Goal: Task Accomplishment & Management: Complete application form

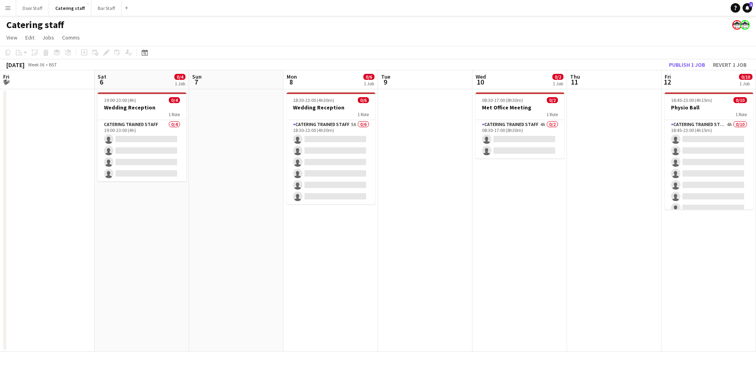
scroll to position [0, 266]
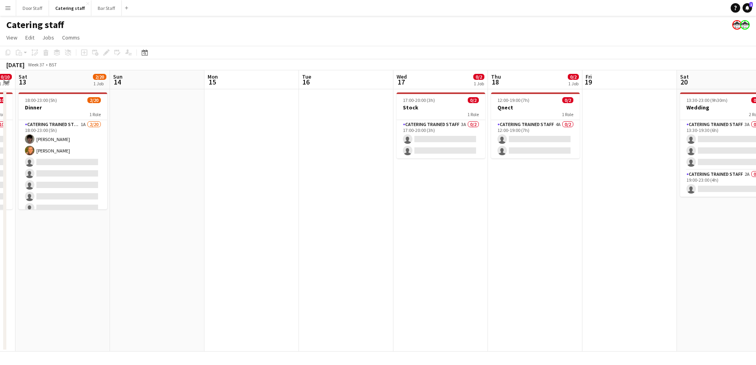
drag, startPoint x: 458, startPoint y: 245, endPoint x: 123, endPoint y: 269, distance: 336.2
click at [123, 269] on app-calendar-viewport "Tue 9 Wed 10 0/2 1 Job Thu 11 Fri 12 0/10 1 Job Sat 13 2/20 1 Job Sun 14 Mon 15…" at bounding box center [378, 211] width 756 height 282
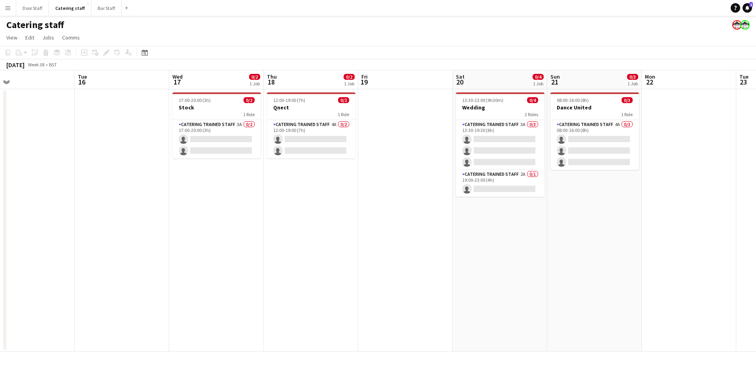
drag, startPoint x: 482, startPoint y: 236, endPoint x: 119, endPoint y: 254, distance: 363.5
click at [119, 254] on app-calendar-viewport "Fri 12 0/10 1 Job Sat 13 2/20 1 Job Sun 14 Mon 15 Tue 16 Wed 17 0/2 1 Job Thu 1…" at bounding box center [378, 211] width 756 height 282
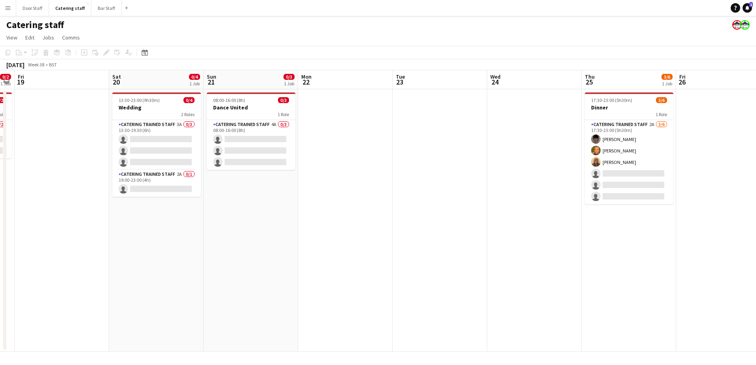
drag, startPoint x: 554, startPoint y: 250, endPoint x: 202, endPoint y: 249, distance: 352.0
click at [39, 264] on app-calendar-viewport "Tue 16 Wed 17 0/2 1 Job Thu 18 0/2 1 Job Fri 19 Sat 20 0/4 1 Job Sun 21 0/3 1 J…" at bounding box center [378, 211] width 756 height 282
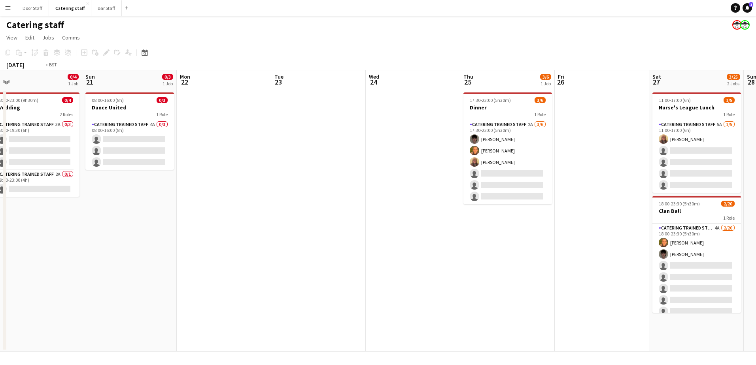
drag, startPoint x: 438, startPoint y: 242, endPoint x: -2, endPoint y: 248, distance: 439.8
click at [0, 248] on html "Menu Boards Boards Boards All jobs Status Workforce Workforce My Workforce Recr…" at bounding box center [378, 182] width 756 height 365
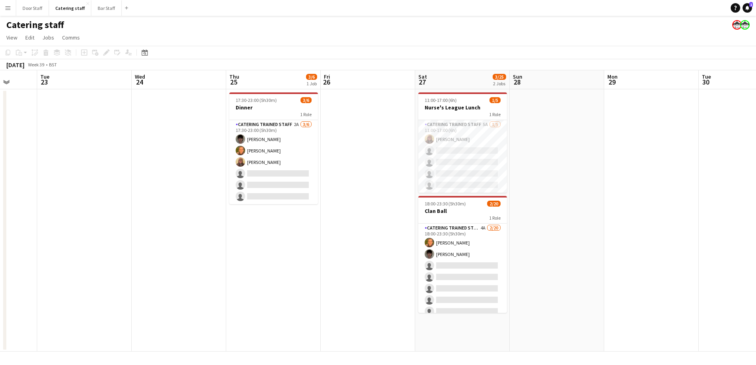
scroll to position [0, 245]
drag, startPoint x: 377, startPoint y: 226, endPoint x: 617, endPoint y: 217, distance: 240.2
click at [617, 217] on app-calendar-viewport "Sat 20 0/4 1 Job Sun 21 0/3 1 Job Mon 22 Tue 23 Wed 24 Thu 25 3/6 1 Job Fri 26 …" at bounding box center [378, 211] width 756 height 282
drag, startPoint x: 94, startPoint y: 6, endPoint x: 110, endPoint y: 14, distance: 18.4
click at [94, 6] on button "Bar Staff Close" at bounding box center [106, 7] width 30 height 15
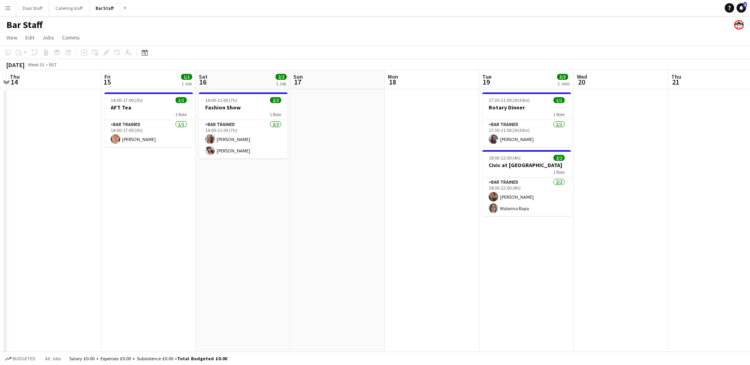
drag, startPoint x: 556, startPoint y: 179, endPoint x: 140, endPoint y: 189, distance: 416.6
click at [131, 189] on app-calendar-viewport "Mon 11 Tue 12 1/1 1 Job Wed 13 Thu 14 Fri 15 1/1 1 Job Sat 16 2/2 1 Job Sun 17 …" at bounding box center [375, 264] width 750 height 388
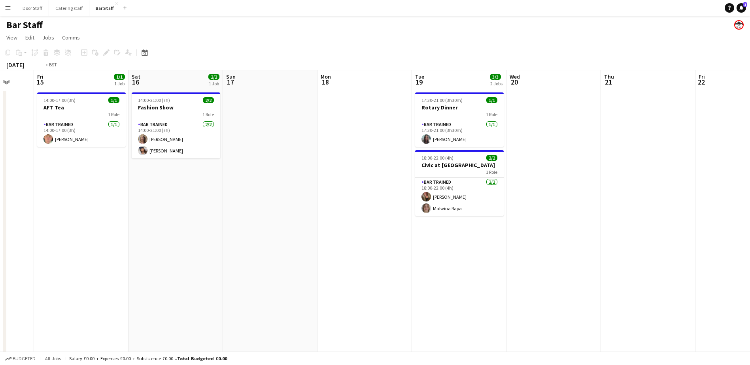
drag, startPoint x: 452, startPoint y: 197, endPoint x: 61, endPoint y: 206, distance: 391.3
click at [61, 206] on app-calendar-viewport "Tue 12 1/1 1 Job Wed 13 Thu 14 Fri 15 1/1 1 Job Sat 16 2/2 1 Job Sun 17 Mon 18 …" at bounding box center [375, 264] width 750 height 388
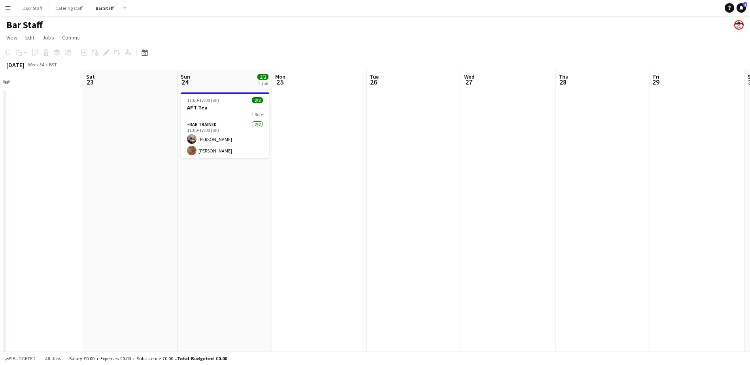
drag, startPoint x: 437, startPoint y: 195, endPoint x: 95, endPoint y: 208, distance: 342.3
click at [95, 208] on app-calendar-viewport "Tue 19 3/3 2 Jobs Wed 20 Thu 21 Fri 22 Sat 23 Sun 24 2/2 1 Job Mon 25 Tue 26 We…" at bounding box center [375, 264] width 750 height 388
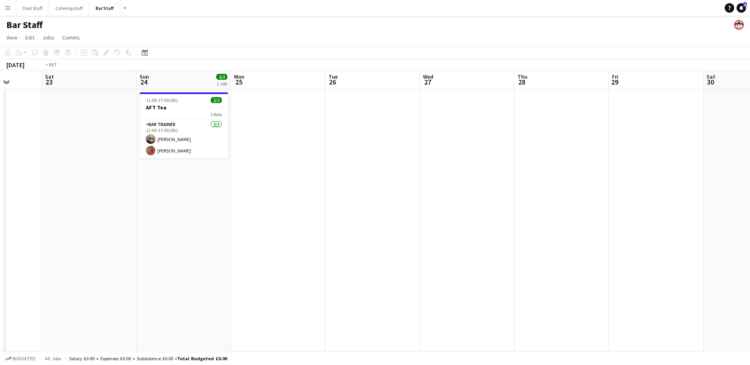
drag, startPoint x: 481, startPoint y: 193, endPoint x: 125, endPoint y: 202, distance: 355.3
click at [117, 203] on app-calendar-viewport "Wed 20 Thu 21 Fri 22 Sat 23 Sun 24 2/2 1 Job Mon 25 Tue 26 Wed 27 Thu 28 Fri 29…" at bounding box center [375, 264] width 750 height 388
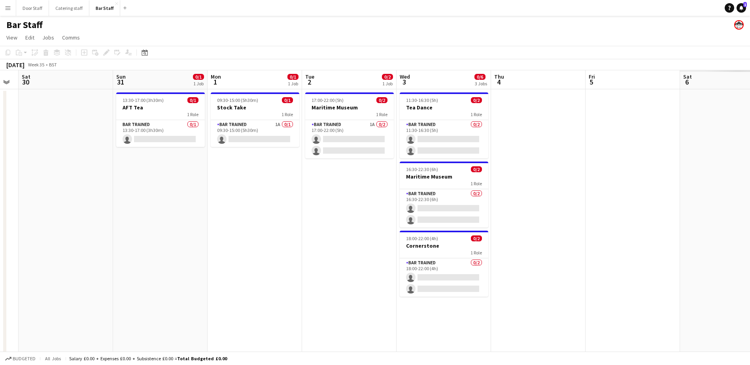
drag, startPoint x: 248, startPoint y: 204, endPoint x: -2, endPoint y: 210, distance: 249.3
click at [0, 210] on html "Menu Boards Boards Boards All jobs Status Workforce Workforce My Workforce Recr…" at bounding box center [375, 236] width 750 height 472
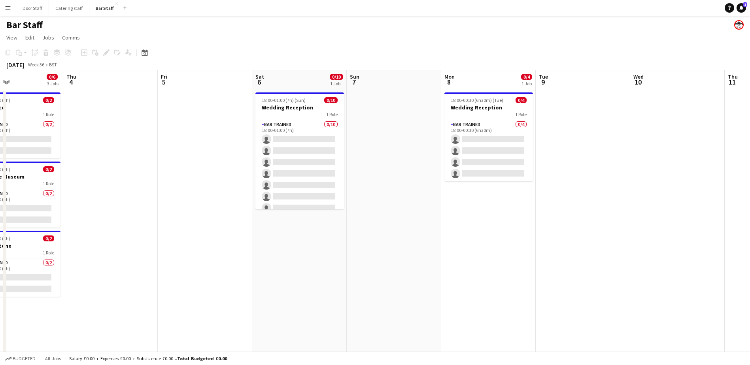
drag, startPoint x: 539, startPoint y: 196, endPoint x: 242, endPoint y: 215, distance: 297.6
click at [104, 220] on app-calendar-viewport "Sun 31 0/1 1 Job Mon 1 0/1 1 Job Tue 2 0/2 1 Job Wed 3 0/6 3 Jobs Thu 4 Fri 5 S…" at bounding box center [375, 264] width 750 height 388
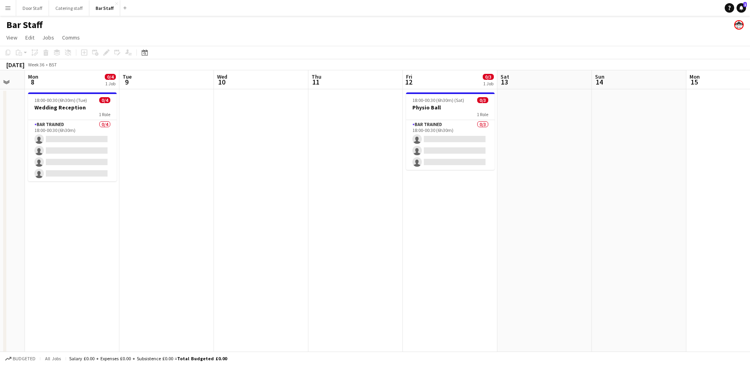
drag, startPoint x: 582, startPoint y: 208, endPoint x: 193, endPoint y: 228, distance: 389.3
click at [172, 231] on app-calendar-viewport "Fri 5 Sat 6 0/10 1 Job Sun 7 Mon 8 0/4 1 Job Tue 9 Wed 10 Thu 11 Fri 12 0/3 1 J…" at bounding box center [375, 264] width 750 height 388
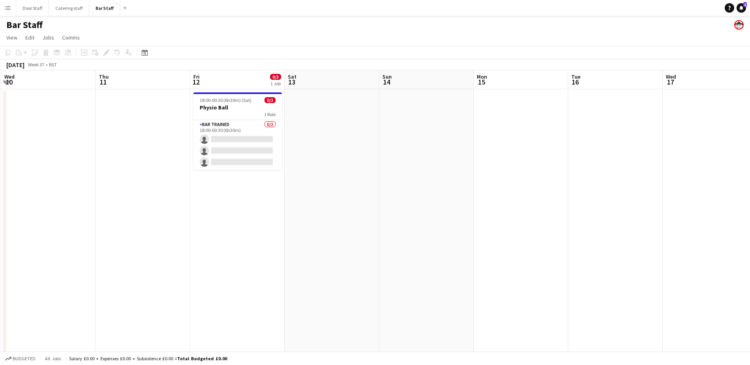
scroll to position [0, 284]
drag, startPoint x: 633, startPoint y: 184, endPoint x: 419, endPoint y: 213, distance: 215.5
click at [419, 213] on app-calendar-viewport "Sun 7 Mon 8 0/4 1 Job Tue 9 Wed 10 Thu 11 Fri 12 0/3 1 Job Sat 13 Sun 14 Mon 15…" at bounding box center [375, 264] width 750 height 388
click at [333, 135] on app-date-cell at bounding box center [331, 273] width 95 height 369
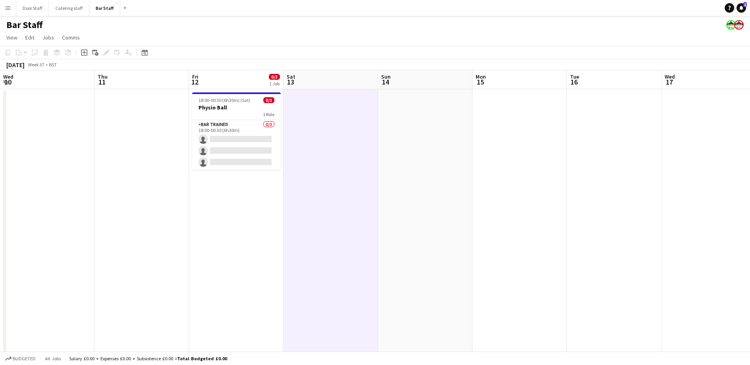
click at [318, 85] on app-board-header-date "Sat 13" at bounding box center [331, 79] width 95 height 19
click at [82, 50] on icon at bounding box center [84, 52] width 6 height 6
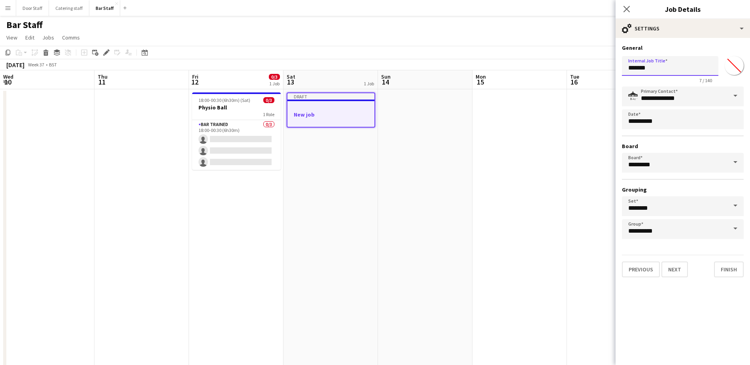
click at [652, 69] on input "*******" at bounding box center [670, 66] width 97 height 20
type input "******"
click at [677, 273] on button "Next" at bounding box center [675, 270] width 26 height 16
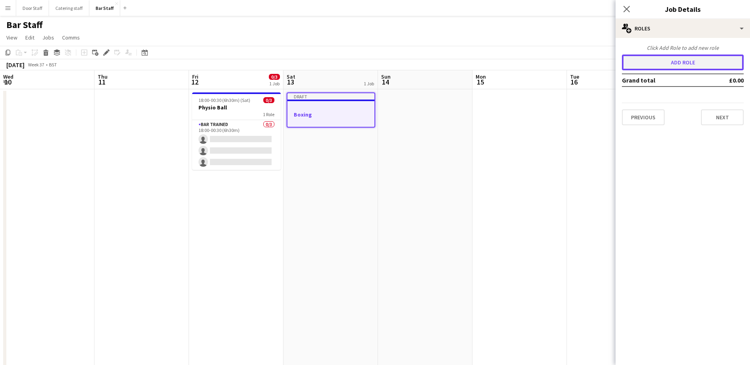
click at [657, 59] on button "Add role" at bounding box center [683, 63] width 122 height 16
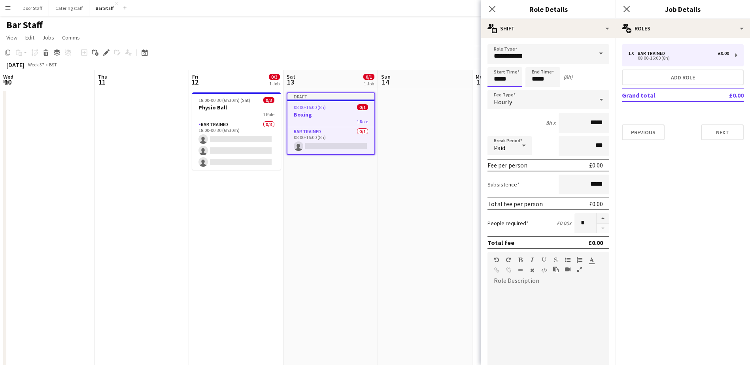
click at [508, 78] on input "*****" at bounding box center [505, 77] width 35 height 20
click at [498, 60] on div at bounding box center [497, 63] width 16 height 8
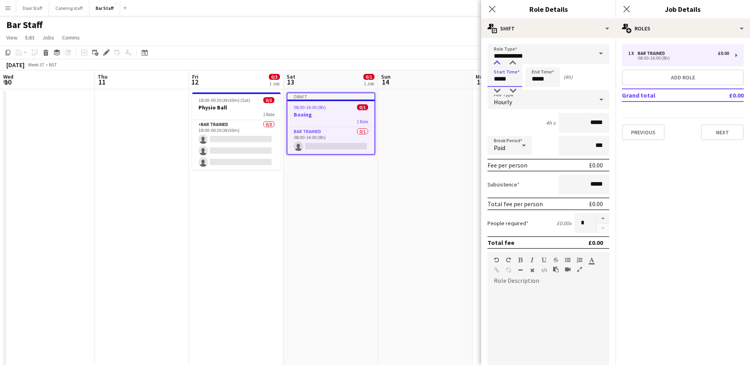
click at [498, 60] on div at bounding box center [497, 63] width 16 height 8
click at [516, 62] on div at bounding box center [513, 63] width 16 height 8
type input "*****"
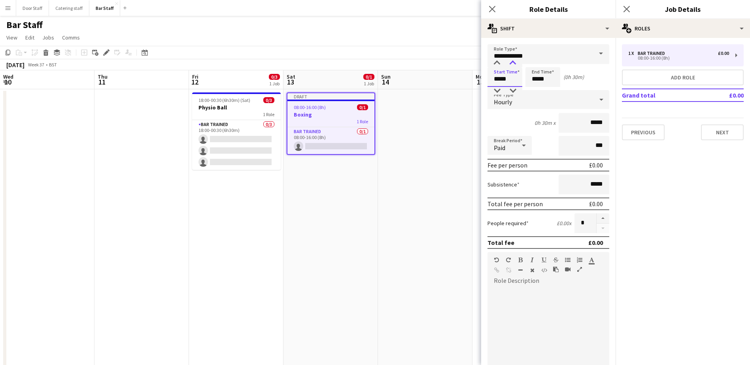
click at [516, 62] on div at bounding box center [513, 63] width 16 height 8
click at [543, 78] on input "*****" at bounding box center [543, 77] width 35 height 20
click at [535, 64] on div at bounding box center [535, 63] width 16 height 8
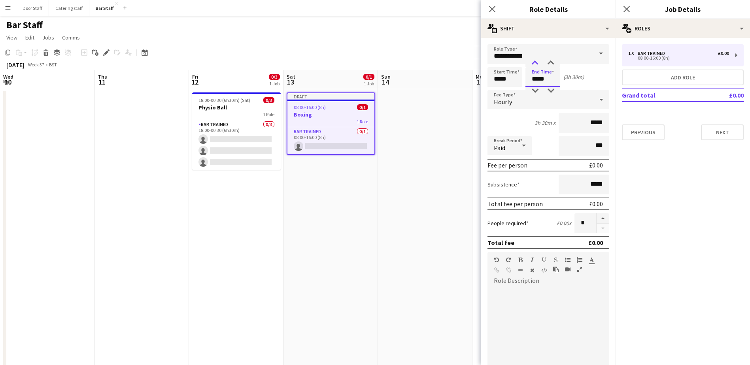
click at [535, 64] on div at bounding box center [535, 63] width 16 height 8
click at [552, 59] on div at bounding box center [551, 63] width 16 height 8
click at [533, 60] on div at bounding box center [535, 63] width 16 height 8
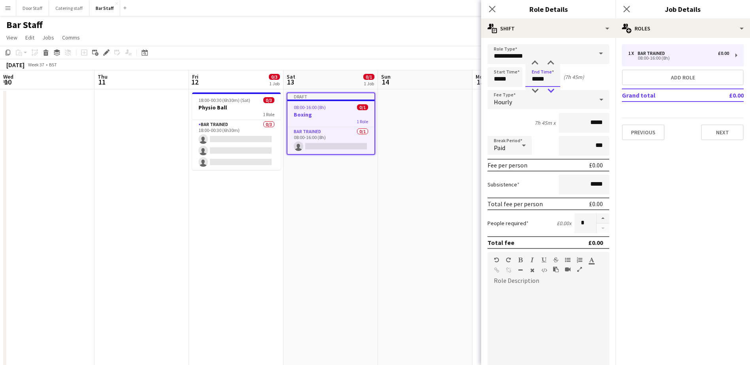
type input "*****"
click at [550, 90] on div at bounding box center [551, 91] width 16 height 8
click at [597, 219] on button "button" at bounding box center [603, 219] width 13 height 10
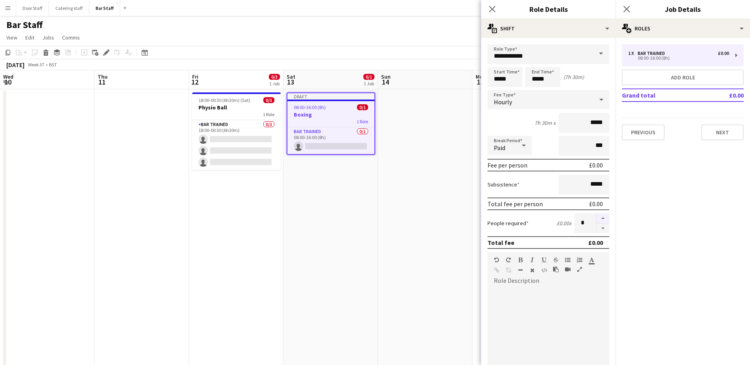
click at [597, 219] on button "button" at bounding box center [603, 219] width 13 height 10
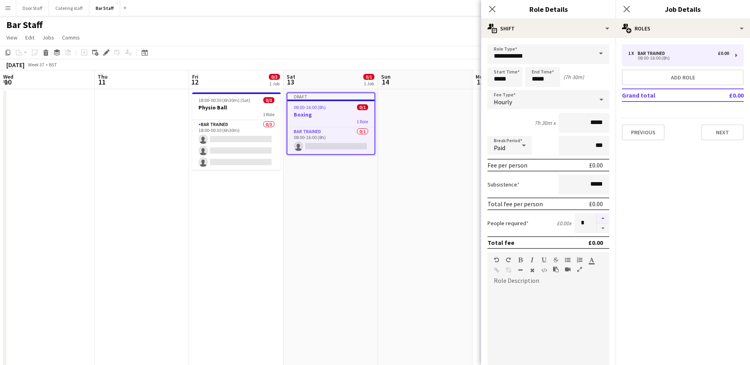
click at [597, 219] on button "button" at bounding box center [603, 219] width 13 height 10
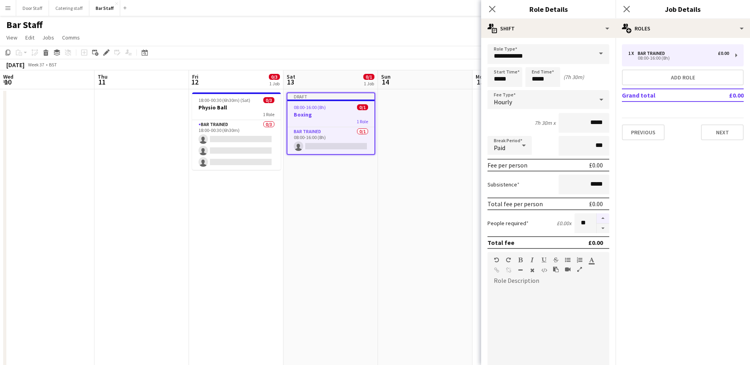
click at [597, 219] on button "button" at bounding box center [603, 219] width 13 height 10
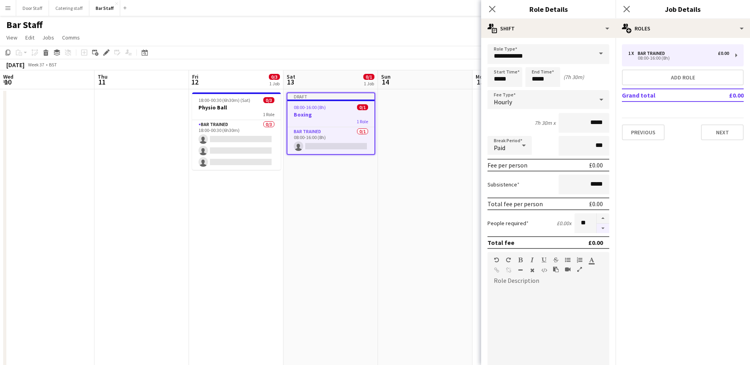
click at [597, 230] on button "button" at bounding box center [603, 229] width 13 height 10
click at [599, 217] on button "button" at bounding box center [603, 219] width 13 height 10
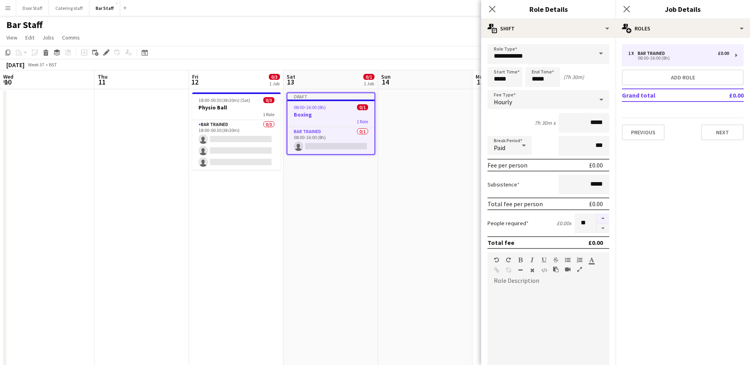
type input "**"
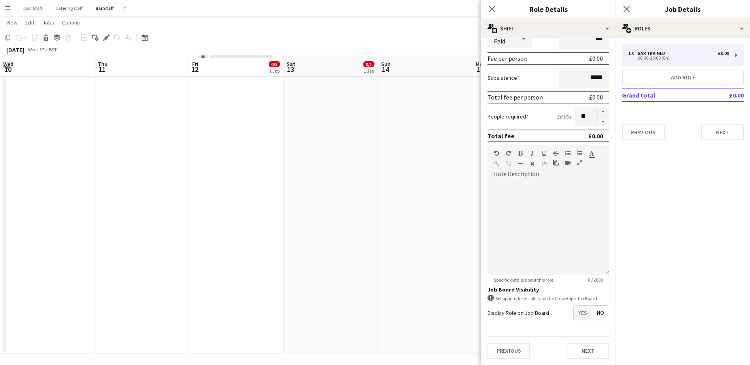
scroll to position [106, 0]
click at [577, 316] on span "Yes" at bounding box center [583, 313] width 18 height 14
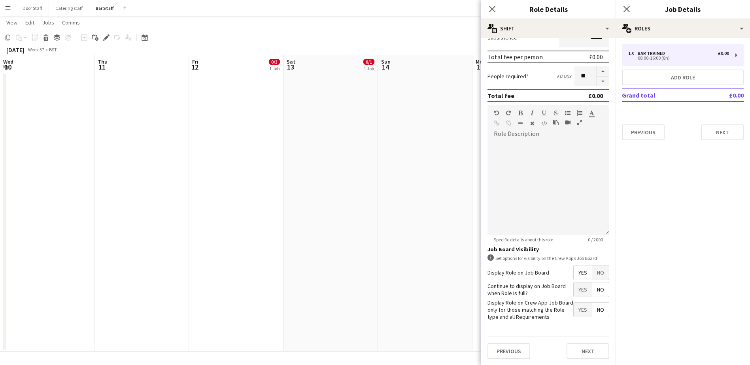
scroll to position [148, 0]
click at [586, 356] on button "Next" at bounding box center [588, 351] width 43 height 16
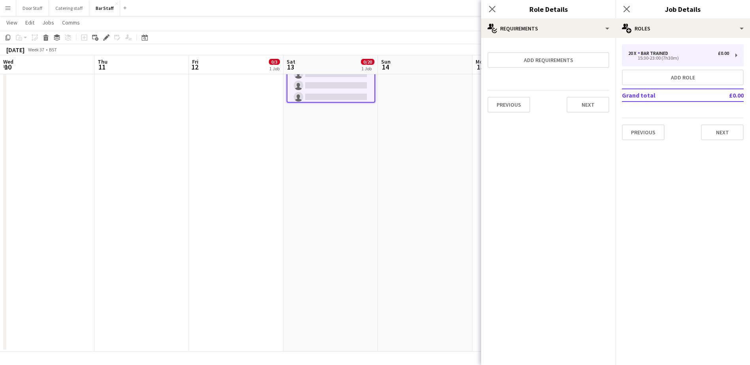
scroll to position [0, 0]
click at [596, 108] on button "Next" at bounding box center [588, 105] width 43 height 16
click at [586, 104] on button "Finish" at bounding box center [595, 106] width 30 height 16
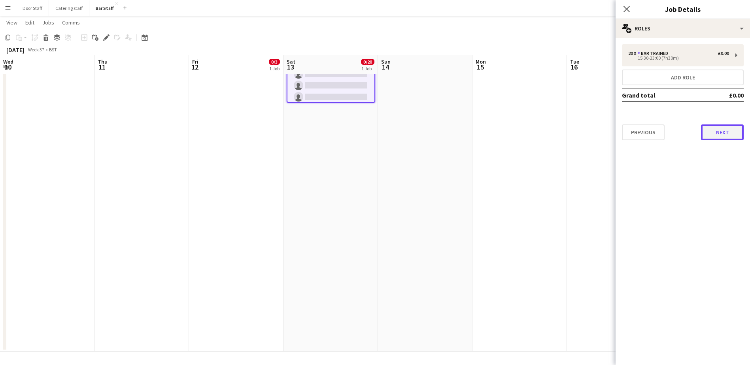
click at [721, 132] on button "Next" at bounding box center [722, 133] width 43 height 16
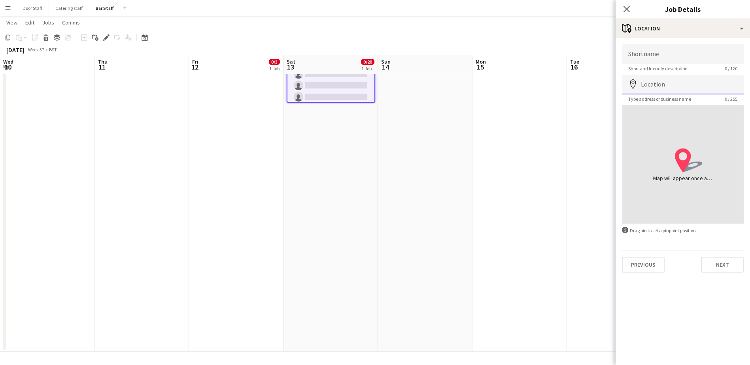
click at [649, 86] on input "Location" at bounding box center [683, 85] width 122 height 20
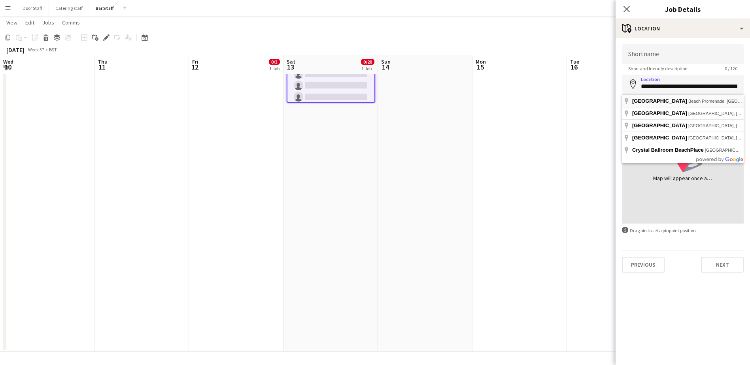
type input "**********"
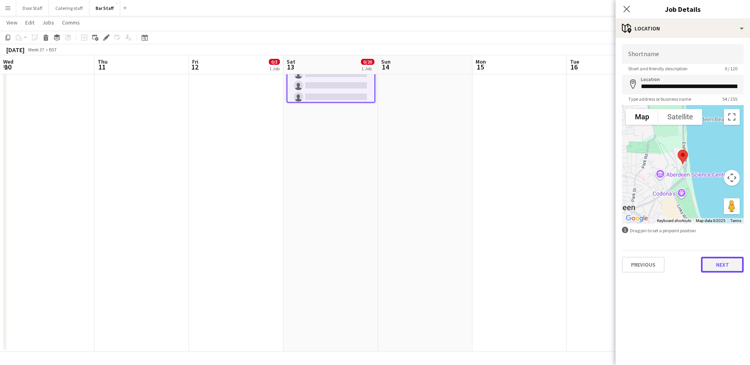
click at [725, 267] on button "Next" at bounding box center [722, 265] width 43 height 16
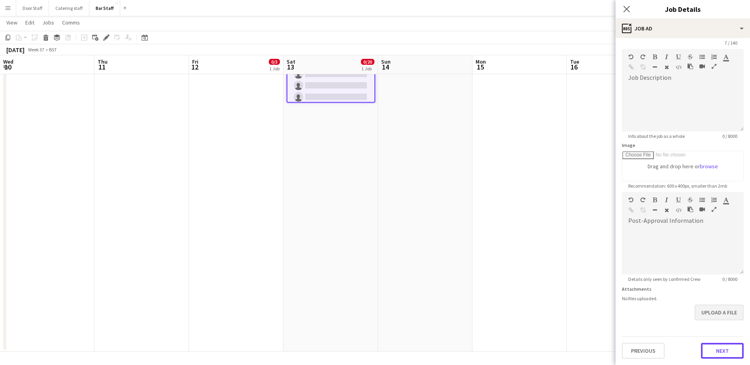
scroll to position [26, 0]
drag, startPoint x: 721, startPoint y: 322, endPoint x: 723, endPoint y: 312, distance: 10.8
click at [721, 323] on form "Headline ****** 7 / 140 Job Description default Heading 1 Heading 2 Heading 3 H…" at bounding box center [683, 189] width 134 height 341
click at [719, 348] on button "Next" at bounding box center [722, 351] width 43 height 16
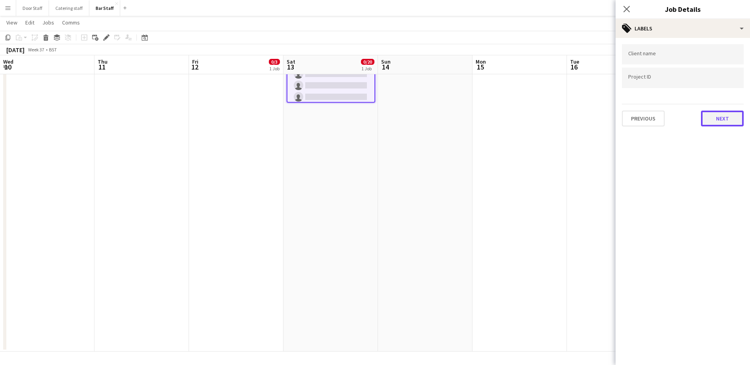
click at [731, 115] on button "Next" at bounding box center [722, 119] width 43 height 16
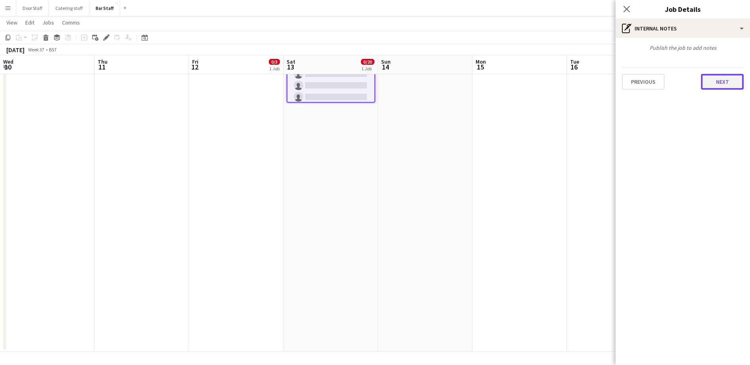
click at [729, 82] on button "Next" at bounding box center [722, 82] width 43 height 16
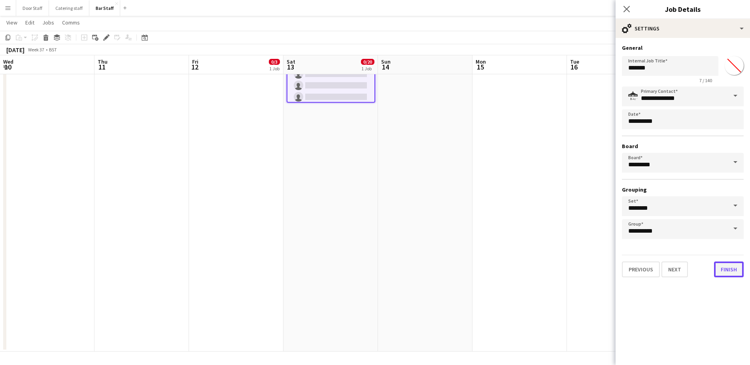
click at [727, 265] on button "Finish" at bounding box center [729, 270] width 30 height 16
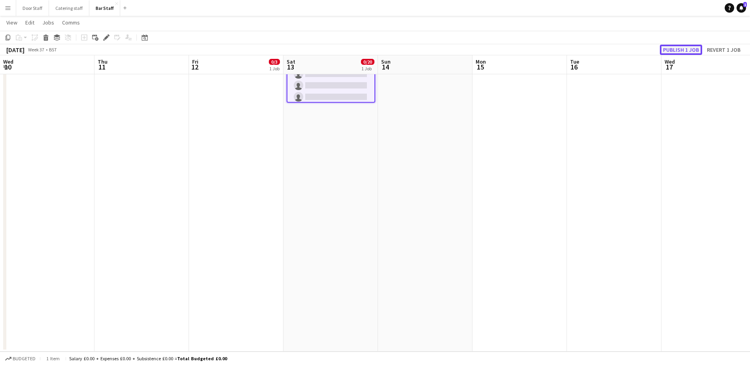
click at [683, 48] on button "Publish 1 job" at bounding box center [681, 50] width 42 height 10
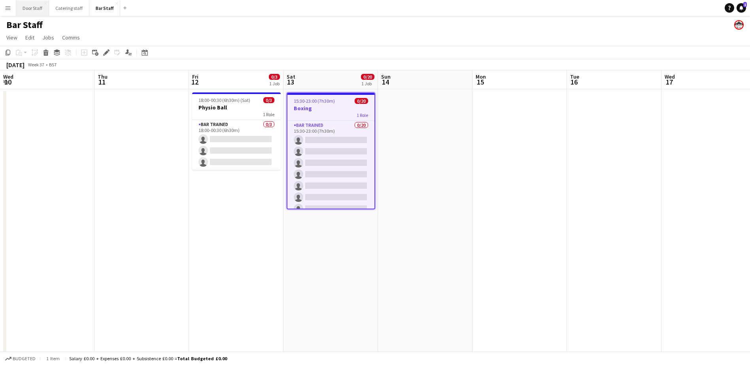
click at [29, 6] on button "Door Staff Close" at bounding box center [32, 7] width 33 height 15
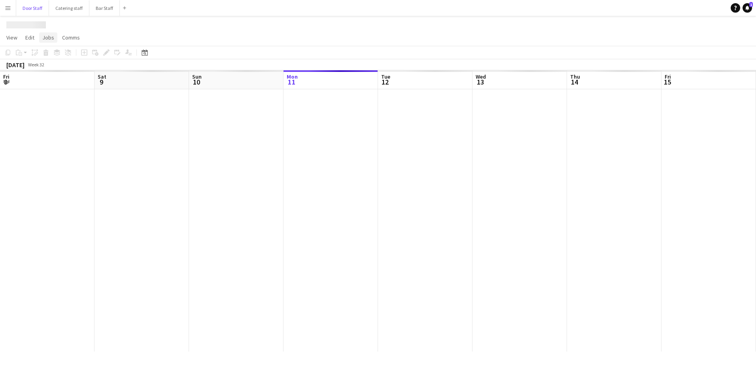
scroll to position [0, 189]
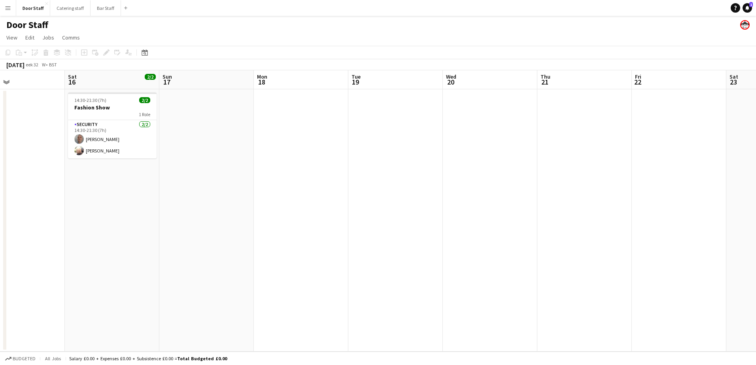
drag, startPoint x: 551, startPoint y: 176, endPoint x: 62, endPoint y: 203, distance: 489.6
click at [49, 208] on app-calendar-viewport "Tue 12 Wed 13 Thu 14 Fri 15 Sat 16 2/2 1 Job Sun 17 Mon 18 Tue 19 Wed 20 Thu 21…" at bounding box center [378, 211] width 756 height 282
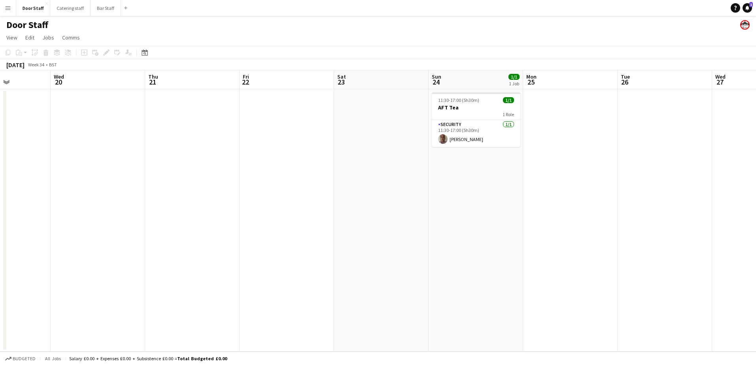
drag, startPoint x: 487, startPoint y: 184, endPoint x: 96, endPoint y: 204, distance: 391.6
click at [0, 206] on html "Menu Boards Boards Boards All jobs Status Workforce Workforce My Workforce Recr…" at bounding box center [378, 182] width 756 height 365
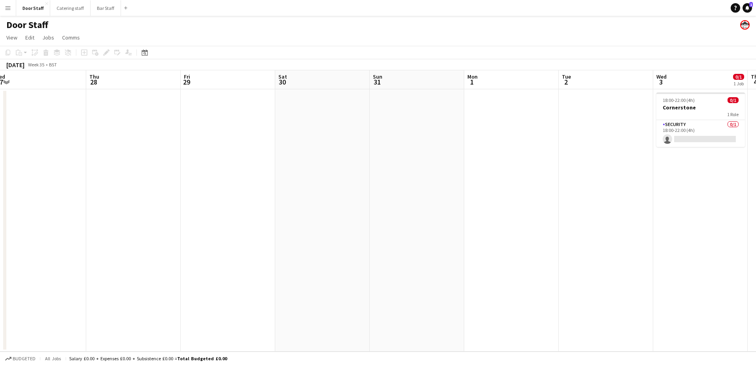
drag, startPoint x: 633, startPoint y: 191, endPoint x: -2, endPoint y: 216, distance: 635.3
click at [0, 216] on html "Menu Boards Boards Boards All jobs Status Workforce Workforce My Workforce Recr…" at bounding box center [378, 182] width 756 height 365
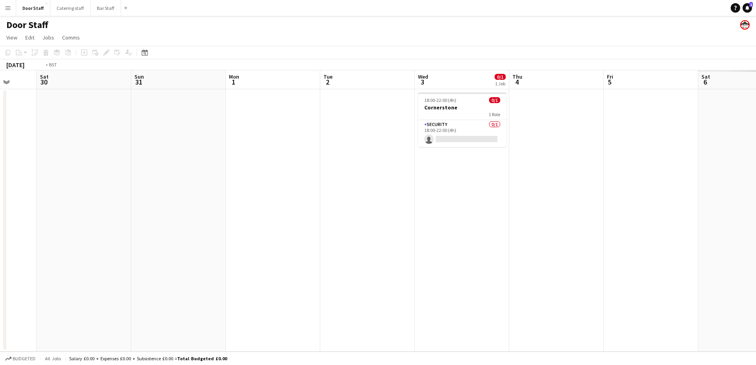
drag, startPoint x: 552, startPoint y: 202, endPoint x: 2, endPoint y: 219, distance: 550.8
click at [0, 221] on html "Menu Boards Boards Boards All jobs Status Workforce Workforce My Workforce Recr…" at bounding box center [378, 182] width 756 height 365
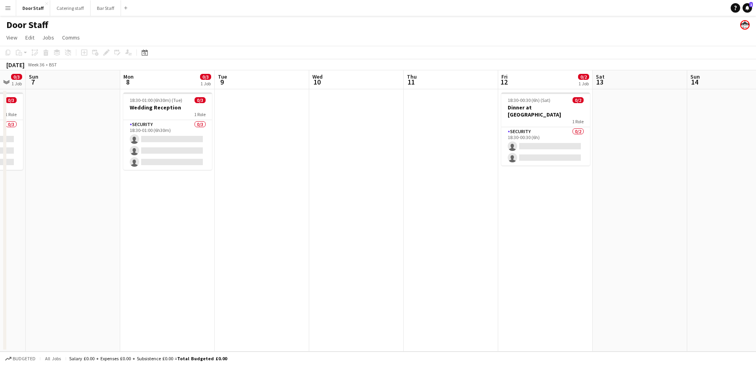
drag, startPoint x: 630, startPoint y: 210, endPoint x: 46, endPoint y: 231, distance: 584.1
click at [46, 231] on app-calendar-viewport "Thu 4 Fri 5 Sat 6 0/3 1 Job Sun 7 Mon 8 0/3 1 Job Tue 9 Wed 10 Thu 11 Fri 12 0/…" at bounding box center [378, 211] width 756 height 282
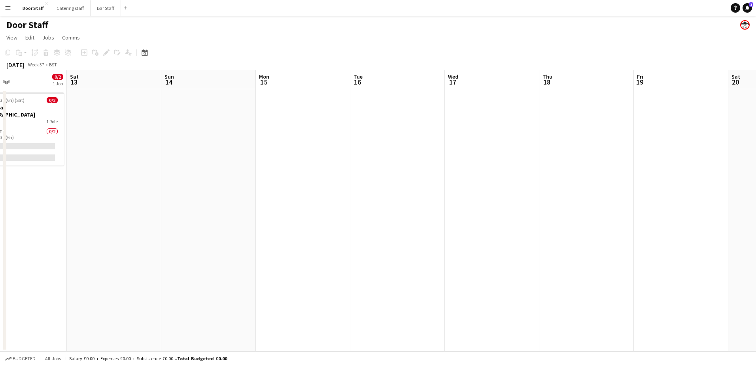
scroll to position [0, 216]
drag, startPoint x: 588, startPoint y: 205, endPoint x: 164, endPoint y: 229, distance: 425.4
click at [164, 229] on app-calendar-viewport "Wed 10 Thu 11 Fri 12 0/2 1 Job Sat 13 Sun 14 Mon 15 Tue 16 Wed 17 Thu 18 Fri 19…" at bounding box center [378, 211] width 756 height 282
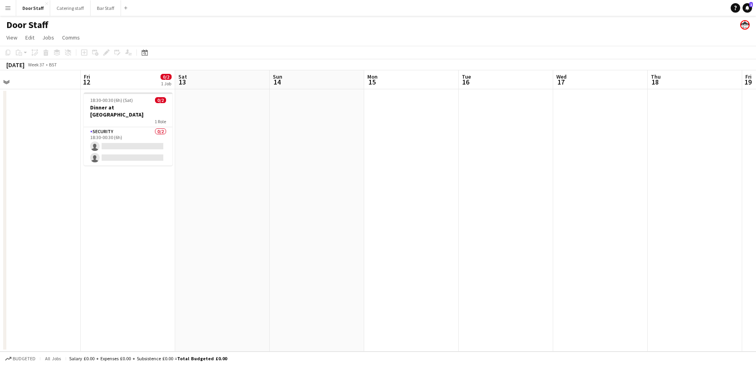
scroll to position [0, 195]
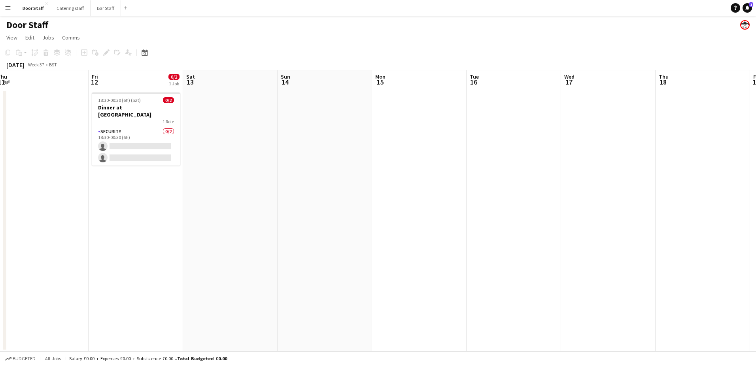
drag, startPoint x: 169, startPoint y: 166, endPoint x: 284, endPoint y: 171, distance: 115.2
click at [284, 171] on app-calendar-viewport "Tue 9 Wed 10 Thu 11 Fri 12 0/2 1 Job Sat 13 Sun 14 Mon 15 Tue 16 Wed 17 Thu 18 …" at bounding box center [378, 211] width 756 height 282
click at [227, 80] on app-board-header-date "Sat 13" at bounding box center [230, 79] width 95 height 19
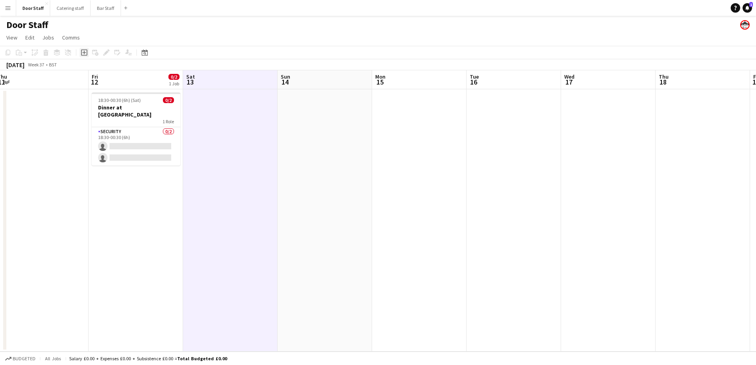
click at [84, 53] on icon at bounding box center [84, 53] width 4 height 4
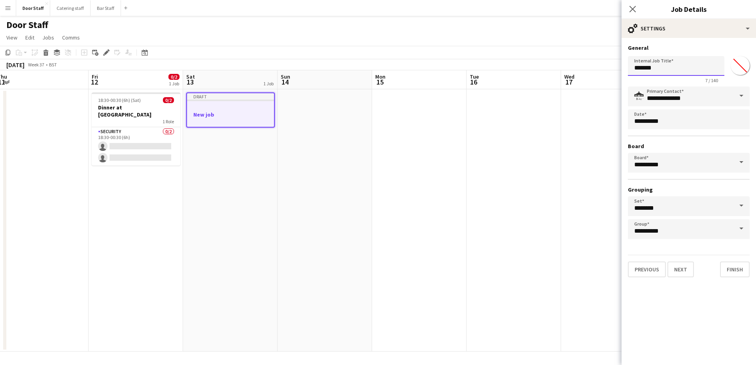
click at [645, 68] on input "*******" at bounding box center [676, 66] width 97 height 20
type input "******"
click at [681, 273] on button "Next" at bounding box center [681, 270] width 26 height 16
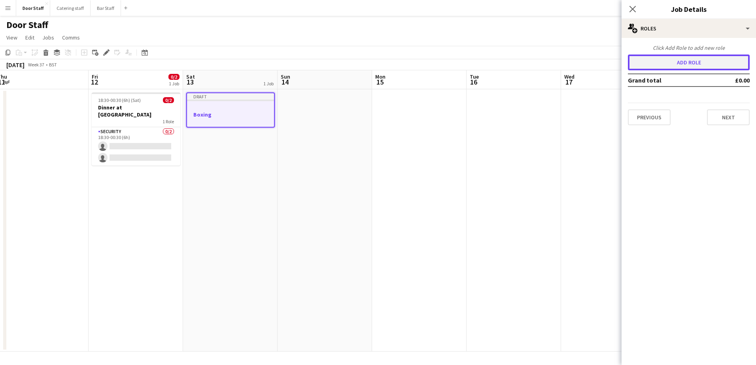
click at [685, 68] on button "Add role" at bounding box center [689, 63] width 122 height 16
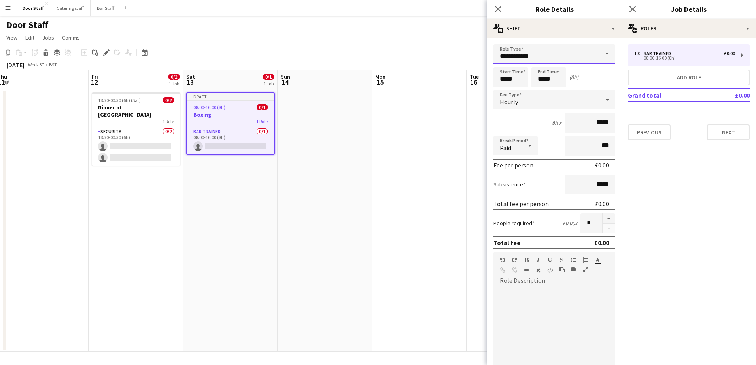
click at [515, 59] on input "**********" at bounding box center [555, 54] width 122 height 20
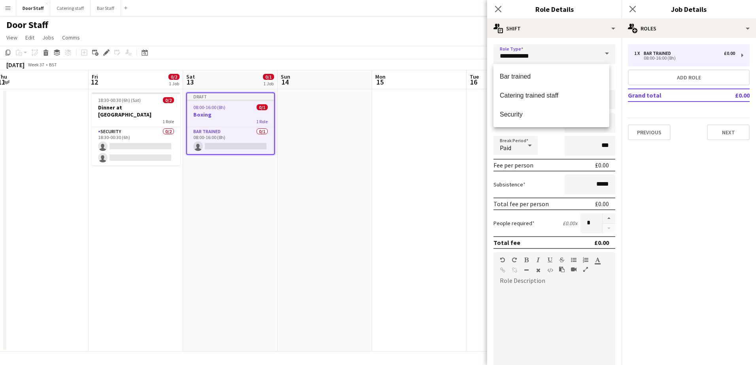
click at [507, 109] on mat-option "Security" at bounding box center [552, 114] width 116 height 19
type input "********"
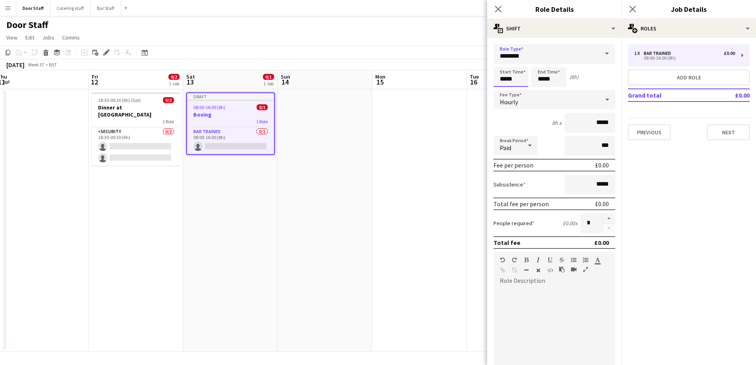
click at [508, 81] on input "*****" at bounding box center [511, 77] width 35 height 20
click at [504, 62] on div at bounding box center [503, 63] width 16 height 8
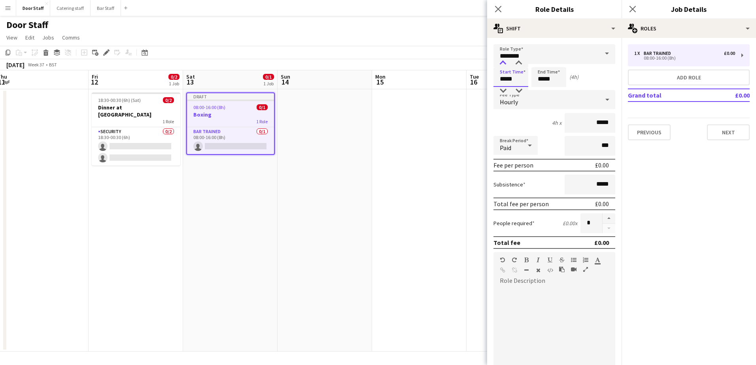
click at [504, 62] on div at bounding box center [503, 63] width 16 height 8
click at [517, 62] on div at bounding box center [519, 63] width 16 height 8
type input "*****"
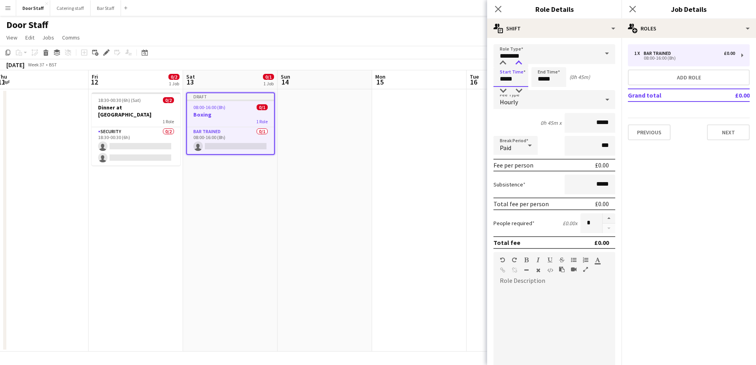
click at [517, 62] on div at bounding box center [519, 63] width 16 height 8
click at [541, 78] on input "*****" at bounding box center [549, 77] width 35 height 20
click at [542, 63] on div at bounding box center [541, 63] width 16 height 8
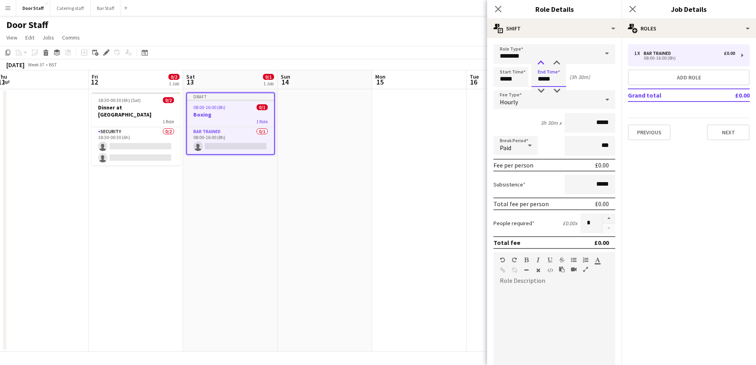
click at [542, 63] on div at bounding box center [541, 63] width 16 height 8
type input "*****"
click at [544, 63] on div at bounding box center [541, 63] width 16 height 8
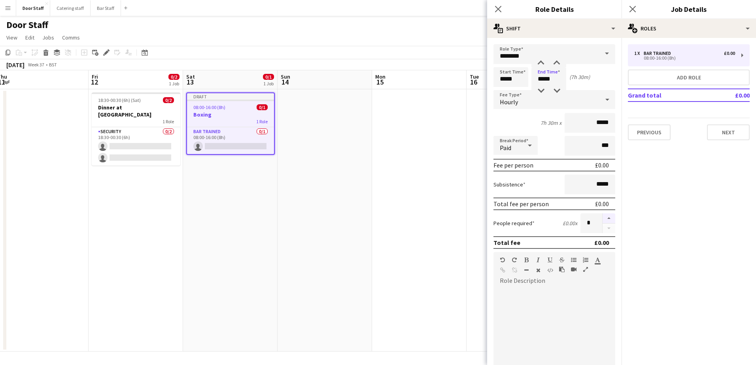
click at [605, 218] on button "button" at bounding box center [609, 219] width 13 height 10
click at [605, 229] on button "button" at bounding box center [609, 229] width 13 height 10
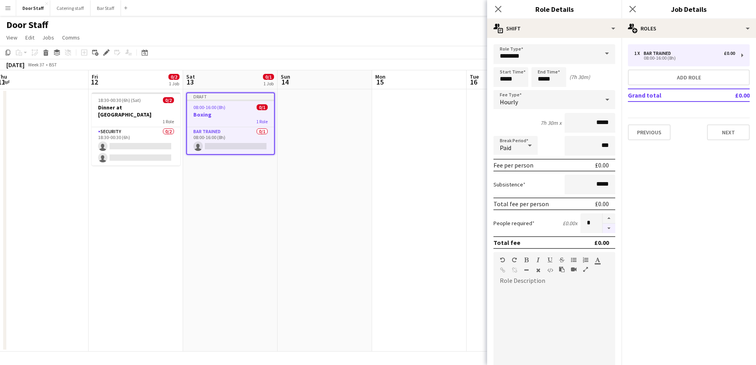
type input "*"
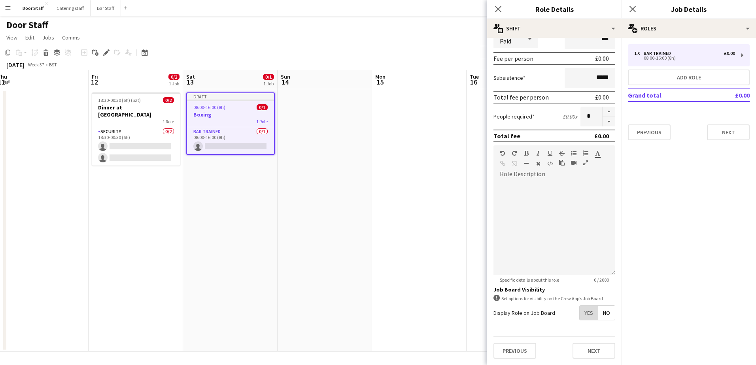
click at [582, 318] on span "Yes" at bounding box center [589, 313] width 18 height 14
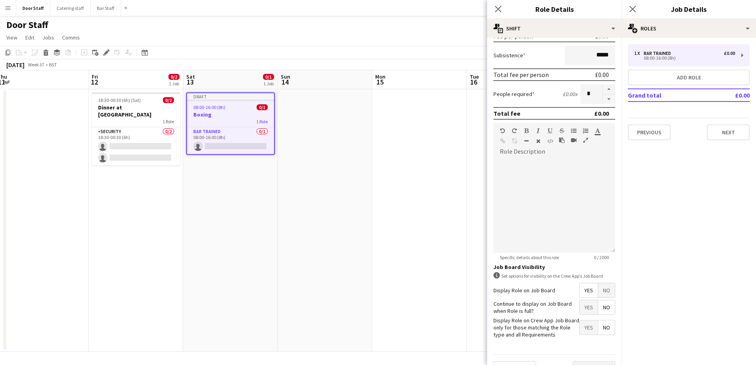
scroll to position [148, 0]
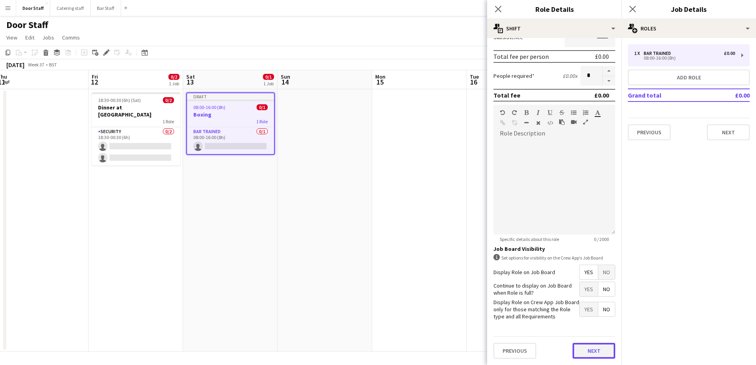
click at [581, 354] on button "Next" at bounding box center [594, 351] width 43 height 16
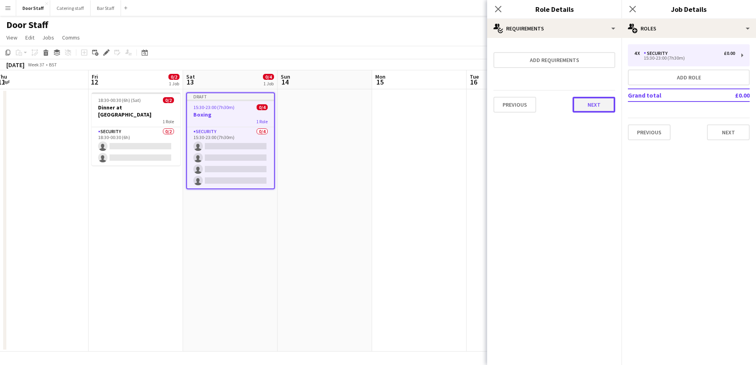
click at [596, 109] on button "Next" at bounding box center [594, 105] width 43 height 16
click at [596, 109] on button "Finish" at bounding box center [601, 106] width 30 height 16
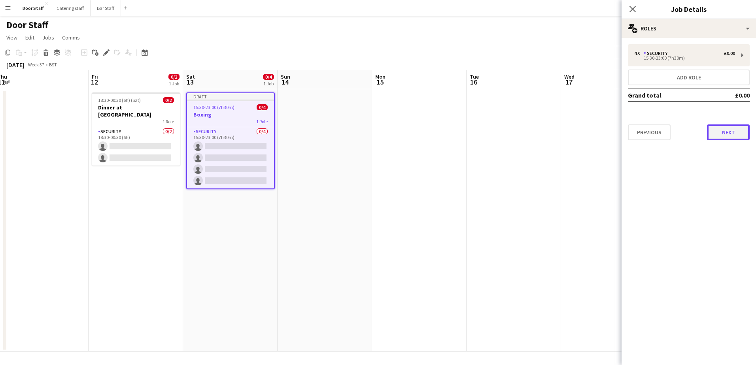
click at [741, 134] on button "Next" at bounding box center [728, 133] width 43 height 16
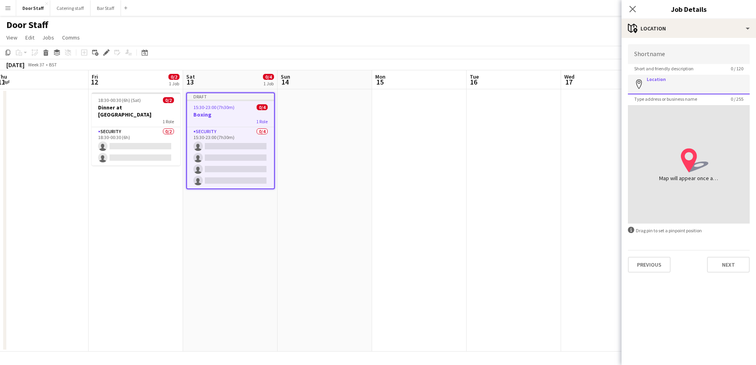
click at [681, 88] on input "Location" at bounding box center [689, 85] width 122 height 20
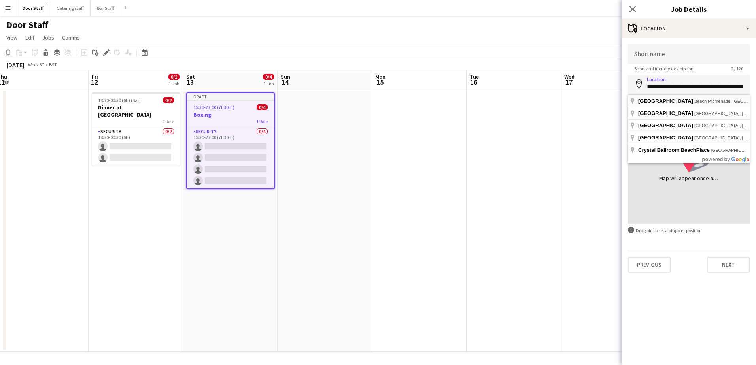
type input "**********"
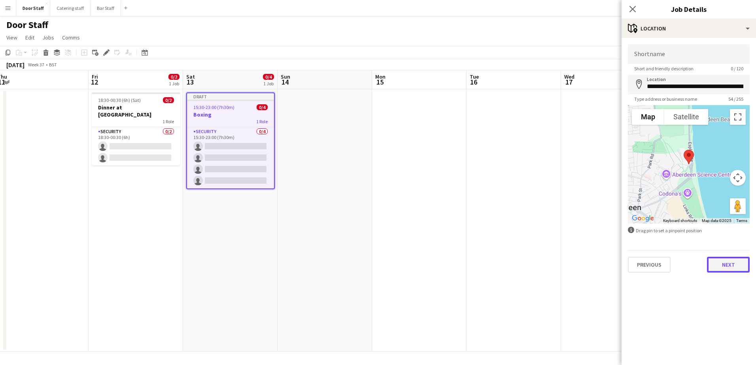
click at [726, 264] on button "Next" at bounding box center [728, 265] width 43 height 16
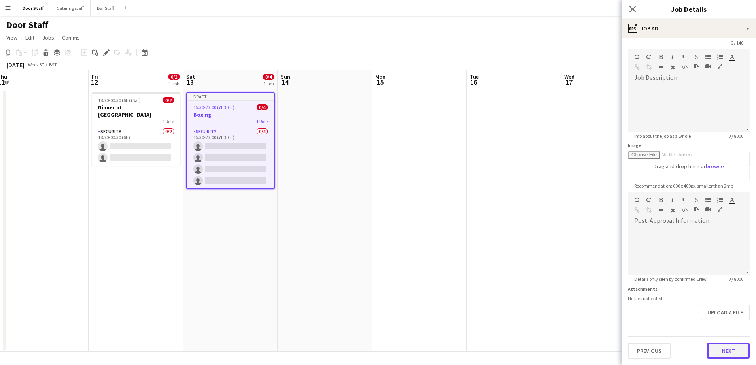
click at [725, 327] on form "Headline ****** 6 / 140 Job Description default Heading 1 Heading 2 Heading 3 H…" at bounding box center [689, 189] width 134 height 341
click at [722, 349] on button "Next" at bounding box center [728, 351] width 43 height 16
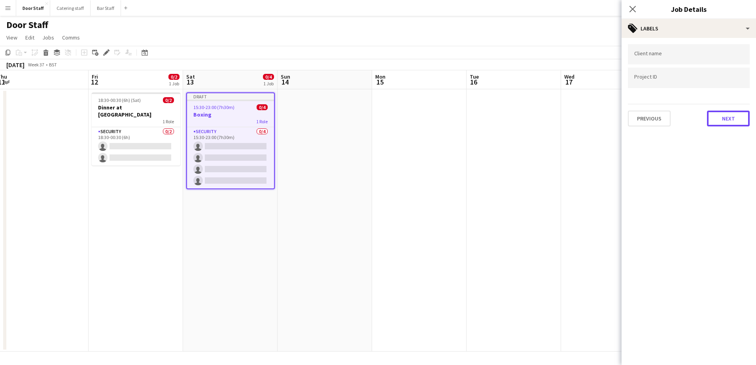
click at [734, 122] on button "Next" at bounding box center [728, 119] width 43 height 16
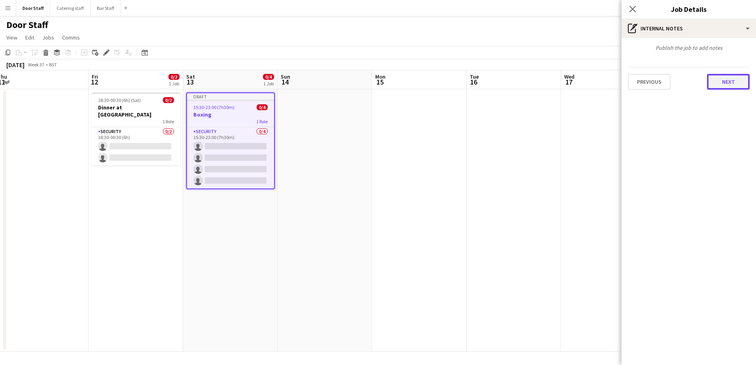
click at [727, 86] on button "Next" at bounding box center [728, 82] width 43 height 16
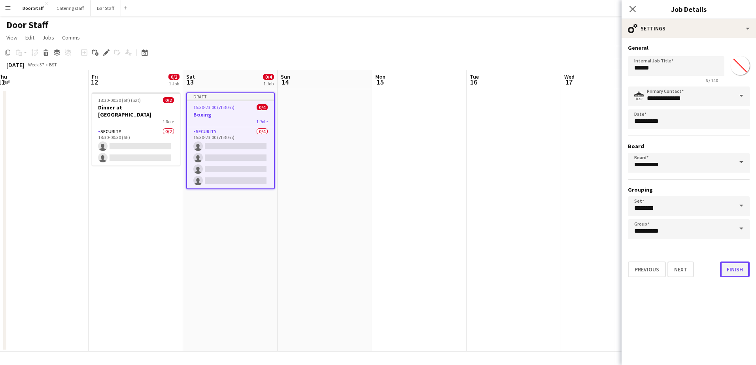
click at [737, 268] on button "Finish" at bounding box center [735, 270] width 30 height 16
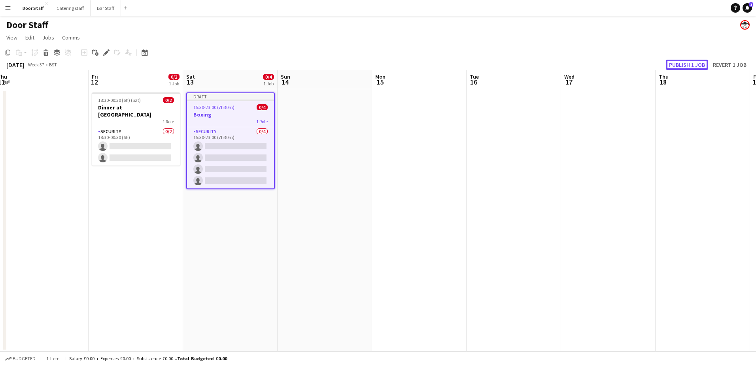
click at [697, 63] on button "Publish 1 job" at bounding box center [687, 65] width 42 height 10
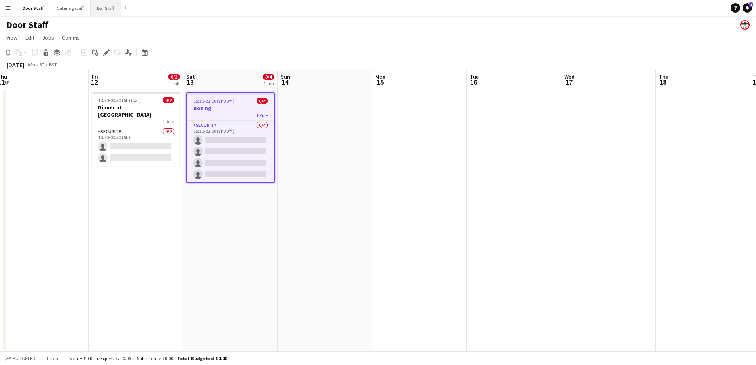
click at [98, 7] on button "Bar Staff Close" at bounding box center [106, 7] width 30 height 15
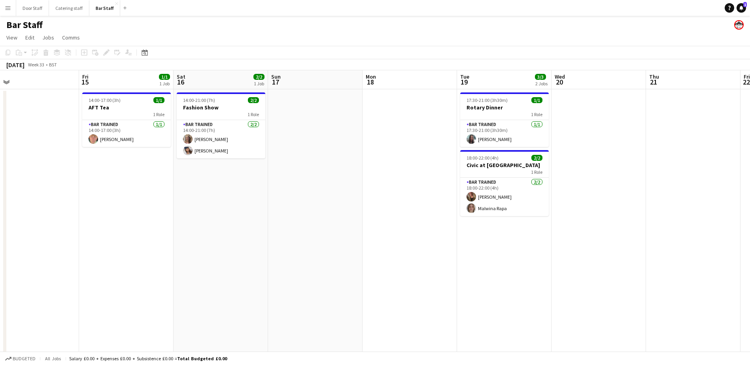
drag, startPoint x: 479, startPoint y: 149, endPoint x: 99, endPoint y: 202, distance: 383.7
click at [86, 197] on app-calendar-viewport "Mon 11 Tue 12 1/1 1 Job Wed 13 Thu 14 Fri 15 1/1 1 Job Sat 16 2/2 1 Job Sun 17 …" at bounding box center [375, 264] width 750 height 388
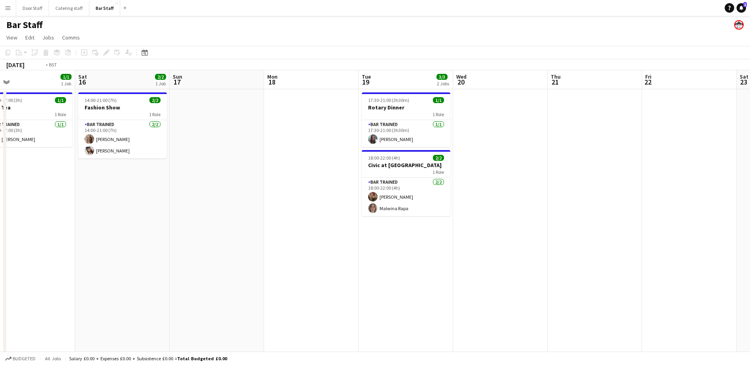
drag, startPoint x: 597, startPoint y: 202, endPoint x: 18, endPoint y: 272, distance: 583.2
click at [19, 272] on app-calendar-viewport "Tue 12 1/1 1 Job Wed 13 Thu 14 Fri 15 1/1 1 Job Sat 16 2/2 1 Job Sun 17 Mon 18 …" at bounding box center [375, 264] width 750 height 388
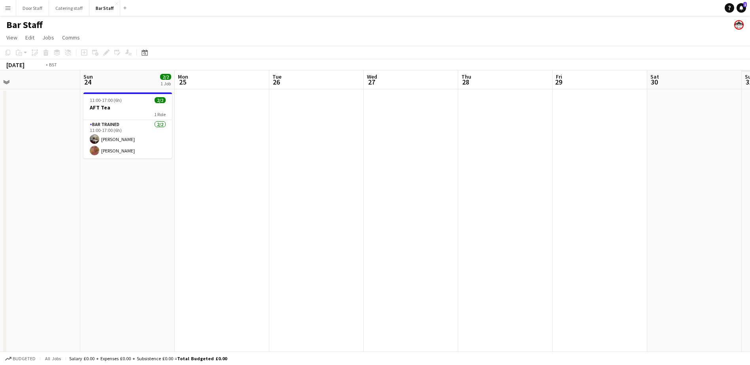
drag, startPoint x: 312, startPoint y: 264, endPoint x: -2, endPoint y: 280, distance: 314.4
click at [0, 280] on html "Menu Boards Boards Boards All jobs Status Workforce Workforce My Workforce Recr…" at bounding box center [375, 236] width 750 height 472
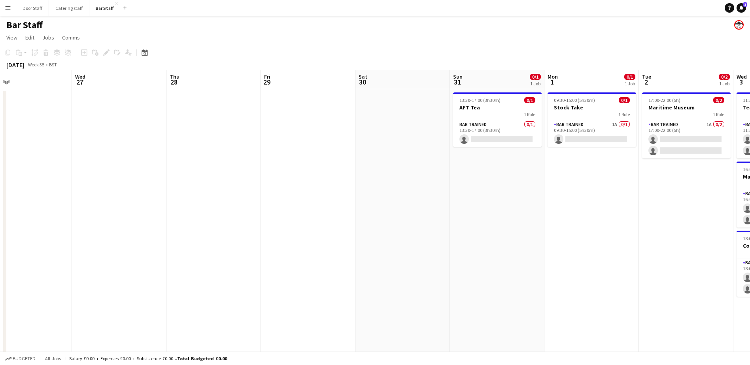
scroll to position [0, 248]
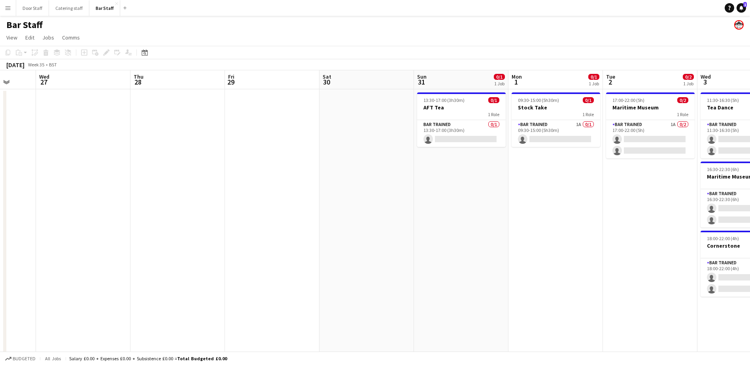
drag, startPoint x: 469, startPoint y: 219, endPoint x: 0, endPoint y: 240, distance: 469.1
click at [0, 240] on html "Menu Boards Boards Boards All jobs Status Workforce Workforce My Workforce Recr…" at bounding box center [375, 236] width 750 height 472
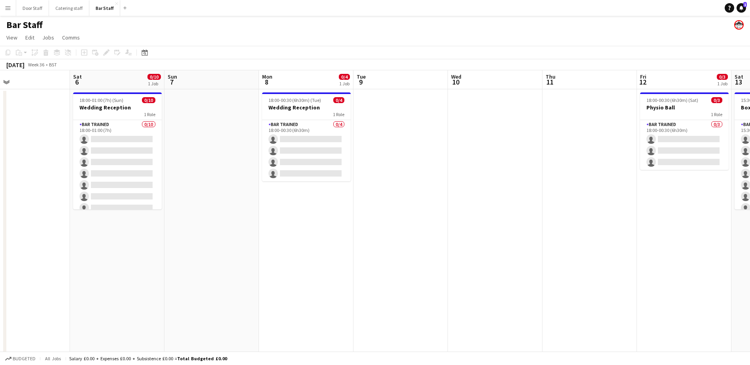
drag, startPoint x: 679, startPoint y: 249, endPoint x: 241, endPoint y: 270, distance: 439.1
click at [241, 270] on app-calendar-viewport "Tue 2 0/2 1 Job Wed 3 0/6 3 Jobs Thu 4 Fri 5 Sat 6 0/10 1 Job Sun 7 Mon 8 0/4 1…" at bounding box center [375, 264] width 750 height 388
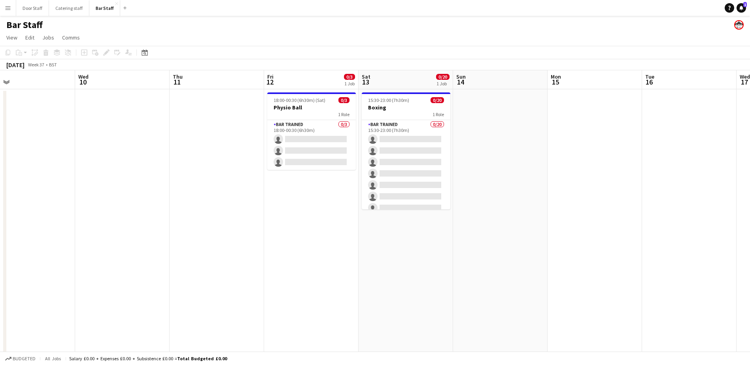
scroll to position [0, 275]
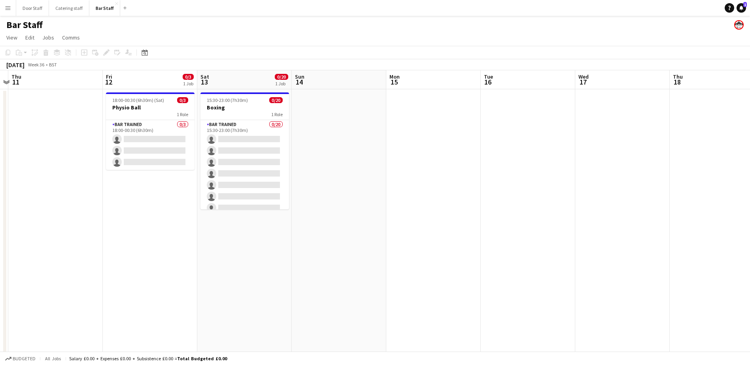
drag, startPoint x: 535, startPoint y: 236, endPoint x: -2, endPoint y: 260, distance: 537.6
click at [0, 260] on html "Menu Boards Boards Boards All jobs Status Workforce Workforce My Workforce Recr…" at bounding box center [375, 236] width 750 height 472
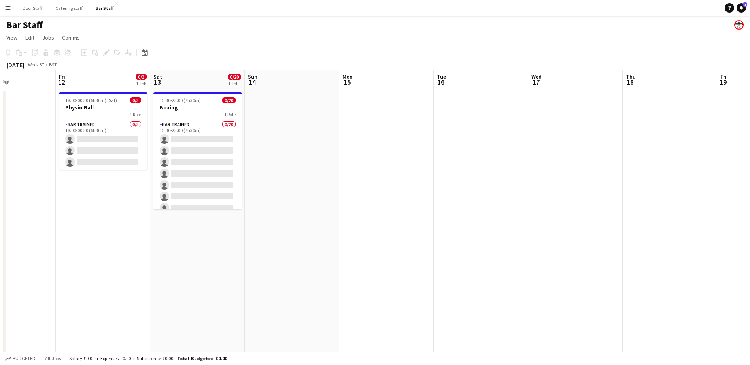
scroll to position [0, 277]
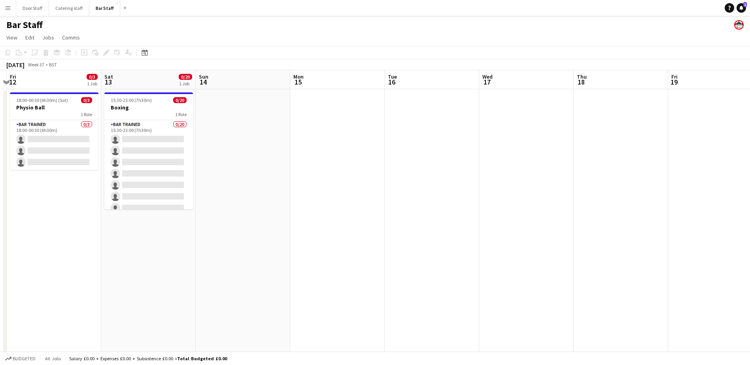
drag, startPoint x: 372, startPoint y: 222, endPoint x: 276, endPoint y: 231, distance: 96.5
click at [276, 231] on app-calendar-viewport "Tue 9 Wed 10 Thu 11 Fri 12 0/3 1 Job Sat 13 0/20 1 Job Sun 14 Mon 15 Tue 16 Wed…" at bounding box center [375, 264] width 750 height 388
click at [551, 132] on app-date-cell at bounding box center [526, 273] width 95 height 369
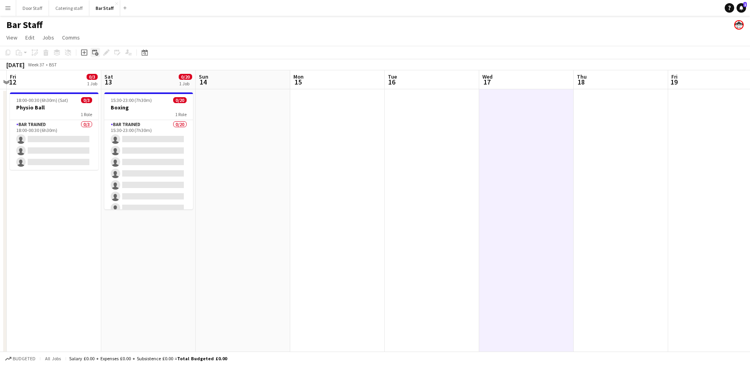
click at [96, 55] on icon at bounding box center [97, 55] width 4 height 4
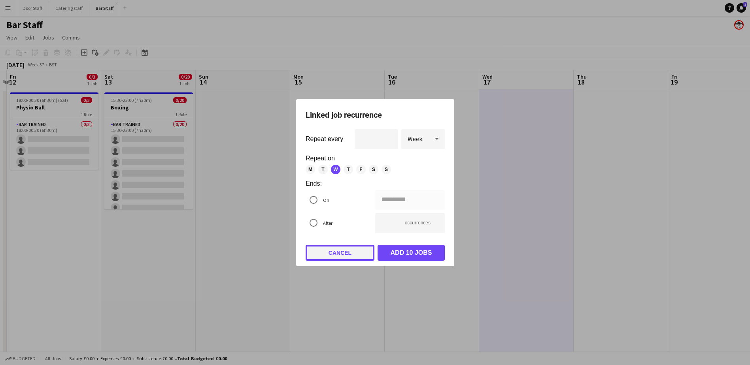
click at [342, 259] on button "Cancel" at bounding box center [340, 253] width 69 height 16
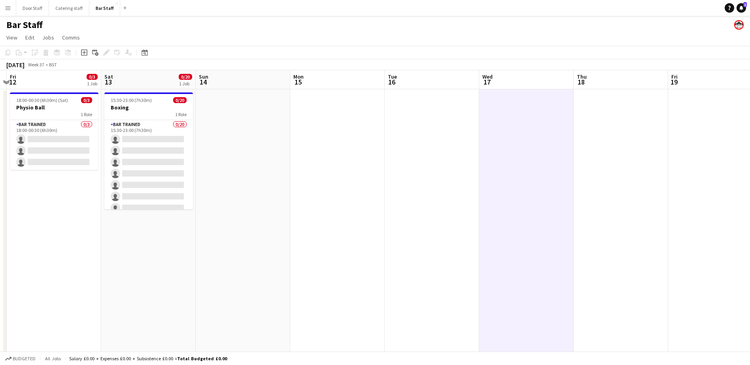
click at [512, 79] on app-board-header-date "Wed 17" at bounding box center [526, 79] width 95 height 19
click at [85, 53] on icon at bounding box center [84, 53] width 4 height 4
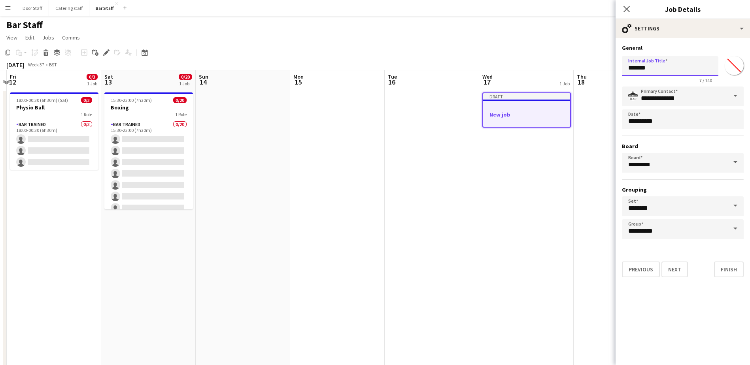
click at [642, 64] on input "*******" at bounding box center [670, 66] width 97 height 20
type input "*******"
click at [675, 268] on button "Next" at bounding box center [675, 270] width 26 height 16
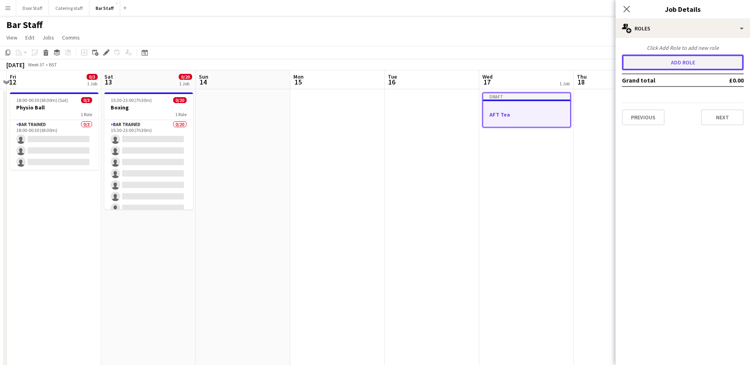
click at [704, 61] on button "Add role" at bounding box center [683, 63] width 122 height 16
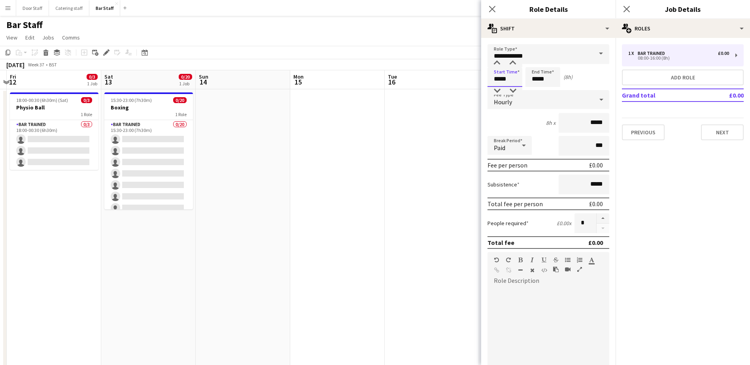
click at [507, 79] on input "*****" at bounding box center [505, 77] width 35 height 20
click at [498, 61] on div at bounding box center [497, 63] width 16 height 8
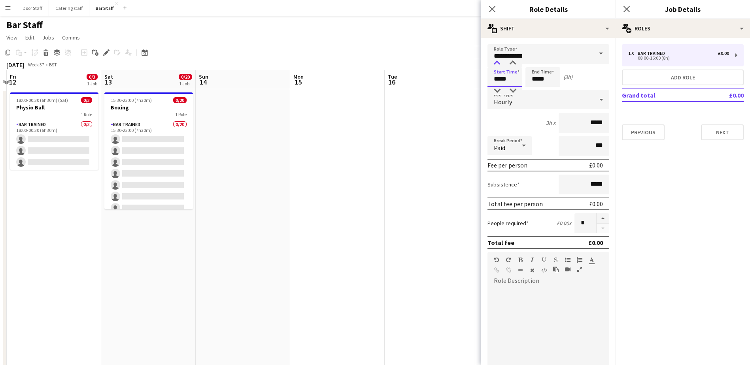
click at [498, 61] on div at bounding box center [497, 63] width 16 height 8
click at [514, 63] on div at bounding box center [513, 63] width 16 height 8
type input "*****"
click at [514, 63] on div at bounding box center [513, 63] width 16 height 8
click at [543, 77] on input "*****" at bounding box center [543, 77] width 35 height 20
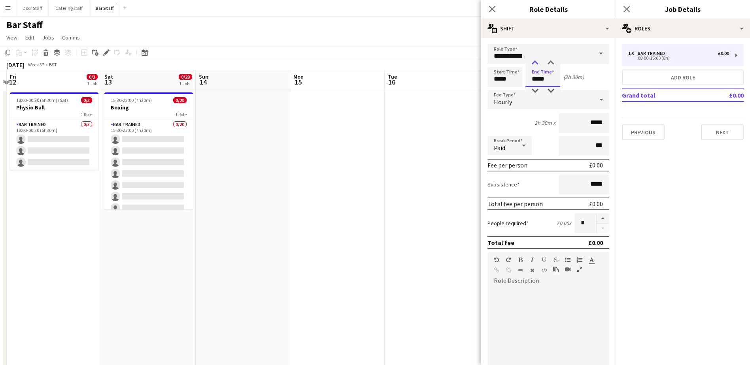
click at [537, 60] on div at bounding box center [535, 63] width 16 height 8
click at [553, 59] on input "**********" at bounding box center [549, 54] width 122 height 20
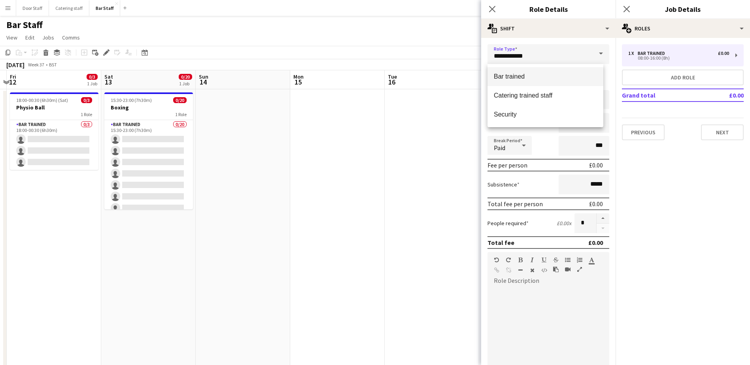
click at [513, 79] on span "Bar trained" at bounding box center [545, 77] width 103 height 8
click at [540, 76] on input "*****" at bounding box center [543, 77] width 35 height 20
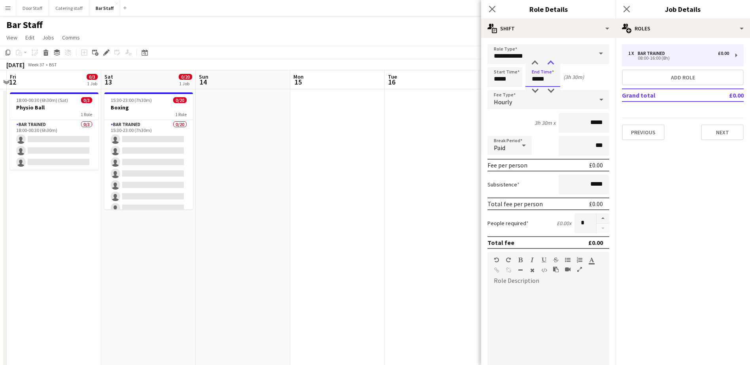
click at [551, 62] on div at bounding box center [551, 63] width 16 height 8
type input "*****"
click at [549, 61] on div at bounding box center [551, 63] width 16 height 8
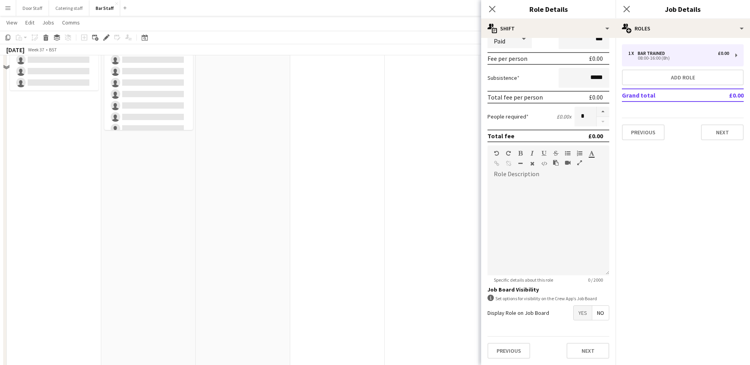
scroll to position [79, 0]
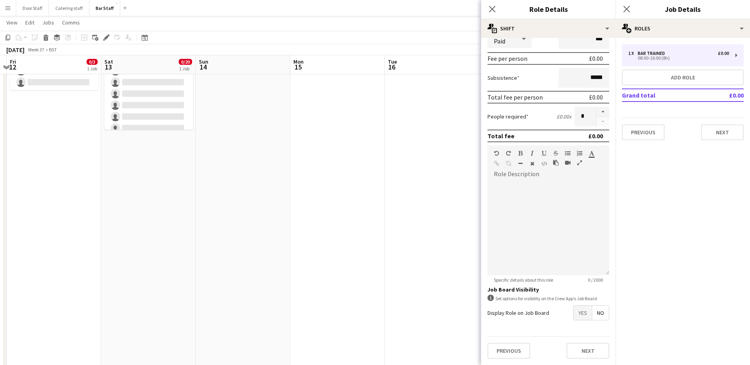
click at [578, 314] on span "Yes" at bounding box center [583, 313] width 18 height 14
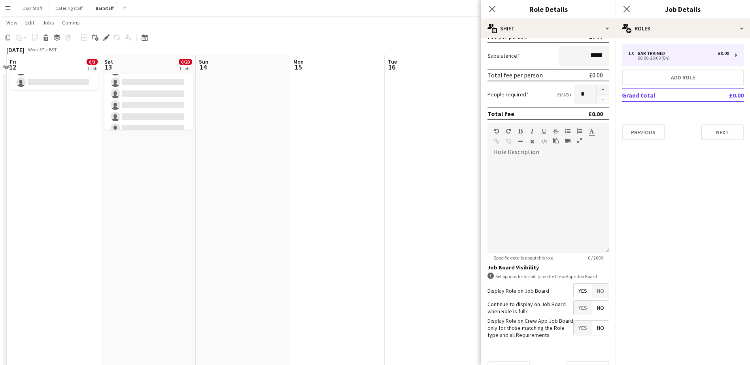
scroll to position [148, 0]
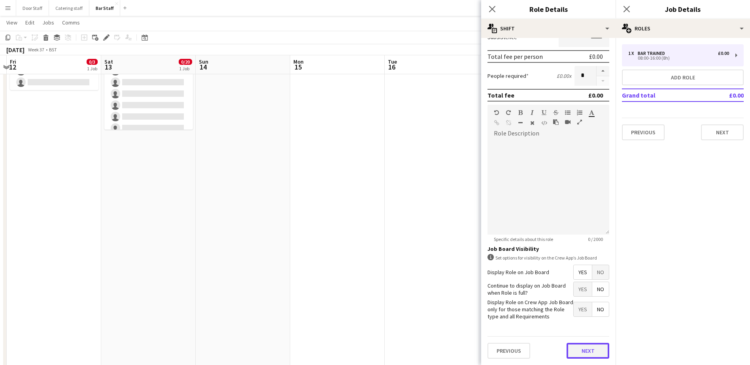
click at [584, 354] on button "Next" at bounding box center [588, 351] width 43 height 16
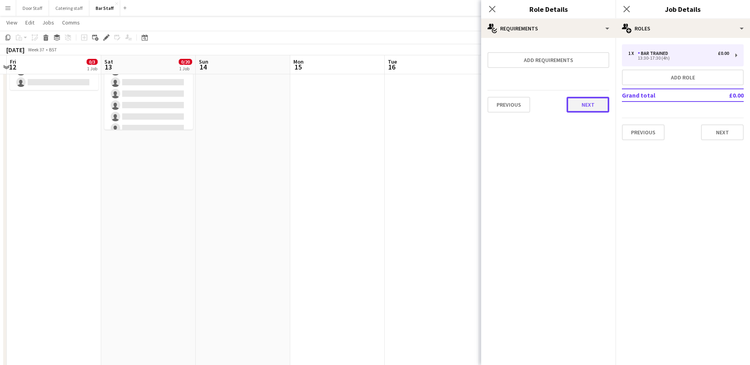
click at [598, 105] on button "Next" at bounding box center [588, 105] width 43 height 16
click at [598, 105] on button "Finish" at bounding box center [595, 106] width 30 height 16
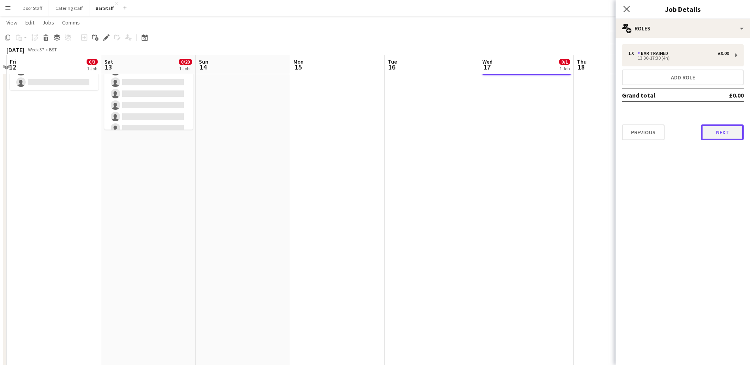
click at [727, 132] on button "Next" at bounding box center [722, 133] width 43 height 16
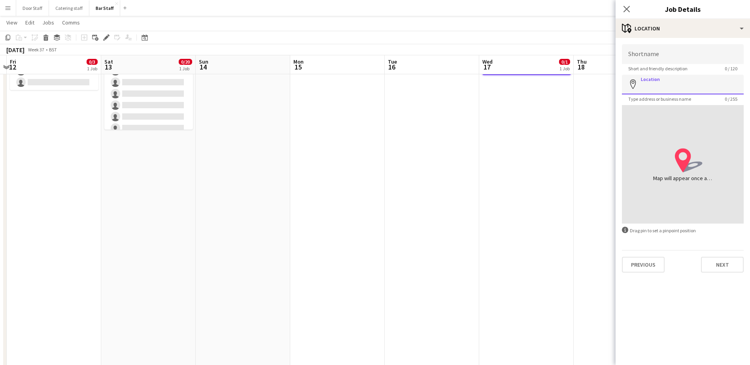
click at [671, 83] on input "Location" at bounding box center [683, 85] width 122 height 20
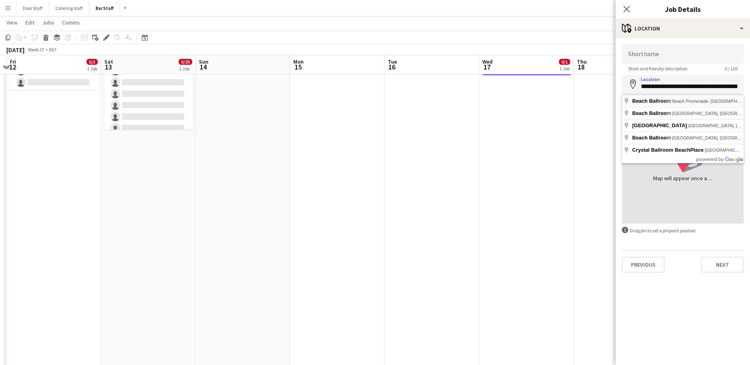
type input "**********"
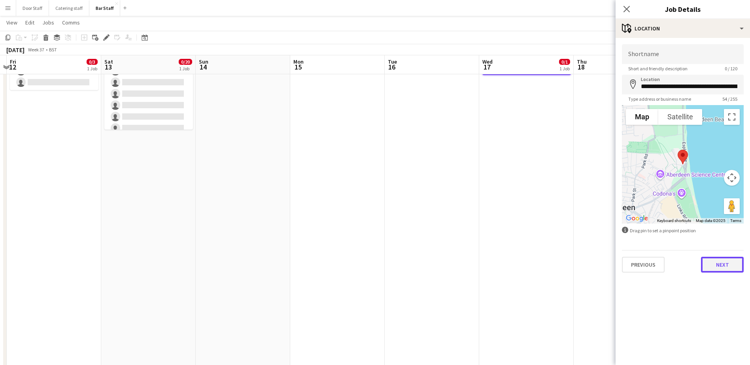
click at [731, 261] on button "Next" at bounding box center [722, 265] width 43 height 16
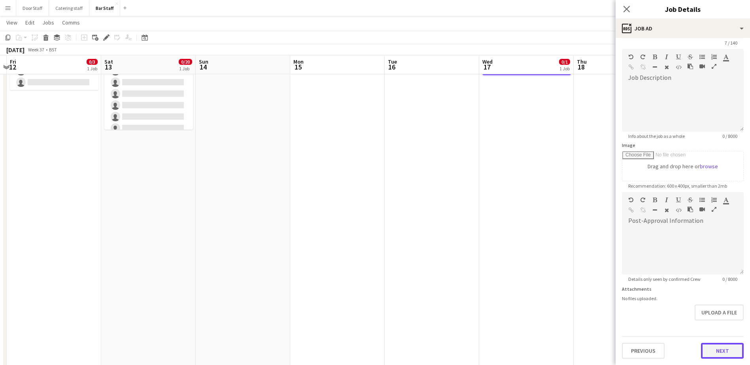
click at [715, 330] on form "Headline ******* 7 / 140 Job Description default Heading 1 Heading 2 Heading 3 …" at bounding box center [683, 189] width 134 height 341
click at [722, 352] on button "Next" at bounding box center [722, 351] width 43 height 16
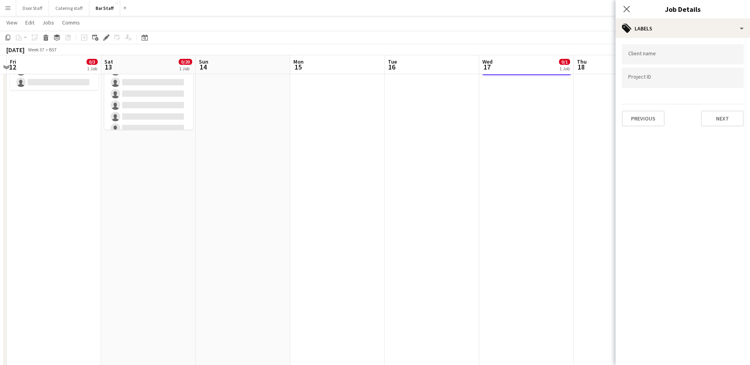
scroll to position [0, 0]
click at [719, 119] on button "Next" at bounding box center [722, 119] width 43 height 16
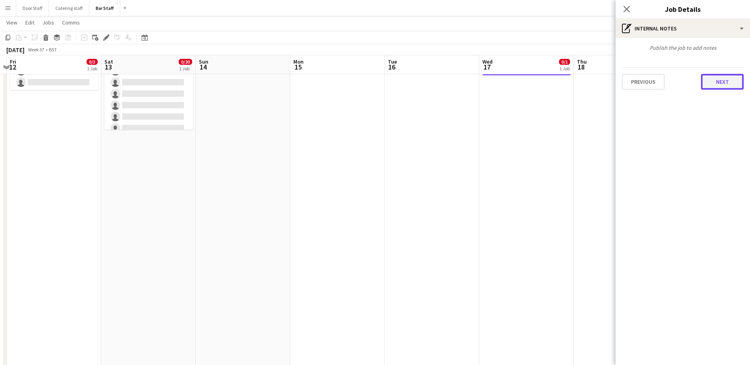
click at [719, 86] on button "Next" at bounding box center [722, 82] width 43 height 16
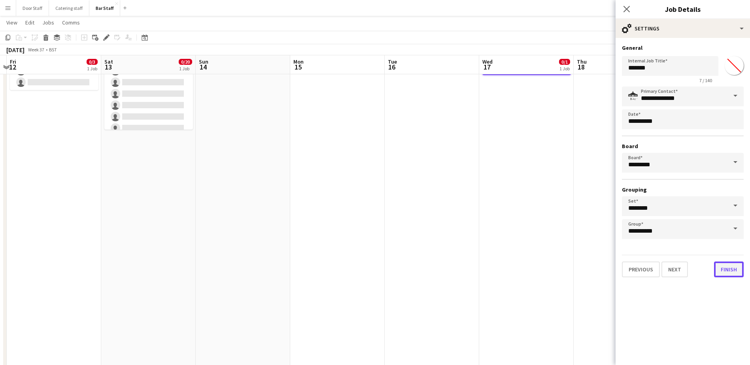
click at [729, 274] on button "Finish" at bounding box center [729, 270] width 30 height 16
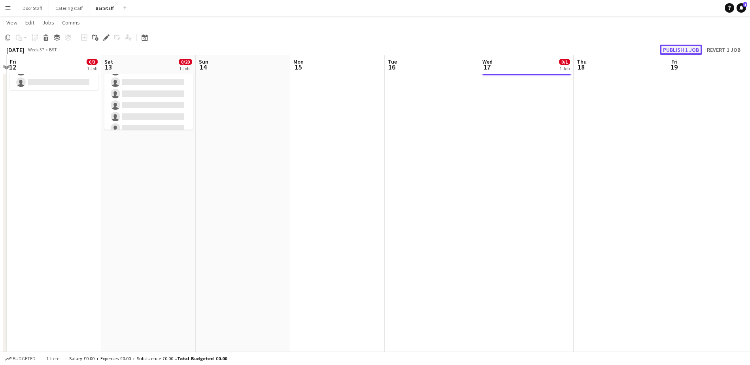
click at [680, 46] on button "Publish 1 job" at bounding box center [681, 50] width 42 height 10
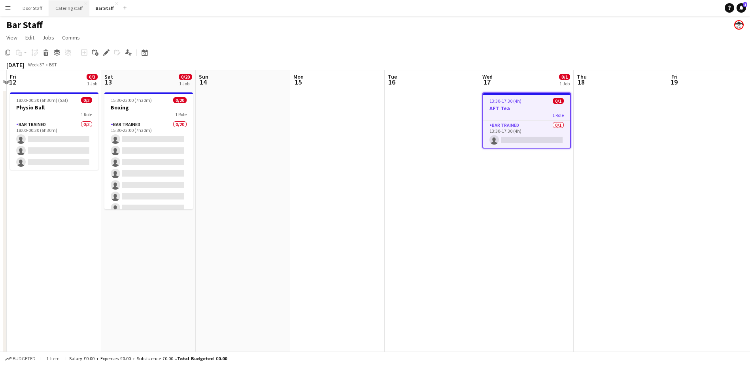
click at [68, 7] on button "Catering staff Close" at bounding box center [69, 7] width 40 height 15
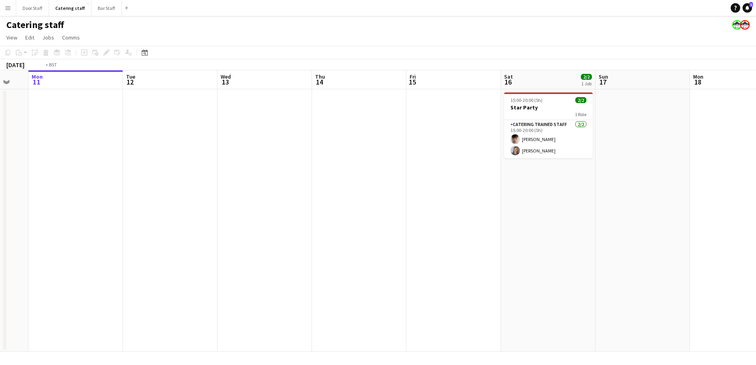
drag, startPoint x: 398, startPoint y: 178, endPoint x: 52, endPoint y: 203, distance: 346.6
click at [52, 203] on app-calendar-viewport "Fri 8 1/1 1 Job Sat 9 3/3 1 Job Sun 10 Mon 11 Tue 12 Wed 13 Thu 14 Fri 15 Sat 1…" at bounding box center [378, 211] width 756 height 282
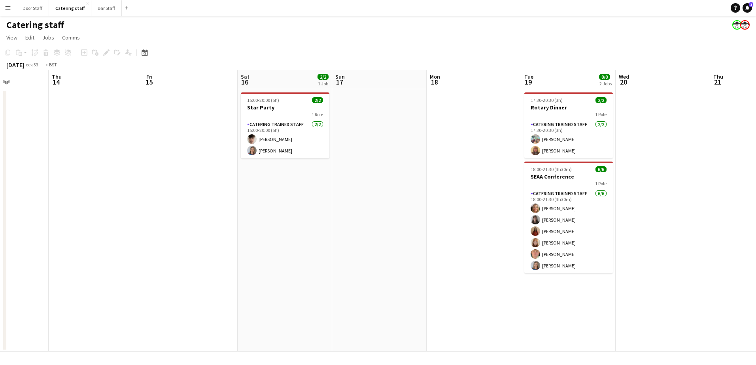
drag, startPoint x: 469, startPoint y: 203, endPoint x: 0, endPoint y: 232, distance: 469.9
click at [0, 232] on html "Menu Boards Boards Boards All jobs Status Workforce Workforce My Workforce Recr…" at bounding box center [378, 182] width 756 height 365
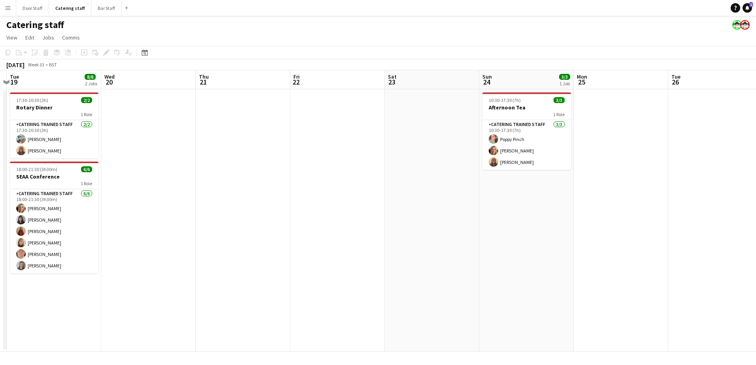
drag, startPoint x: 492, startPoint y: 221, endPoint x: 23, endPoint y: 231, distance: 470.0
click at [22, 231] on app-calendar-viewport "Sat 16 2/2 1 Job Sun 17 Mon 18 Tue 19 8/8 2 Jobs Wed 20 Thu 21 Fri 22 Sat 23 Su…" at bounding box center [378, 211] width 756 height 282
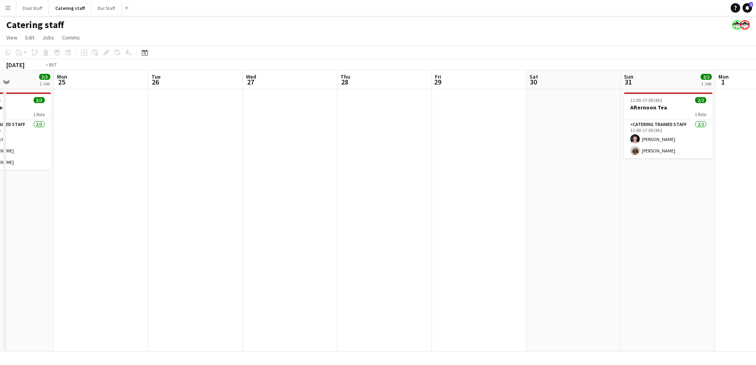
drag, startPoint x: 470, startPoint y: 211, endPoint x: 0, endPoint y: 221, distance: 470.3
click at [0, 221] on html "Menu Boards Boards Boards All jobs Status Workforce Workforce My Workforce Recr…" at bounding box center [378, 182] width 756 height 365
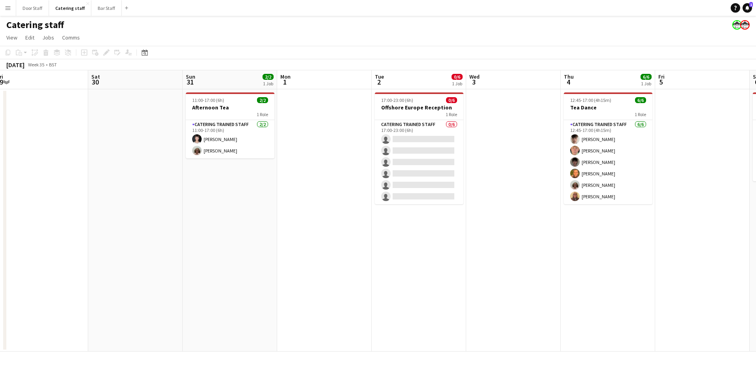
drag, startPoint x: 544, startPoint y: 222, endPoint x: 72, endPoint y: 224, distance: 471.4
click at [93, 225] on app-calendar-viewport "Tue 26 Wed 27 Thu 28 Fri 29 Sat 30 Sun 31 2/2 1 Job Mon 1 Tue 2 0/6 1 Job Wed 3…" at bounding box center [378, 211] width 756 height 282
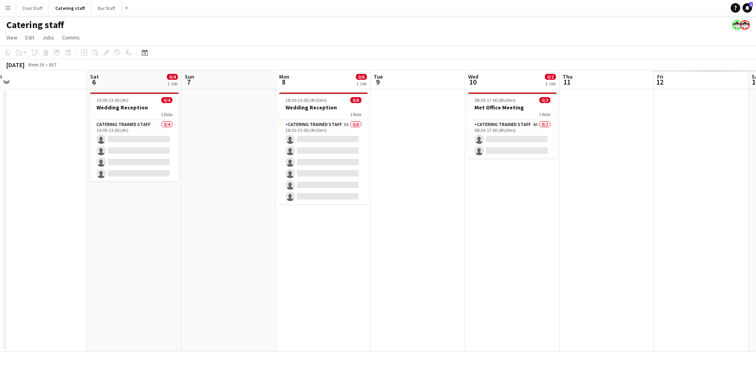
drag, startPoint x: 545, startPoint y: 223, endPoint x: 111, endPoint y: 228, distance: 433.5
click at [104, 228] on app-calendar-viewport "Mon 1 Tue 2 0/6 1 Job Wed 3 Thu 4 6/6 1 Job Fri 5 Sat 6 0/4 1 Job Sun 7 Mon 8 0…" at bounding box center [378, 211] width 756 height 282
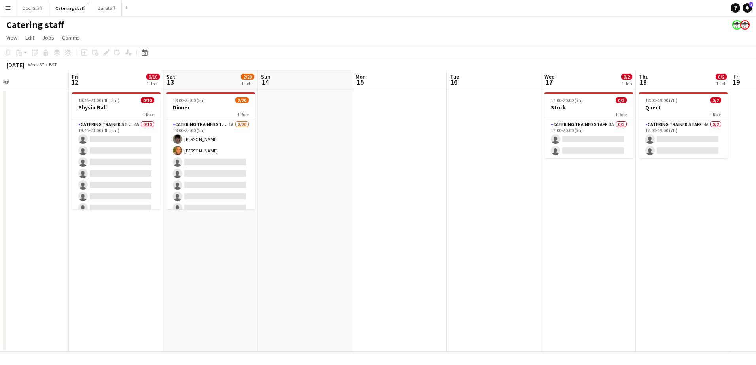
drag, startPoint x: 463, startPoint y: 225, endPoint x: -2, endPoint y: 233, distance: 464.8
click at [0, 233] on html "Menu Boards Boards Boards All jobs Status Workforce Workforce My Workforce Recr…" at bounding box center [378, 182] width 756 height 365
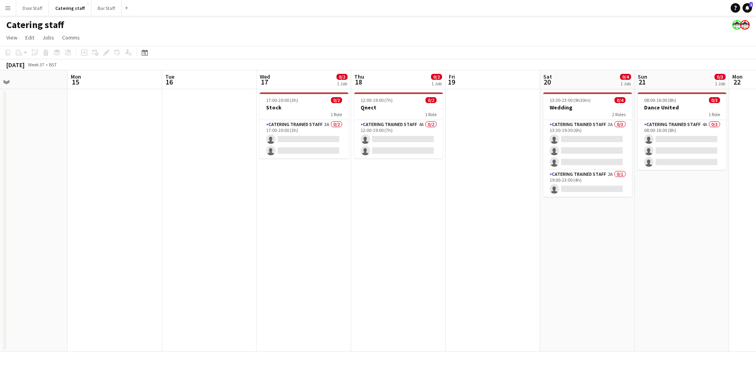
scroll to position [0, 314]
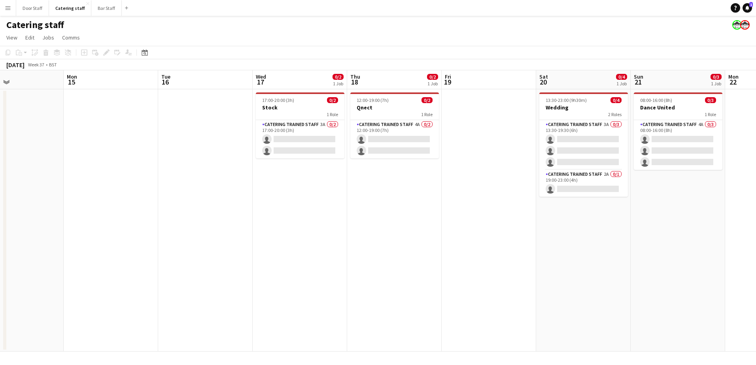
drag, startPoint x: 411, startPoint y: 242, endPoint x: 122, endPoint y: 238, distance: 288.7
click at [122, 238] on app-calendar-viewport "Thu 11 Fri 12 0/10 1 Job Sat 13 2/20 1 Job Sun 14 Mon 15 Tue 16 Wed 17 0/2 1 Jo…" at bounding box center [378, 211] width 756 height 282
click at [104, 10] on button "Bar Staff Close" at bounding box center [106, 7] width 30 height 15
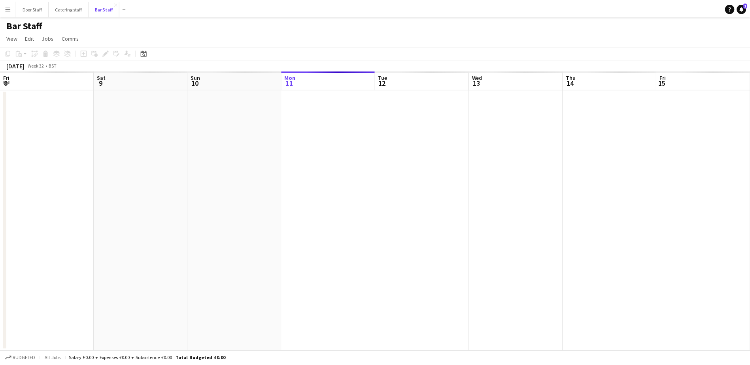
scroll to position [0, 189]
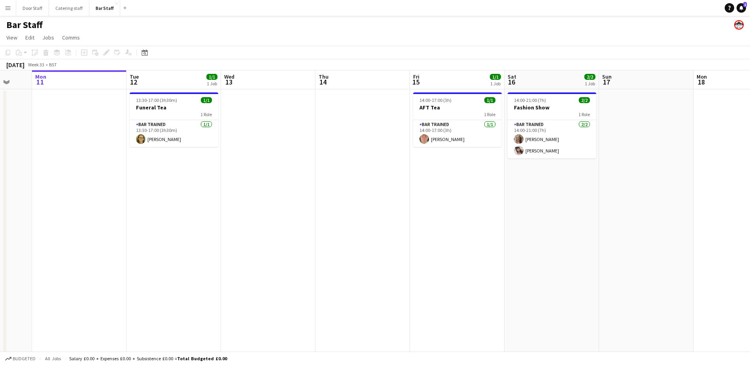
drag, startPoint x: 546, startPoint y: 275, endPoint x: 274, endPoint y: 284, distance: 271.4
click at [274, 284] on app-calendar-viewport "Fri 8 13/13 2 Jobs Sat 9 16/19 5 Jobs Sun 10 Mon 11 Tue 12 1/1 1 Job Wed 13 Thu…" at bounding box center [375, 264] width 750 height 388
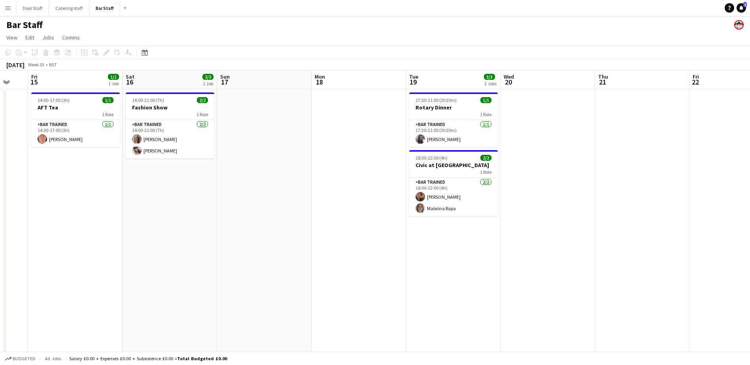
drag, startPoint x: 441, startPoint y: 252, endPoint x: 71, endPoint y: 250, distance: 370.6
click at [56, 254] on app-calendar-viewport "Tue 12 1/1 1 Job Wed 13 Thu 14 Fri 15 1/1 1 Job Sat 16 2/2 1 Job Sun 17 Mon 18 …" at bounding box center [375, 264] width 750 height 388
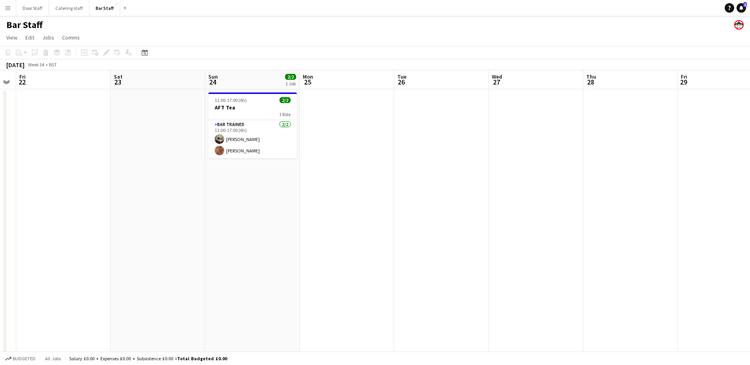
drag, startPoint x: 412, startPoint y: 213, endPoint x: -2, endPoint y: 237, distance: 414.8
click at [0, 237] on html "Menu Boards Boards Boards All jobs Status Workforce Workforce My Workforce Recr…" at bounding box center [375, 236] width 750 height 472
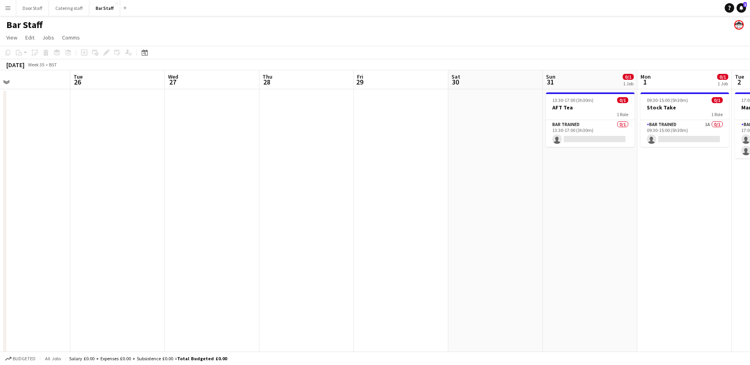
drag, startPoint x: 437, startPoint y: 227, endPoint x: -2, endPoint y: 247, distance: 438.7
click at [0, 247] on html "Menu Boards Boards Boards All jobs Status Workforce Workforce My Workforce Recr…" at bounding box center [375, 236] width 750 height 472
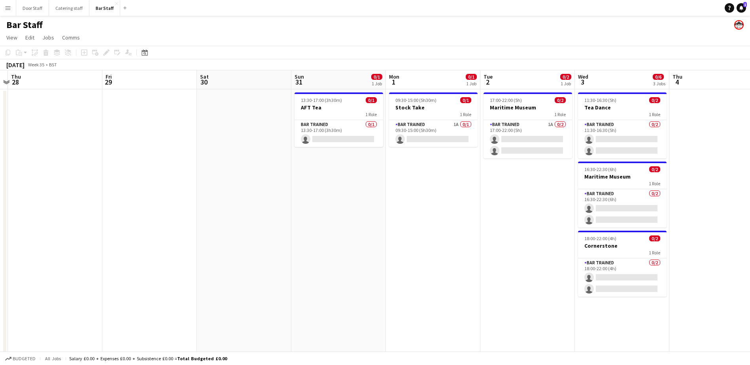
drag, startPoint x: 303, startPoint y: 196, endPoint x: 2, endPoint y: 196, distance: 301.0
click at [1, 196] on app-calendar-viewport "Mon 25 Tue 26 Wed 27 Thu 28 Fri 29 Sat 30 Sun 31 0/1 1 Job Mon 1 0/1 1 Job Tue …" at bounding box center [375, 264] width 750 height 388
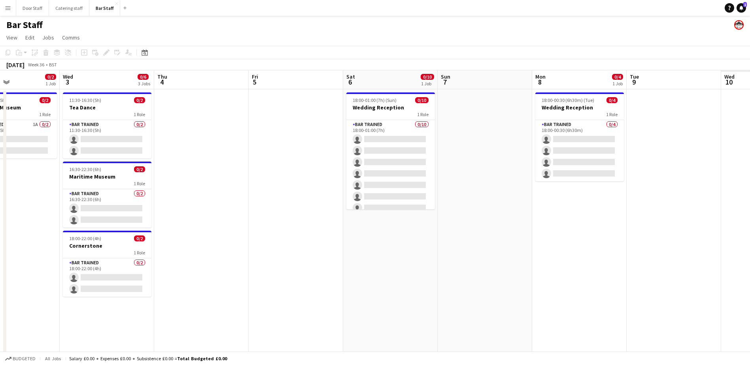
drag, startPoint x: 444, startPoint y: 189, endPoint x: 0, endPoint y: 191, distance: 444.1
click at [0, 192] on html "Menu Boards Boards Boards All jobs Status Workforce Workforce My Workforce Recr…" at bounding box center [375, 236] width 750 height 472
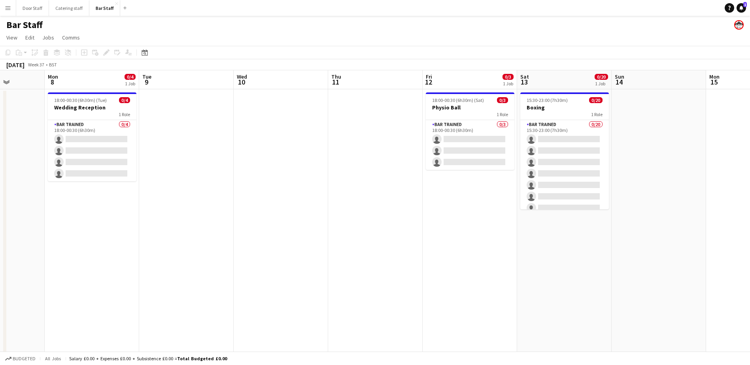
drag, startPoint x: 521, startPoint y: 193, endPoint x: 21, endPoint y: 208, distance: 500.9
click at [21, 208] on app-calendar-viewport "Fri 5 Sat 6 0/10 1 Job Sun 7 Mon 8 0/4 1 Job Tue 9 Wed 10 Thu 11 Fri 12 0/3 1 J…" at bounding box center [375, 264] width 750 height 388
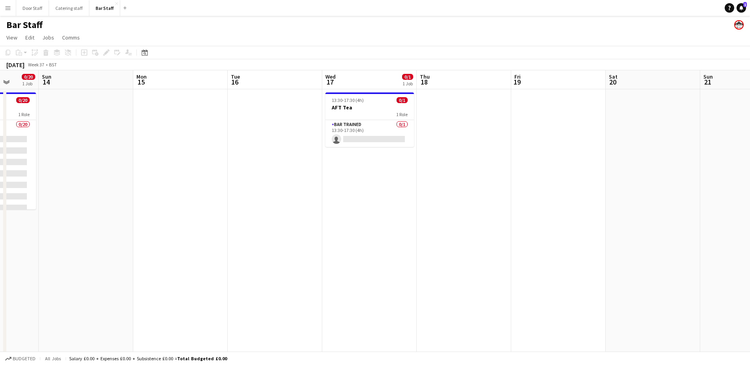
drag, startPoint x: 464, startPoint y: 214, endPoint x: 114, endPoint y: 240, distance: 351.4
click at [114, 240] on app-calendar-viewport "Thu 11 Fri 12 0/3 1 Job Sat 13 0/20 1 Job Sun 14 Mon 15 Tue 16 Wed 17 0/1 1 Job…" at bounding box center [375, 264] width 750 height 388
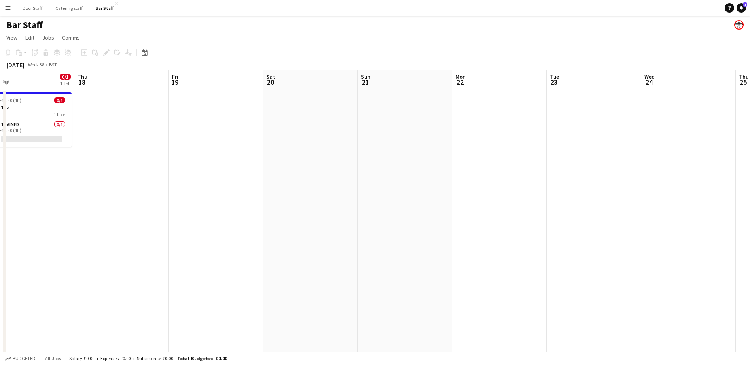
drag, startPoint x: 384, startPoint y: 223, endPoint x: 41, endPoint y: 233, distance: 343.0
click at [41, 233] on app-calendar-viewport "Sun 14 Mon 15 Tue 16 Wed 17 0/1 1 Job Thu 18 Fri 19 Sat 20 Sun 21 Mon 22 Tue 23…" at bounding box center [375, 264] width 750 height 388
click at [289, 84] on app-board-header-date "Sat 20" at bounding box center [310, 79] width 95 height 19
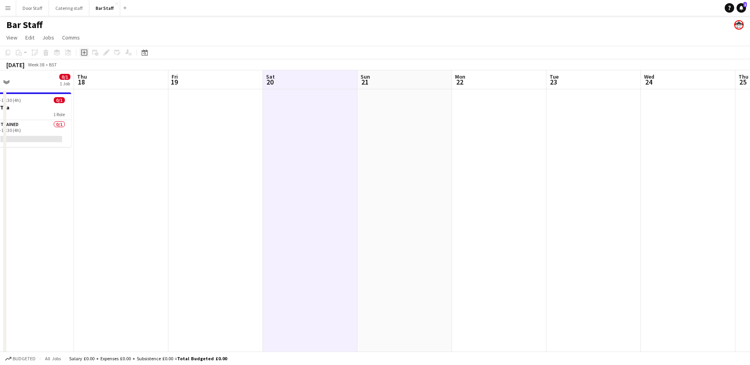
click at [85, 53] on icon at bounding box center [84, 53] width 4 height 4
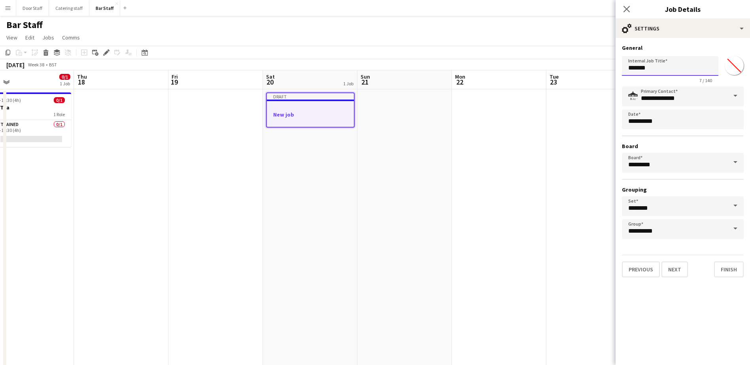
click at [658, 66] on input "*******" at bounding box center [670, 66] width 97 height 20
type input "**********"
click at [673, 271] on button "Next" at bounding box center [675, 270] width 26 height 16
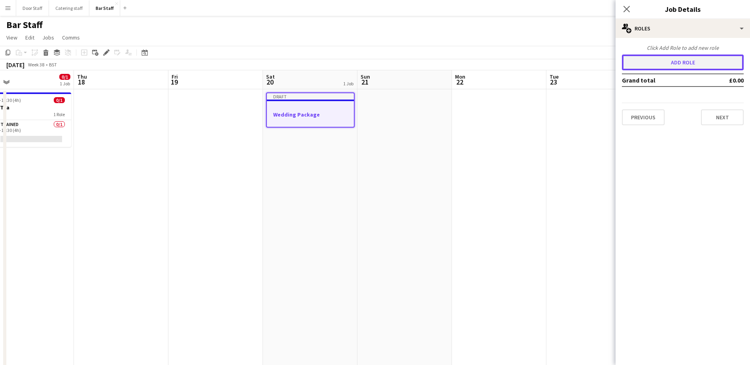
click at [673, 63] on button "Add role" at bounding box center [683, 63] width 122 height 16
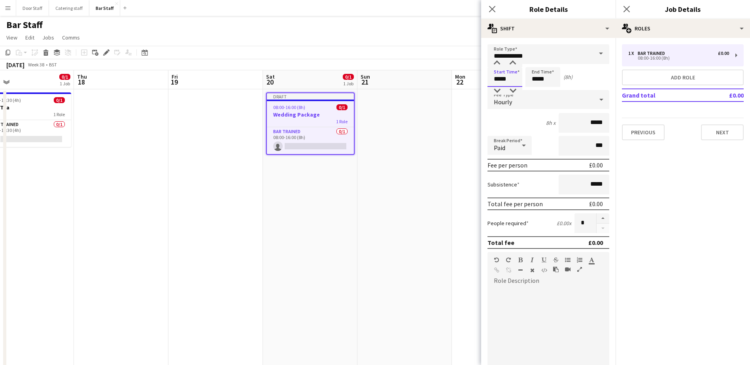
click at [499, 82] on input "*****" at bounding box center [505, 77] width 35 height 20
click at [498, 61] on div at bounding box center [497, 63] width 16 height 8
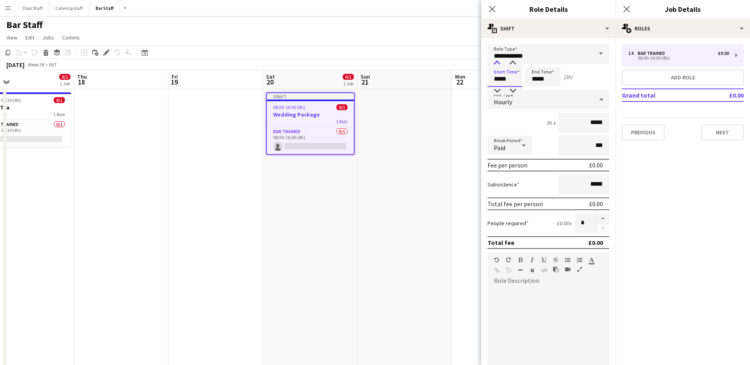
click at [498, 61] on div at bounding box center [497, 63] width 16 height 8
click at [495, 90] on div at bounding box center [497, 91] width 16 height 8
click at [515, 62] on div at bounding box center [513, 63] width 16 height 8
type input "*****"
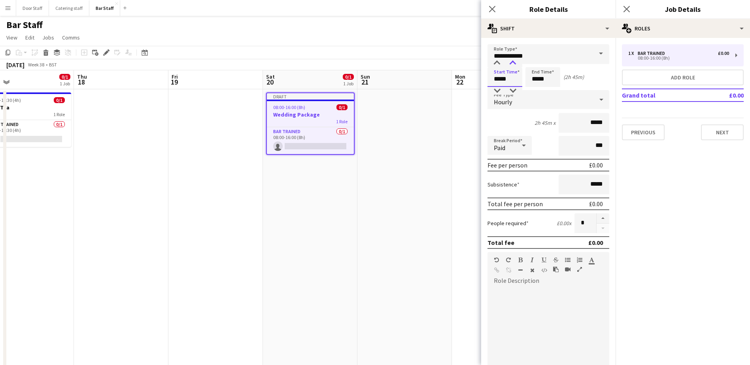
click at [515, 62] on div at bounding box center [513, 63] width 16 height 8
click at [535, 83] on input "*****" at bounding box center [543, 77] width 35 height 20
click at [536, 62] on div at bounding box center [535, 63] width 16 height 8
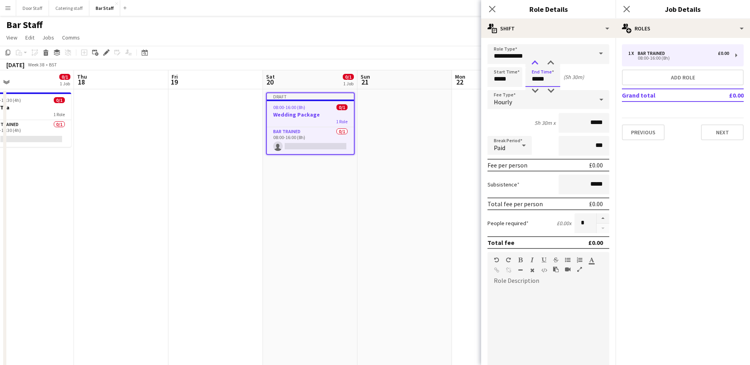
click at [536, 62] on div at bounding box center [535, 63] width 16 height 8
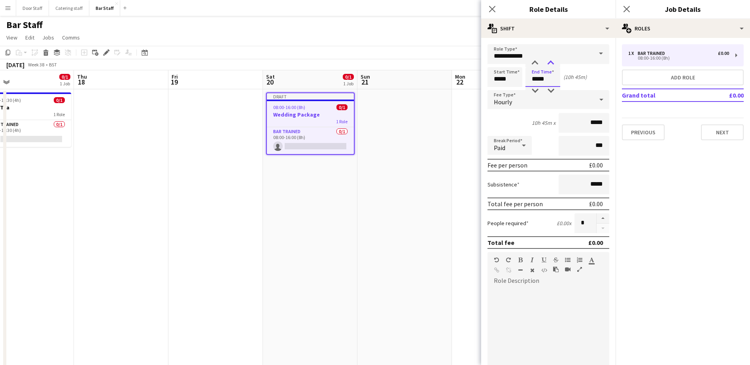
click at [550, 61] on div at bounding box center [551, 63] width 16 height 8
click at [535, 93] on div at bounding box center [535, 91] width 16 height 8
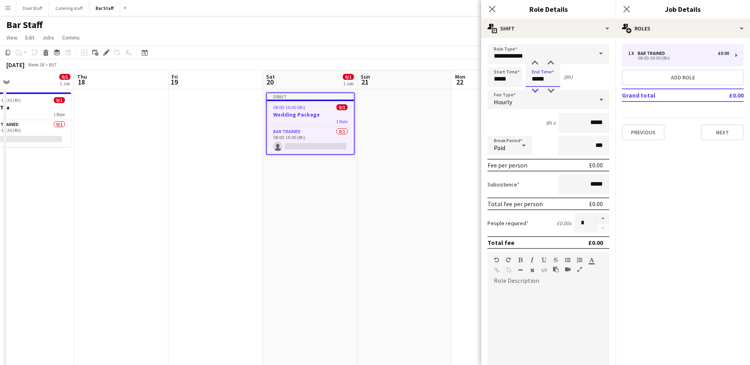
click at [535, 93] on div at bounding box center [535, 91] width 16 height 8
type input "*****"
click at [535, 93] on div at bounding box center [535, 91] width 16 height 8
click at [599, 216] on button "button" at bounding box center [603, 219] width 13 height 10
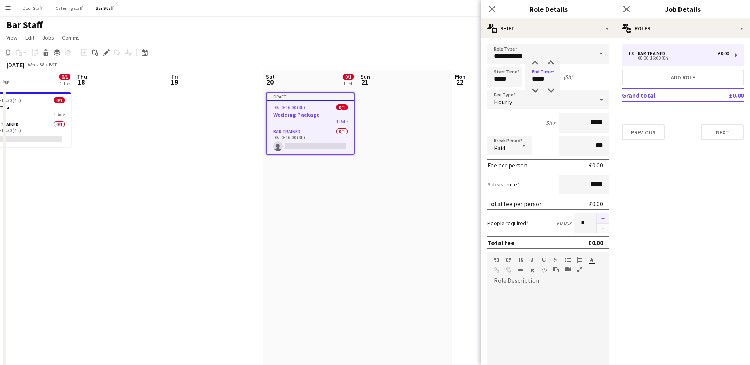
type input "*"
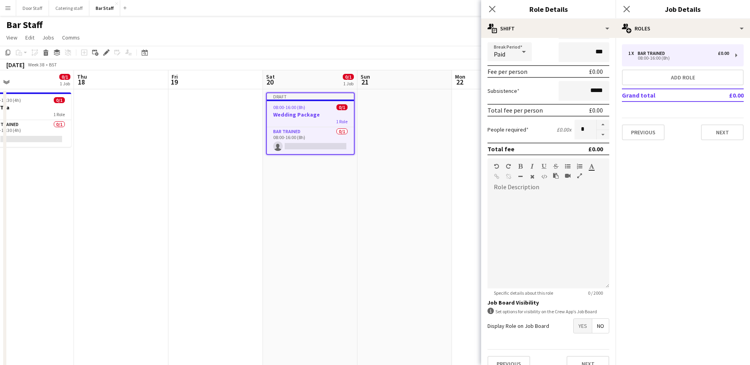
scroll to position [107, 0]
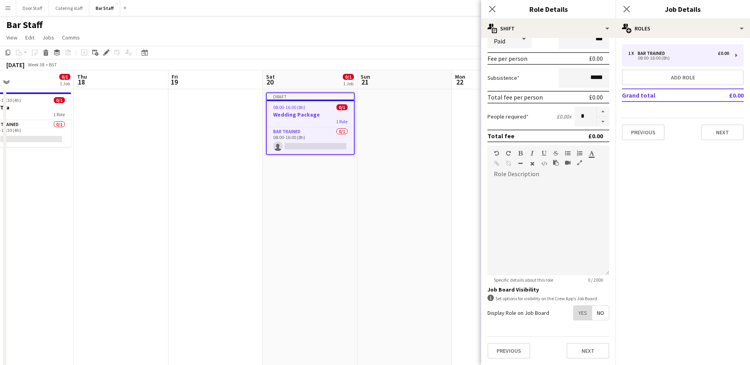
click at [577, 317] on span "Yes" at bounding box center [583, 313] width 18 height 14
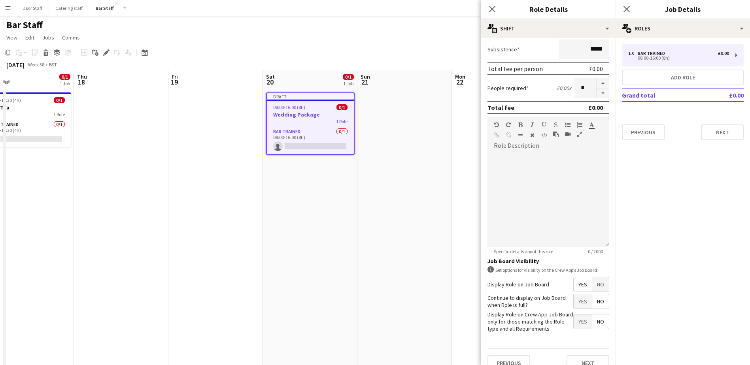
scroll to position [148, 0]
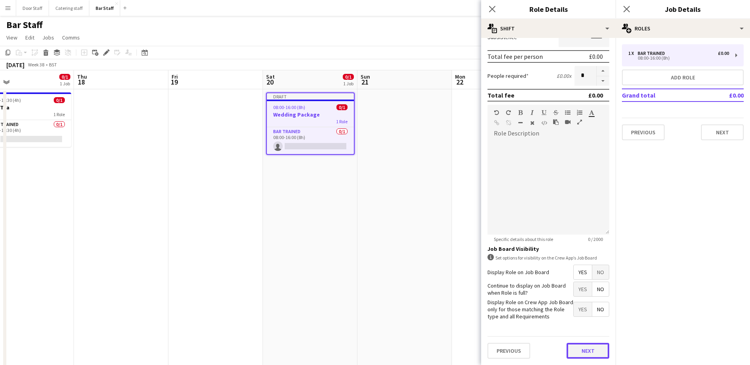
click at [584, 351] on button "Next" at bounding box center [588, 351] width 43 height 16
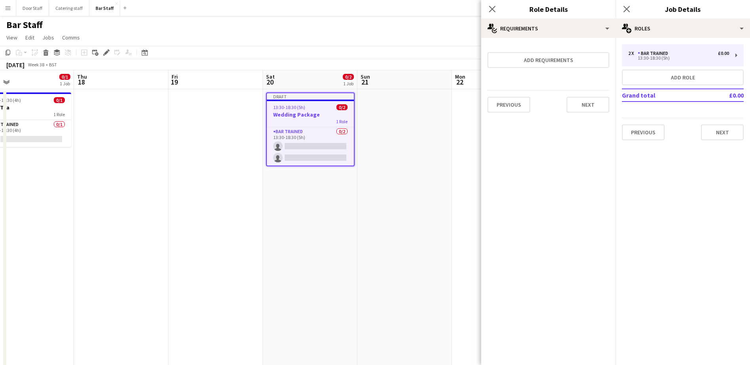
scroll to position [0, 0]
click at [598, 107] on button "Next" at bounding box center [588, 105] width 43 height 16
click at [598, 107] on button "Finish" at bounding box center [595, 106] width 30 height 16
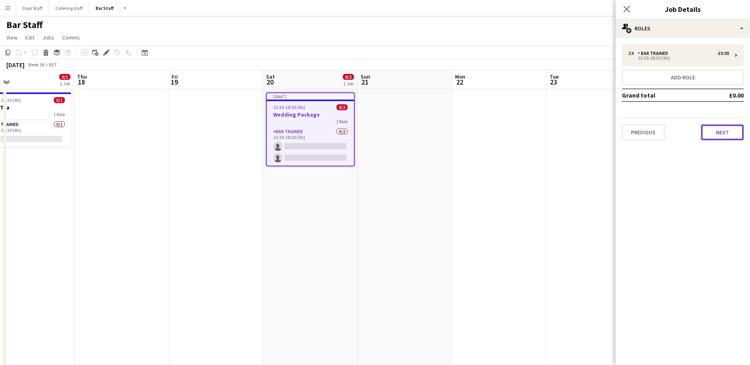
click at [717, 136] on button "Next" at bounding box center [722, 133] width 43 height 16
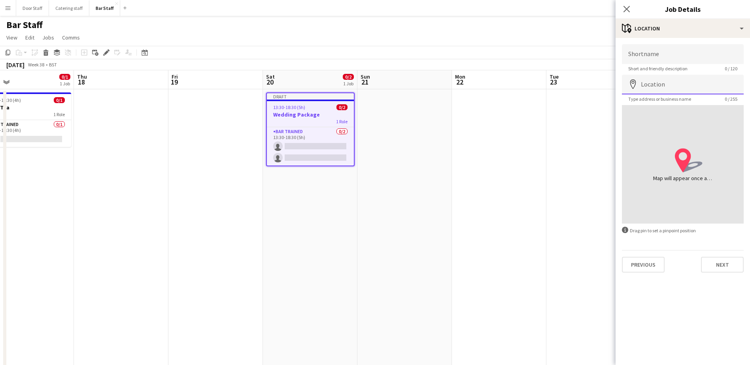
click at [663, 84] on input "Location" at bounding box center [683, 85] width 122 height 20
type input "**********"
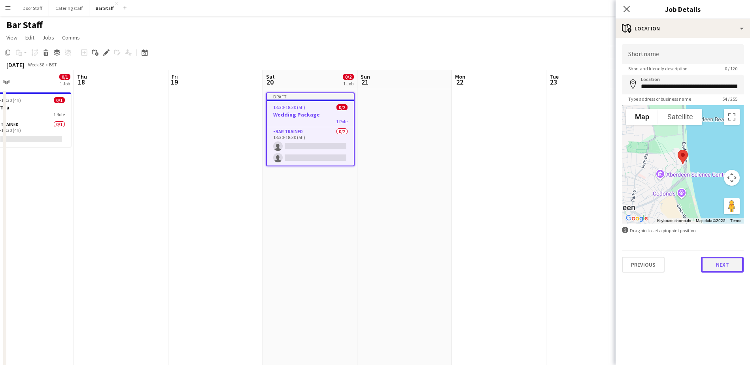
click at [722, 265] on button "Next" at bounding box center [722, 265] width 43 height 16
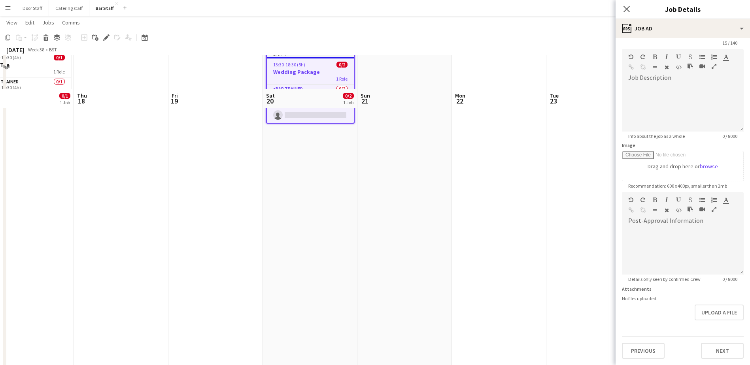
scroll to position [79, 0]
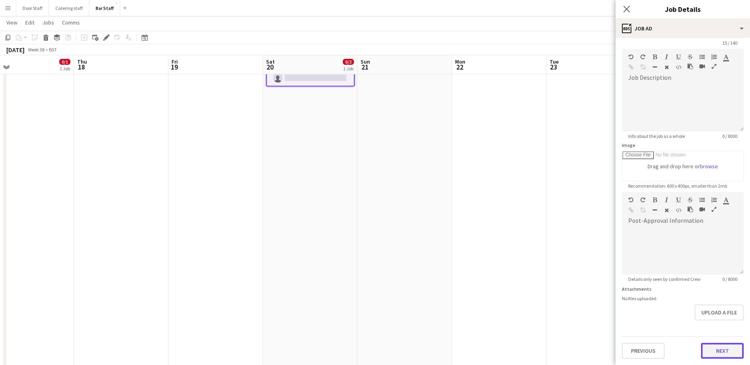
click at [721, 325] on form "**********" at bounding box center [683, 189] width 134 height 341
click at [716, 347] on button "Next" at bounding box center [722, 351] width 43 height 16
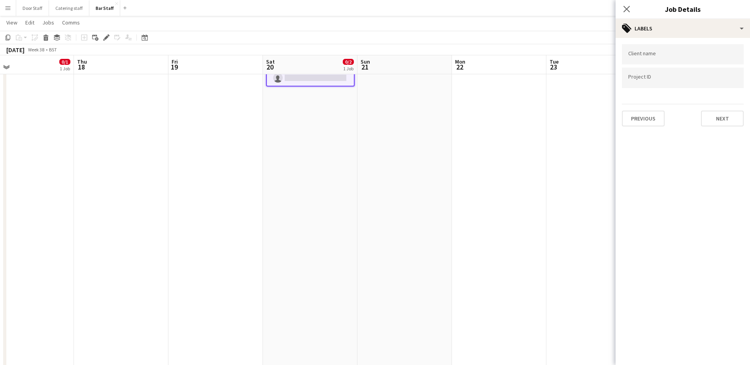
scroll to position [0, 0]
click at [716, 121] on button "Next" at bounding box center [722, 119] width 43 height 16
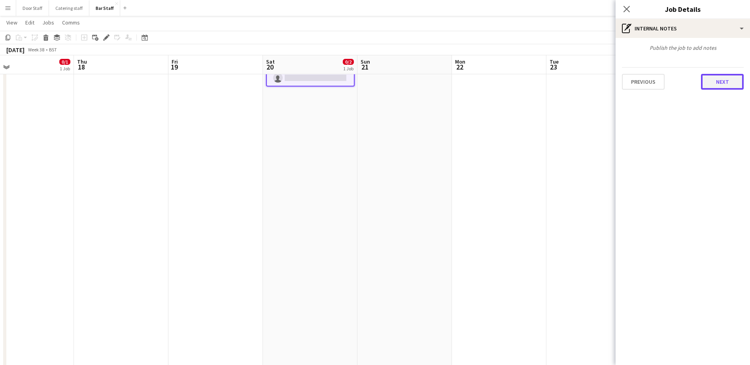
click at [718, 83] on button "Next" at bounding box center [722, 82] width 43 height 16
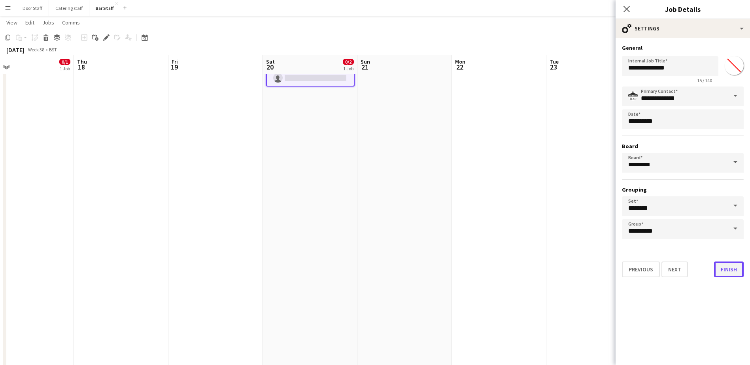
click at [727, 271] on button "Finish" at bounding box center [729, 270] width 30 height 16
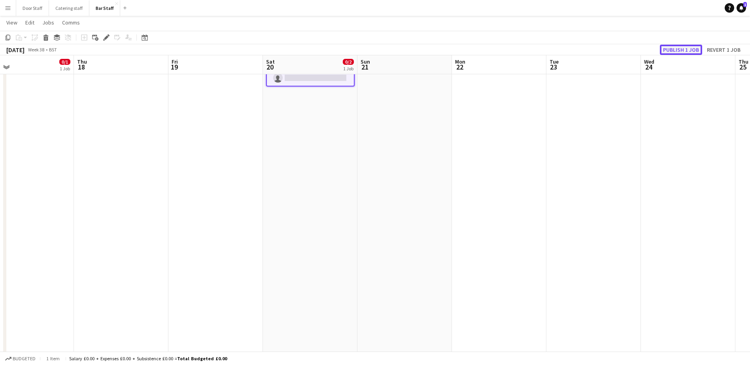
click at [690, 52] on button "Publish 1 job" at bounding box center [681, 50] width 42 height 10
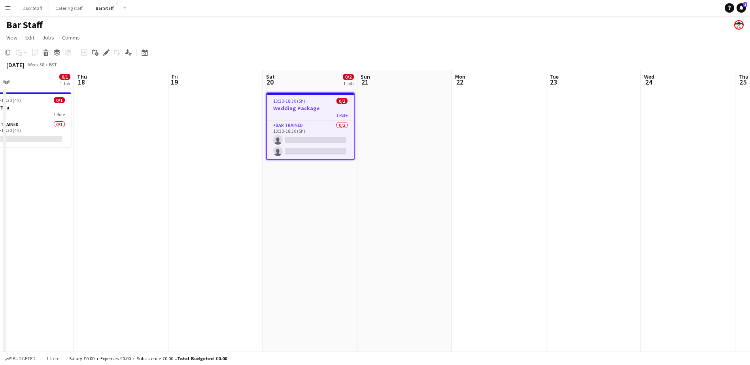
click at [327, 201] on app-date-cell "13:30-18:30 (5h) 0/2 Wedding Package 1 Role Bar trained 0/2 13:30-18:30 (5h) si…" at bounding box center [310, 273] width 95 height 369
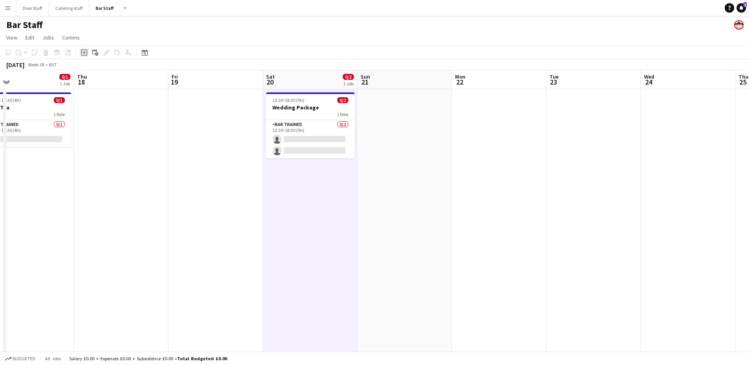
click at [87, 51] on icon at bounding box center [84, 52] width 6 height 6
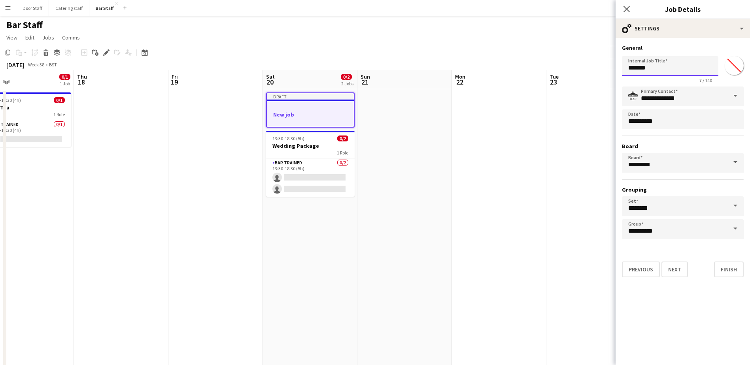
click at [649, 64] on input "*******" at bounding box center [670, 66] width 97 height 20
click at [649, 65] on input "*******" at bounding box center [670, 66] width 97 height 20
type input "**********"
click at [676, 272] on button "Next" at bounding box center [675, 270] width 26 height 16
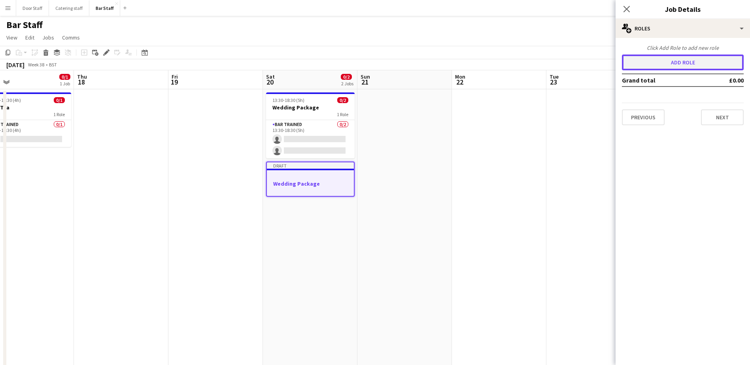
click at [674, 59] on button "Add role" at bounding box center [683, 63] width 122 height 16
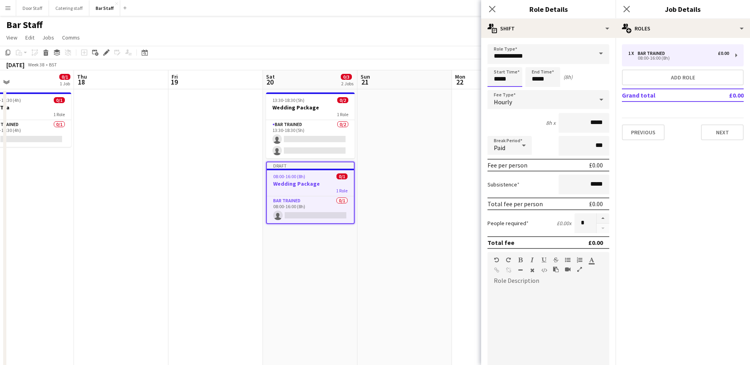
click at [497, 78] on input "*****" at bounding box center [505, 77] width 35 height 20
click at [499, 63] on div at bounding box center [497, 63] width 16 height 8
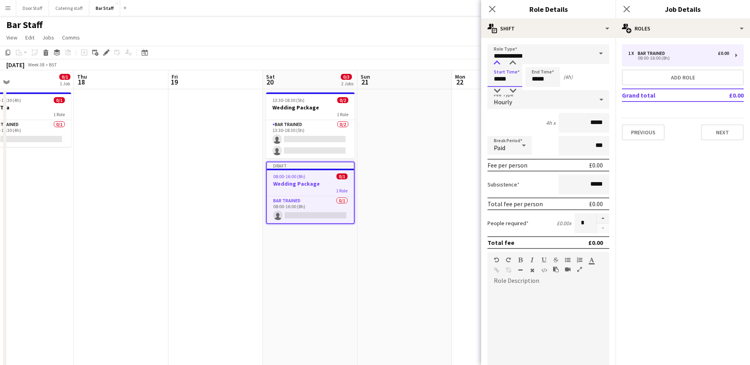
click at [499, 63] on div at bounding box center [497, 63] width 16 height 8
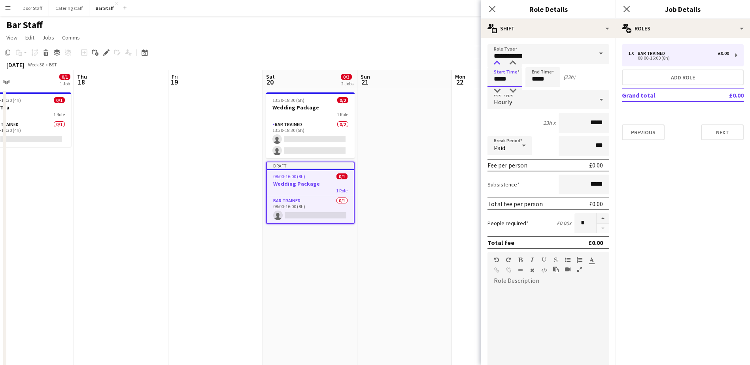
type input "*****"
click at [499, 63] on div at bounding box center [497, 63] width 16 height 8
click at [545, 77] on input "*****" at bounding box center [543, 77] width 35 height 20
click at [533, 61] on div at bounding box center [535, 63] width 16 height 8
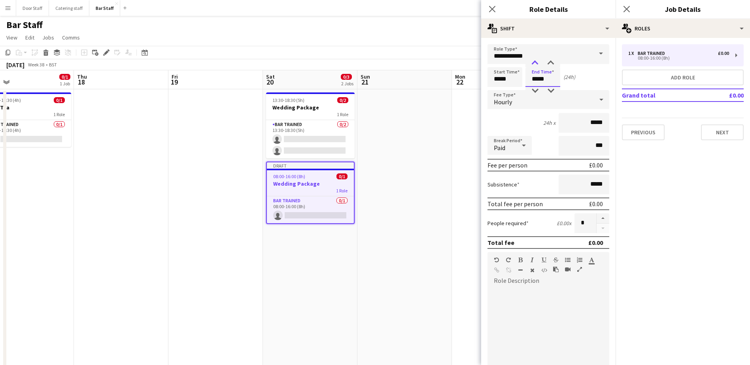
click at [533, 61] on div at bounding box center [535, 63] width 16 height 8
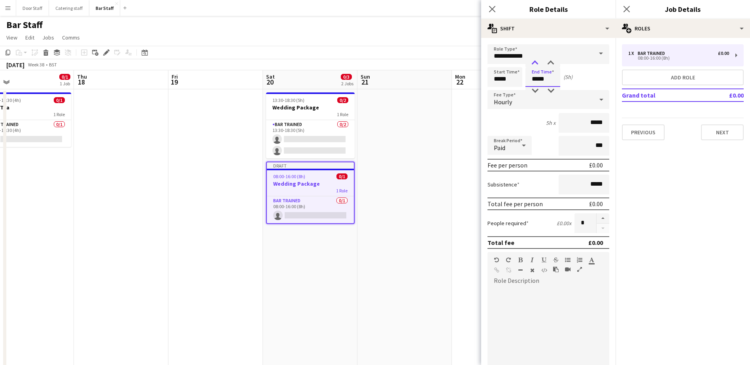
click at [533, 61] on div at bounding box center [535, 63] width 16 height 8
click at [550, 60] on div at bounding box center [551, 63] width 16 height 8
type input "*****"
click at [550, 60] on div at bounding box center [551, 63] width 16 height 8
click at [602, 218] on button "button" at bounding box center [603, 219] width 13 height 10
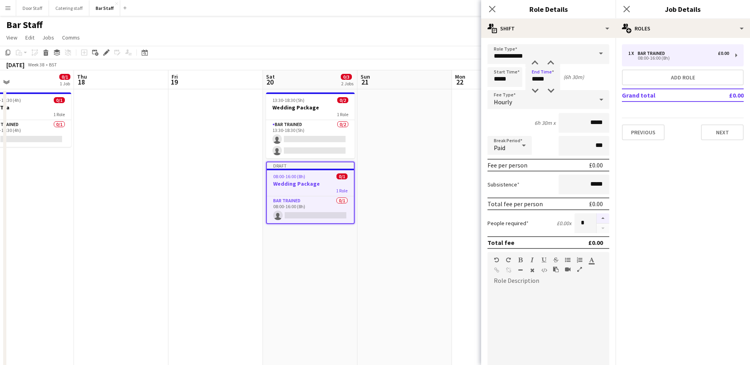
type input "*"
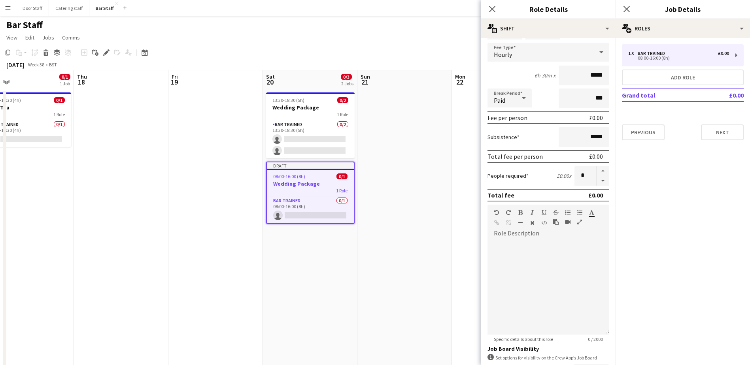
scroll to position [107, 0]
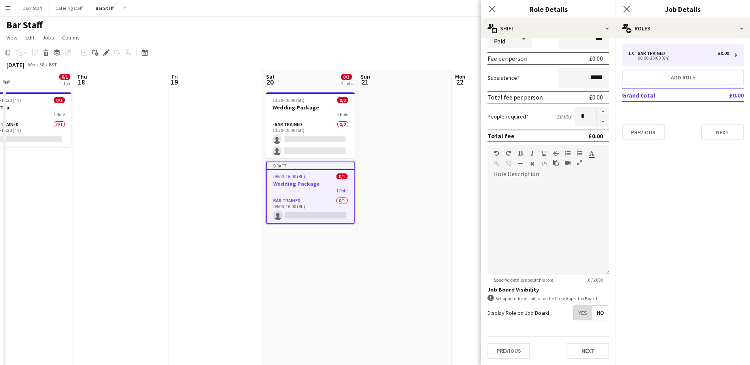
click at [574, 314] on span "Yes" at bounding box center [583, 313] width 18 height 14
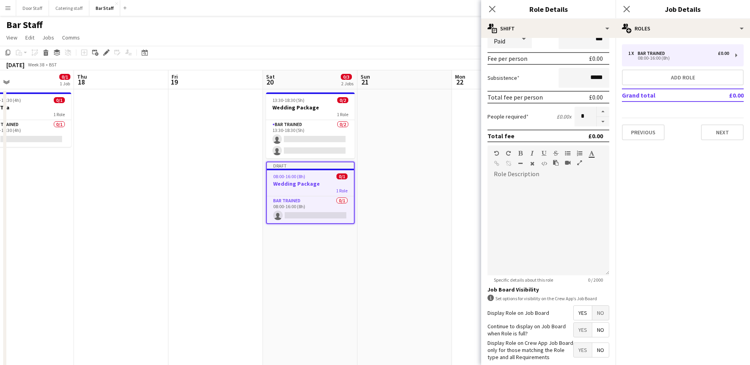
scroll to position [148, 0]
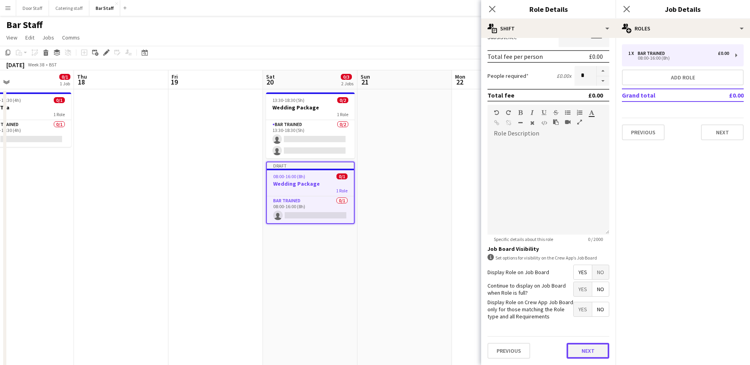
click at [586, 350] on button "Next" at bounding box center [588, 351] width 43 height 16
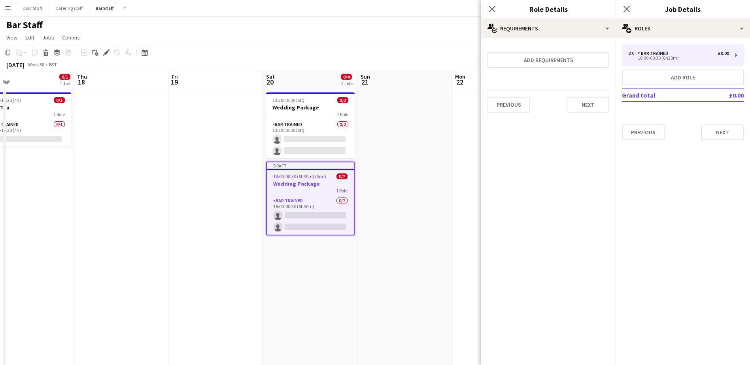
scroll to position [0, 0]
click at [580, 107] on button "Next" at bounding box center [588, 105] width 43 height 16
click at [588, 106] on button "Finish" at bounding box center [595, 106] width 30 height 16
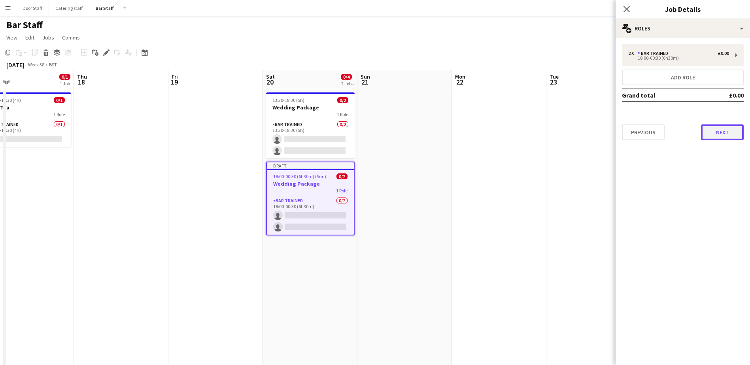
click at [724, 133] on button "Next" at bounding box center [722, 133] width 43 height 16
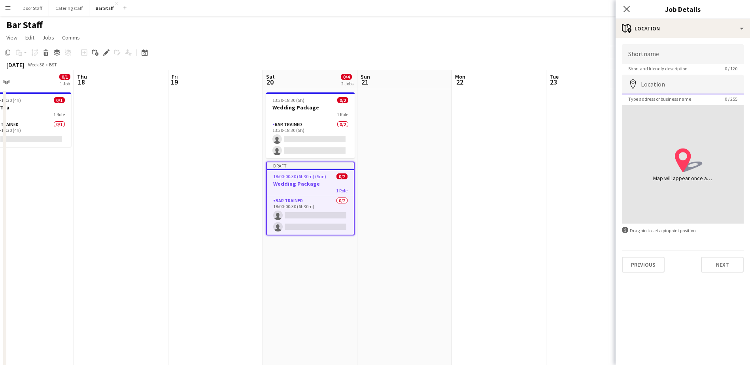
click at [660, 86] on input "Location" at bounding box center [683, 85] width 122 height 20
type input "**********"
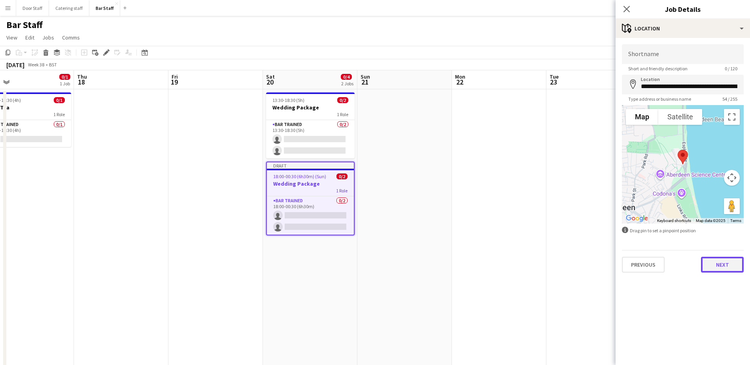
click at [727, 262] on button "Next" at bounding box center [722, 265] width 43 height 16
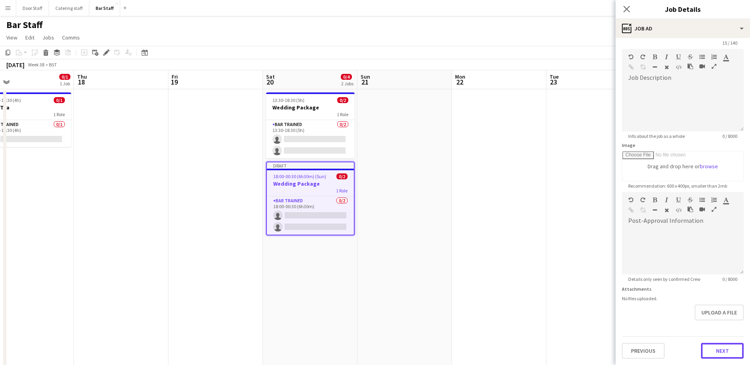
scroll to position [26, 0]
click at [711, 324] on form "**********" at bounding box center [683, 189] width 134 height 341
click at [727, 352] on button "Next" at bounding box center [722, 351] width 43 height 16
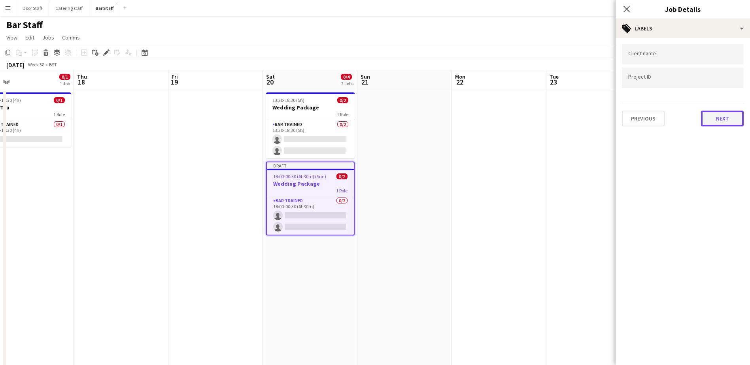
click at [725, 119] on button "Next" at bounding box center [722, 119] width 43 height 16
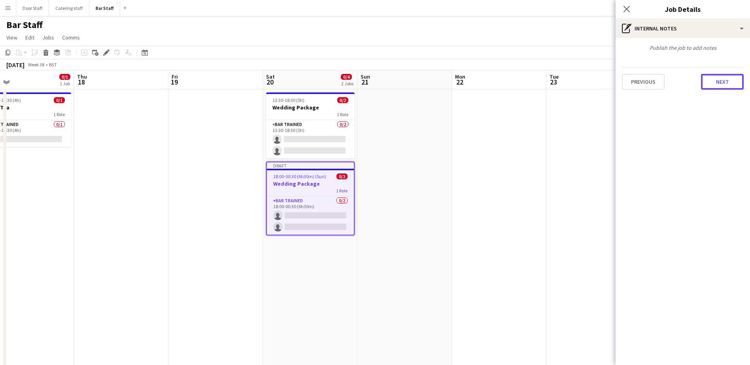
click at [723, 85] on button "Next" at bounding box center [722, 82] width 43 height 16
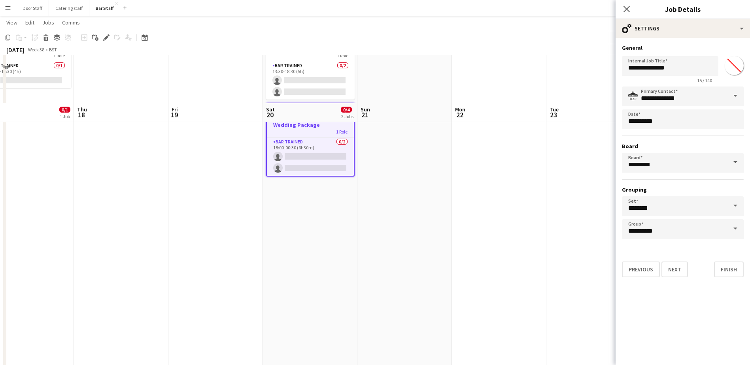
scroll to position [106, 0]
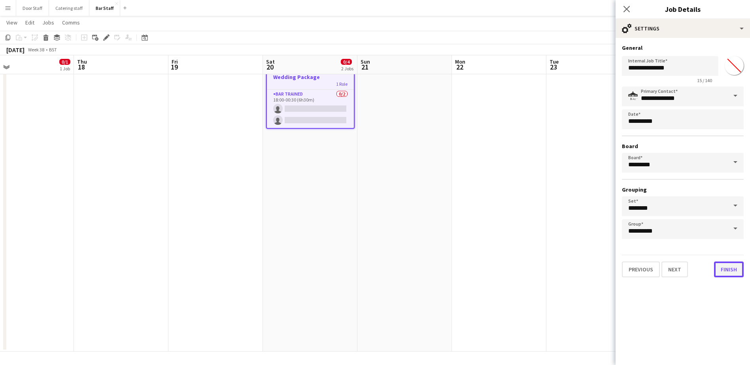
click at [732, 269] on button "Finish" at bounding box center [729, 270] width 30 height 16
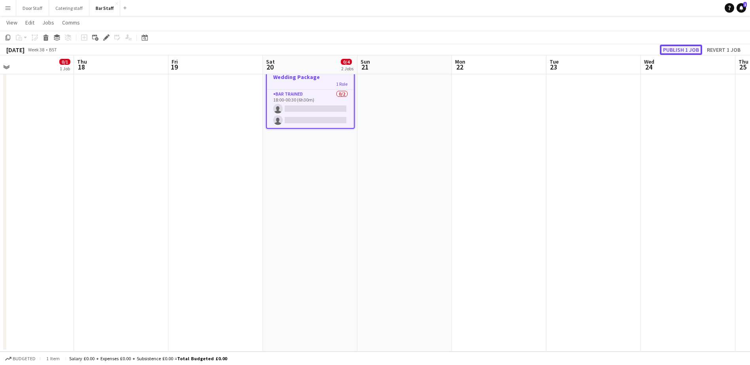
click at [682, 49] on button "Publish 1 job" at bounding box center [681, 50] width 42 height 10
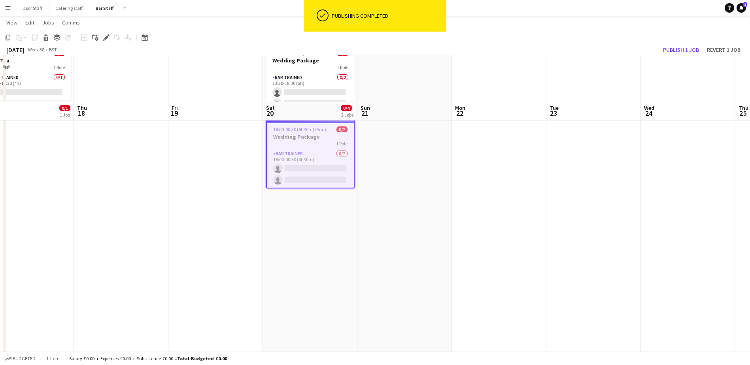
scroll to position [0, 0]
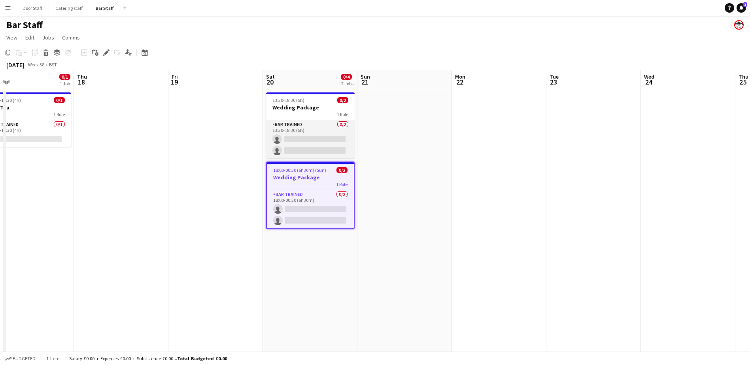
click at [306, 137] on app-card-role "Bar trained 0/2 13:30-18:30 (5h) single-neutral-actions single-neutral-actions" at bounding box center [310, 139] width 89 height 38
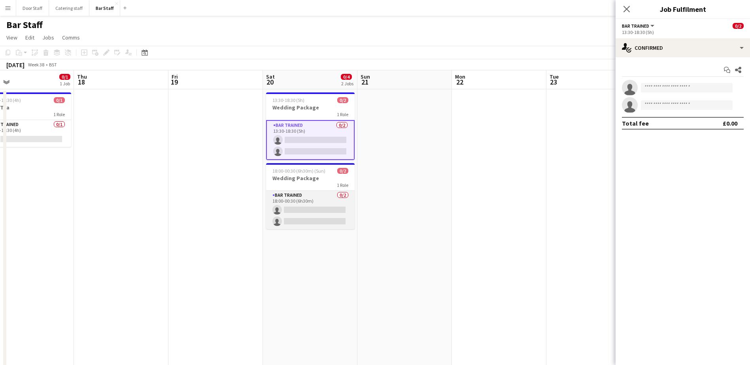
click at [291, 202] on app-card-role "Bar trained 0/2 18:00-00:30 (6h30m) single-neutral-actions single-neutral-actio…" at bounding box center [310, 210] width 89 height 38
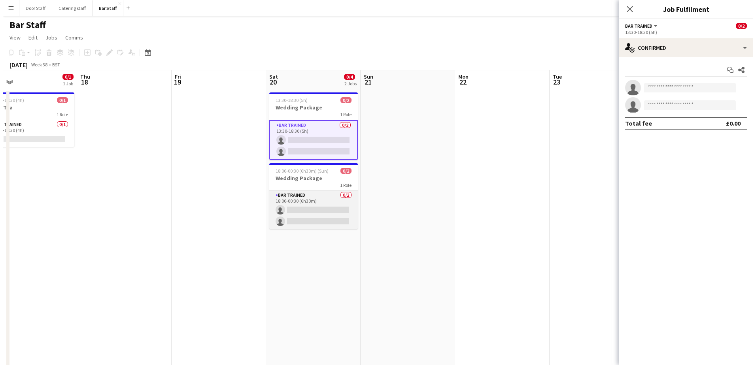
scroll to position [0, 303]
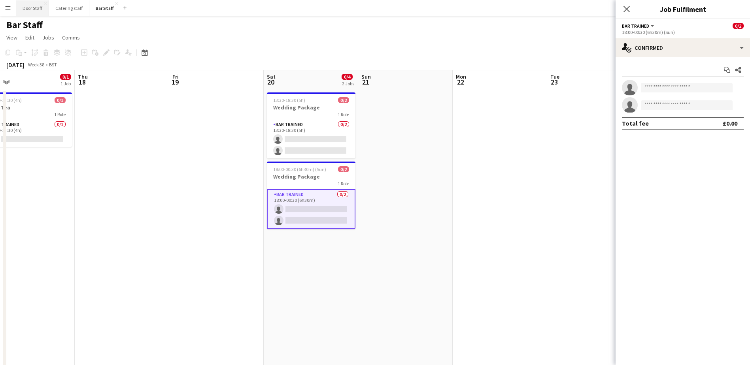
click at [28, 8] on button "Door Staff Close" at bounding box center [32, 7] width 33 height 15
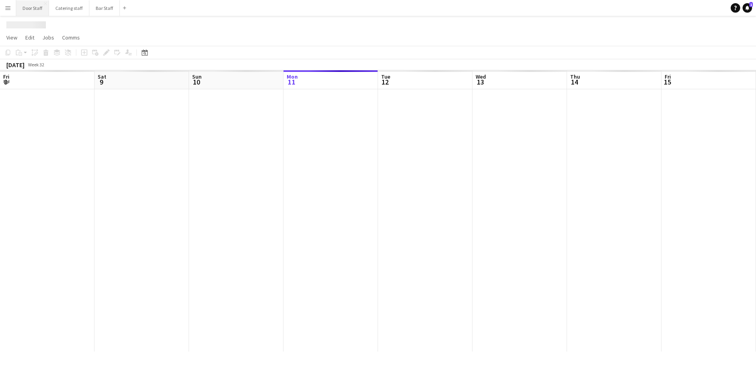
scroll to position [0, 189]
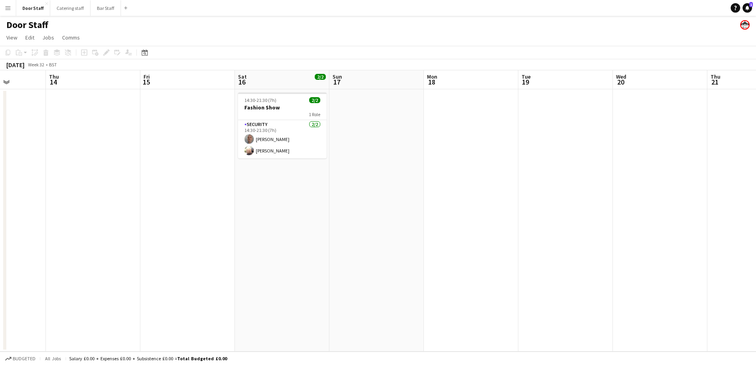
drag, startPoint x: 439, startPoint y: 208, endPoint x: 178, endPoint y: 227, distance: 261.3
click at [178, 227] on app-calendar-viewport "Mon 11 Tue 12 Wed 13 Thu 14 Fri 15 Sat 16 2/2 1 Job Sun 17 Mon 18 Tue 19 Wed 20…" at bounding box center [378, 211] width 756 height 282
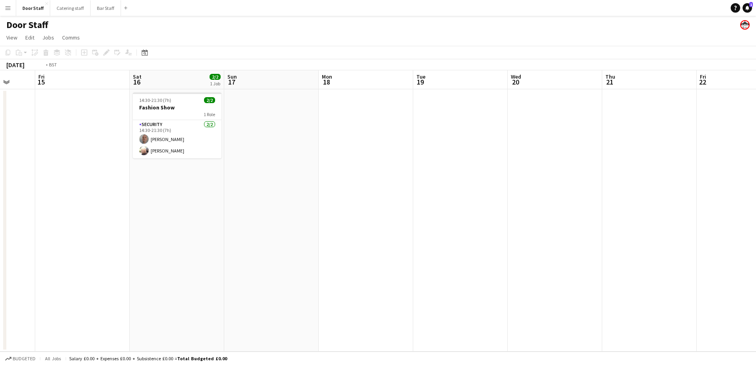
drag, startPoint x: 547, startPoint y: 210, endPoint x: 122, endPoint y: 237, distance: 425.6
click at [122, 237] on app-calendar-viewport "Tue 12 Wed 13 Thu 14 Fri 15 Sat 16 2/2 1 Job Sun 17 Mon 18 Tue 19 Wed 20 Thu 21…" at bounding box center [378, 211] width 756 height 282
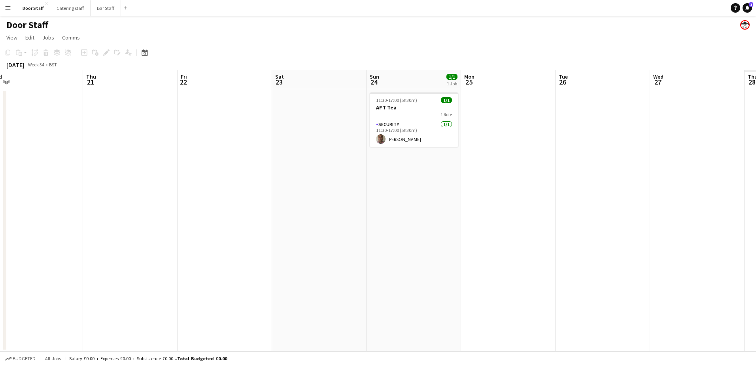
drag, startPoint x: 324, startPoint y: 232, endPoint x: 166, endPoint y: 232, distance: 157.8
click at [166, 232] on app-calendar-viewport "Sun 17 Mon 18 Tue 19 Wed 20 Thu 21 Fri 22 Sat 23 Sun 24 1/1 1 Job Mon 25 Tue 26…" at bounding box center [378, 211] width 756 height 282
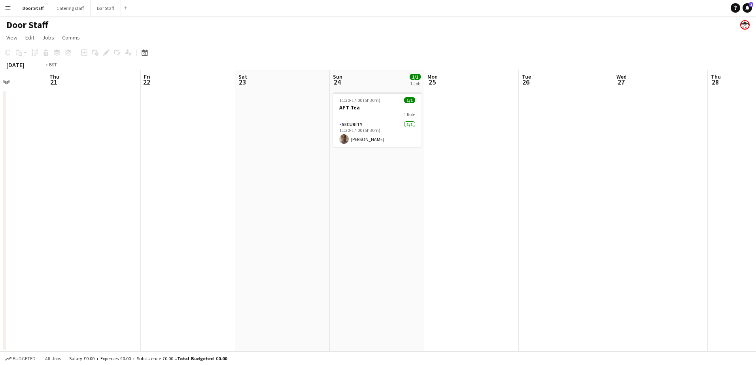
drag, startPoint x: 470, startPoint y: 222, endPoint x: 42, endPoint y: 231, distance: 427.6
click at [42, 231] on app-calendar-viewport "Mon 18 Tue 19 Wed 20 Thu 21 Fri 22 Sat 23 Sun 24 1/1 1 Job Mon 25 Tue 26 Wed 27…" at bounding box center [378, 211] width 756 height 282
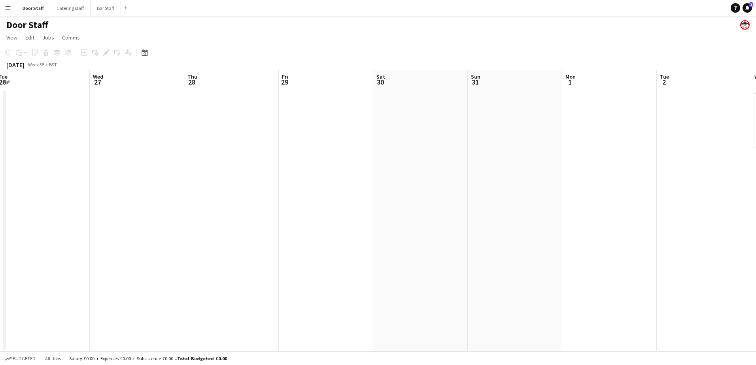
drag, startPoint x: 521, startPoint y: 223, endPoint x: 128, endPoint y: 239, distance: 393.5
click at [128, 239] on app-calendar-viewport "Sat 23 Sun 24 1/1 1 Job Mon 25 Tue 26 Wed 27 Thu 28 Fri 29 Sat 30 Sun 31 Mon 1 …" at bounding box center [378, 211] width 756 height 282
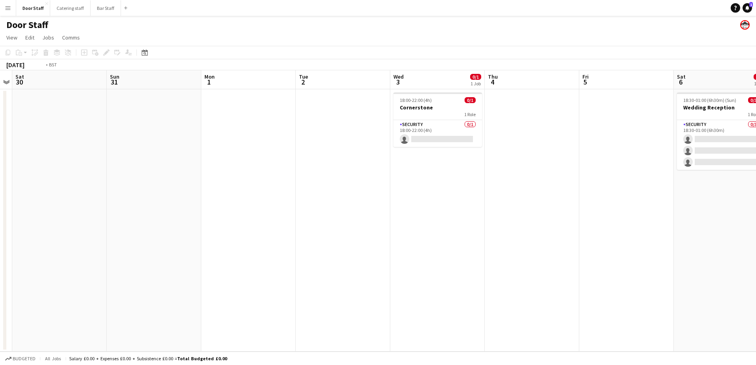
drag, startPoint x: 483, startPoint y: 223, endPoint x: 128, endPoint y: 227, distance: 355.2
click at [128, 227] on app-calendar-viewport "Wed 27 Thu 28 Fri 29 Sat 30 Sun 31 Mon 1 Tue 2 Wed 3 0/1 1 Job Thu 4 Fri 5 Sat …" at bounding box center [378, 211] width 756 height 282
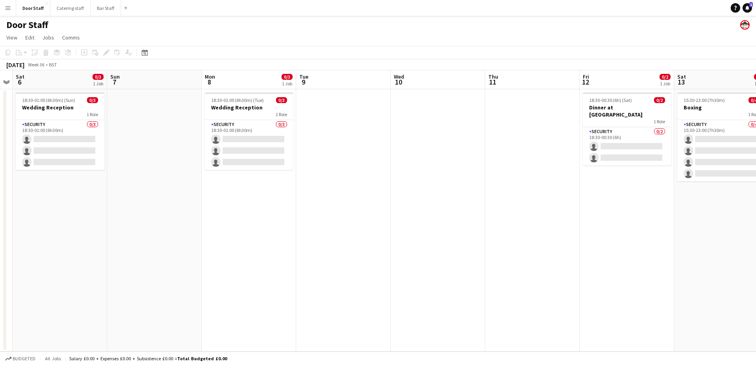
scroll to position [0, 283]
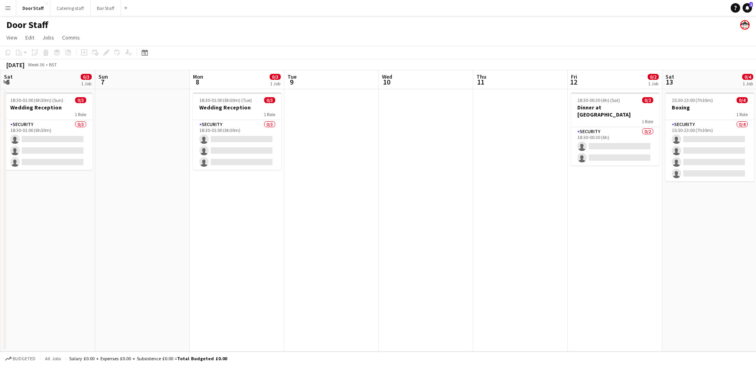
drag, startPoint x: 471, startPoint y: 220, endPoint x: 149, endPoint y: 227, distance: 322.4
click at [150, 227] on app-calendar-viewport "Wed 3 0/1 1 Job Thu 4 Fri 5 Sat 6 0/3 1 Job Sun 7 Mon 8 0/3 1 Job Tue 9 Wed 10 …" at bounding box center [378, 211] width 756 height 282
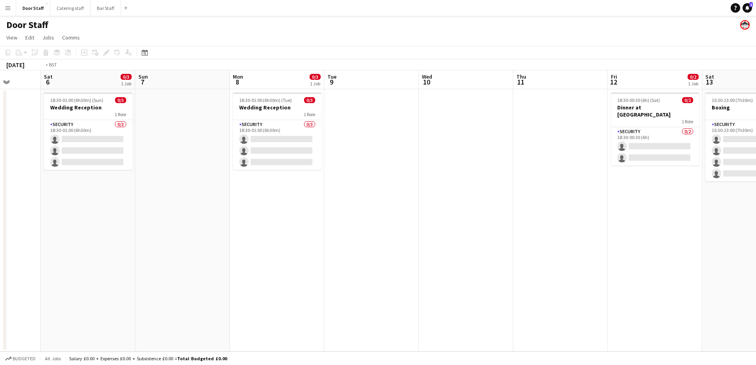
drag, startPoint x: 460, startPoint y: 218, endPoint x: 57, endPoint y: 227, distance: 403.1
click at [57, 227] on app-calendar-viewport "Wed 3 0/1 1 Job Thu 4 Fri 5 Sat 6 0/3 1 Job Sun 7 Mon 8 0/3 1 Job Tue 9 Wed 10 …" at bounding box center [378, 211] width 756 height 282
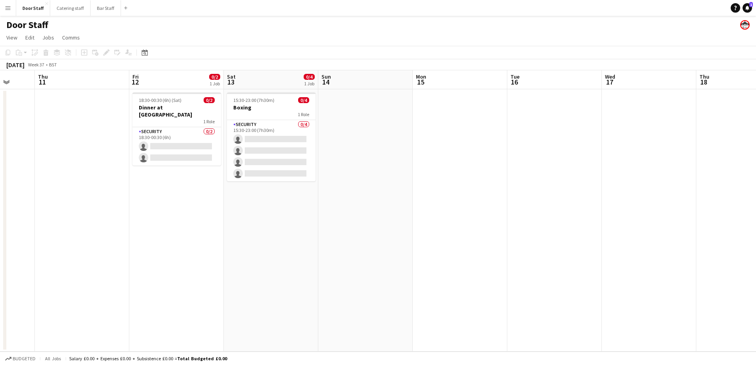
scroll to position [0, 250]
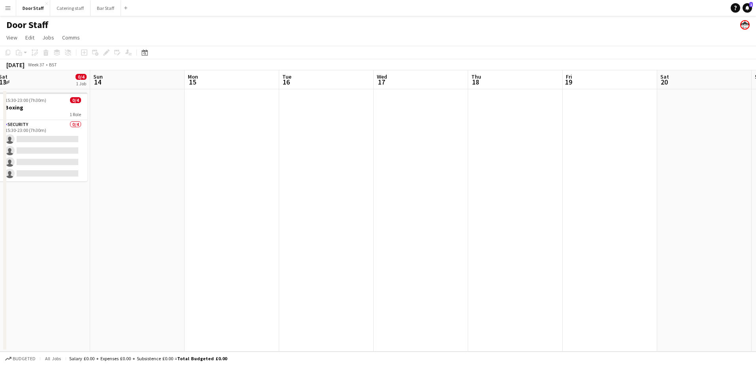
drag, startPoint x: 464, startPoint y: 220, endPoint x: 197, endPoint y: 226, distance: 267.0
click at [197, 226] on app-calendar-viewport "Wed 10 Thu 11 Fri 12 0/2 1 Job Sat 13 0/4 1 Job Sun 14 Mon 15 Tue 16 Wed 17 Thu…" at bounding box center [378, 211] width 756 height 282
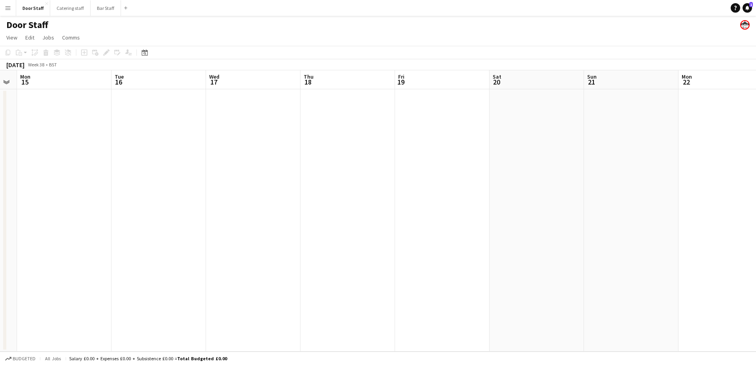
scroll to position [0, 314]
drag, startPoint x: 504, startPoint y: 214, endPoint x: 335, endPoint y: 203, distance: 170.0
click at [292, 217] on app-calendar-viewport "Fri 12 0/2 1 Job Sat 13 0/4 1 Job Sun 14 Mon 15 Tue 16 Wed 17 Thu 18 Fri 19 Sat…" at bounding box center [378, 211] width 756 height 282
click at [481, 128] on app-date-cell at bounding box center [489, 220] width 95 height 263
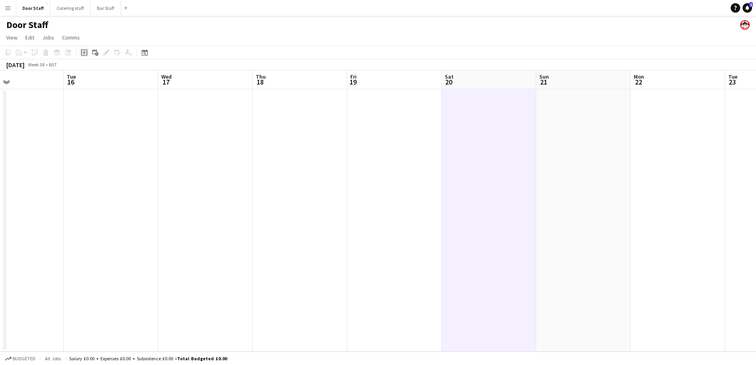
click at [84, 49] on div "Add job" at bounding box center [83, 52] width 9 height 9
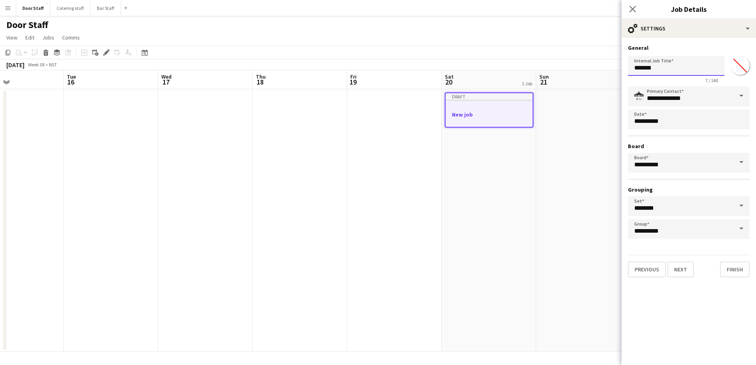
click at [669, 69] on input "*******" at bounding box center [676, 66] width 97 height 20
type input "**********"
click at [687, 272] on button "Next" at bounding box center [681, 270] width 26 height 16
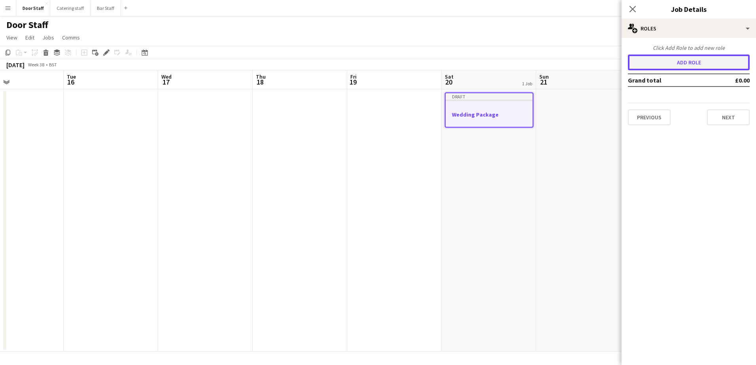
click at [697, 65] on button "Add role" at bounding box center [689, 63] width 122 height 16
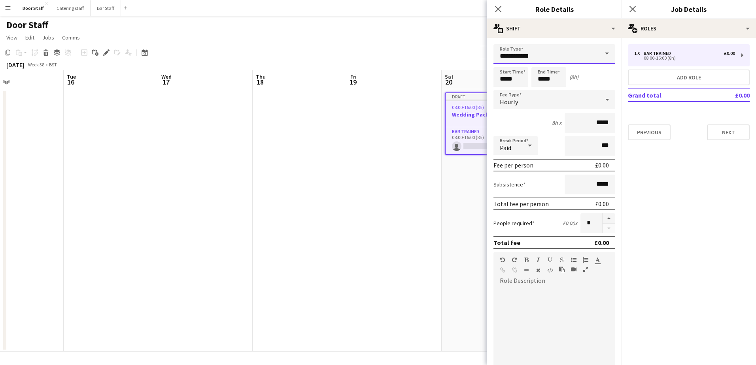
click at [530, 57] on input "**********" at bounding box center [555, 54] width 122 height 20
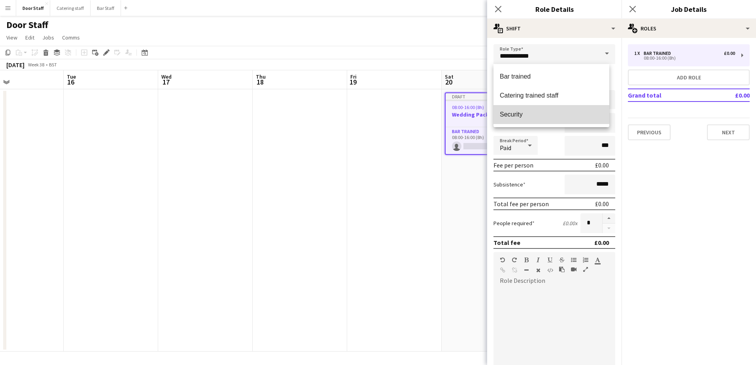
click at [515, 111] on span "Security" at bounding box center [551, 115] width 103 height 8
type input "********"
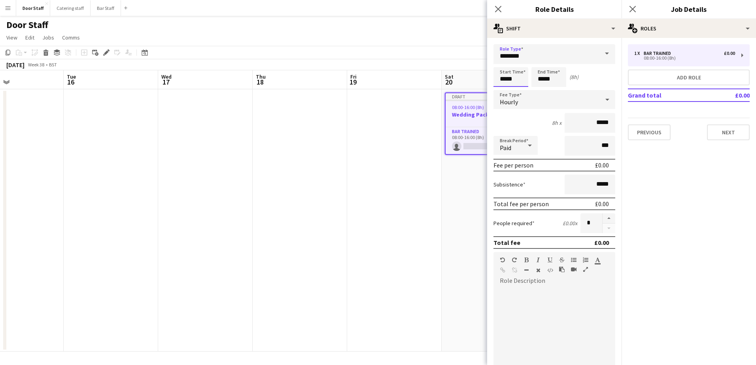
click at [509, 78] on input "*****" at bounding box center [511, 77] width 35 height 20
click at [504, 60] on div at bounding box center [503, 63] width 16 height 8
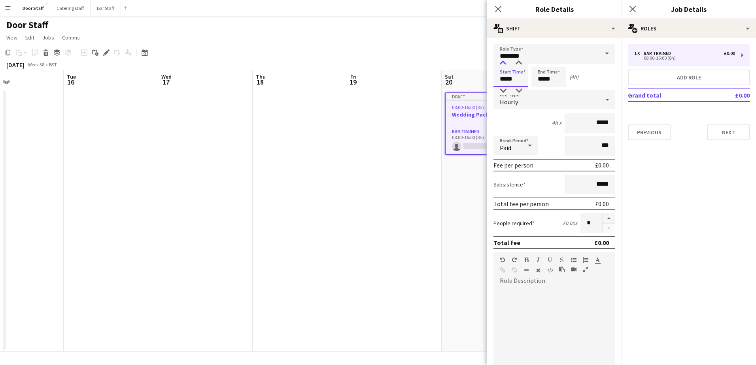
click at [504, 60] on div at bounding box center [503, 63] width 16 height 8
click at [519, 63] on div at bounding box center [519, 63] width 16 height 8
type input "*****"
click at [519, 63] on div at bounding box center [519, 63] width 16 height 8
click at [552, 83] on input "*****" at bounding box center [549, 77] width 35 height 20
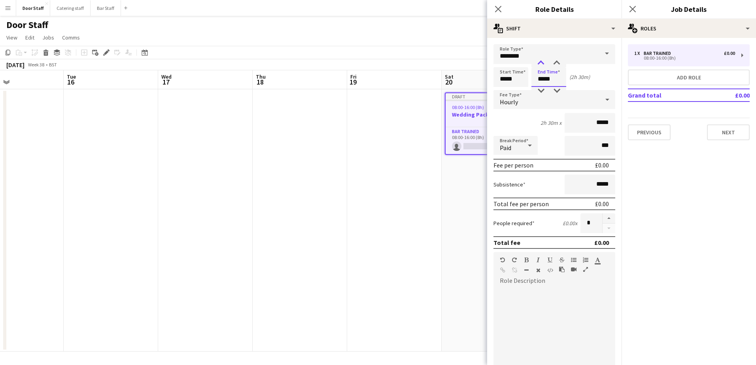
click at [543, 63] on div at bounding box center [541, 63] width 16 height 8
click at [541, 63] on div at bounding box center [541, 63] width 16 height 8
click at [540, 91] on div at bounding box center [541, 91] width 16 height 8
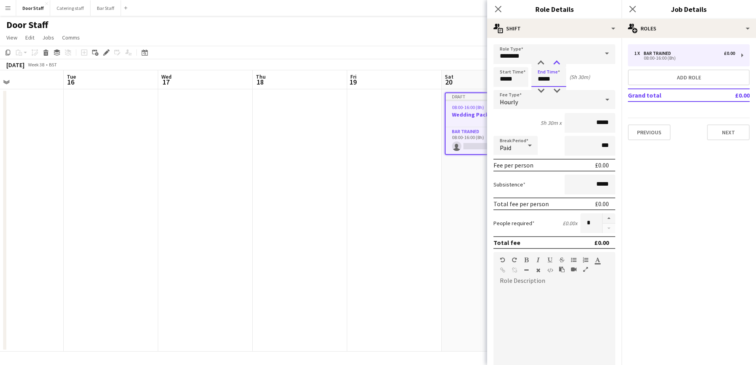
click at [556, 62] on div at bounding box center [557, 63] width 16 height 8
click at [539, 90] on div at bounding box center [541, 91] width 16 height 8
click at [546, 62] on div at bounding box center [541, 63] width 16 height 8
click at [556, 90] on div at bounding box center [557, 91] width 16 height 8
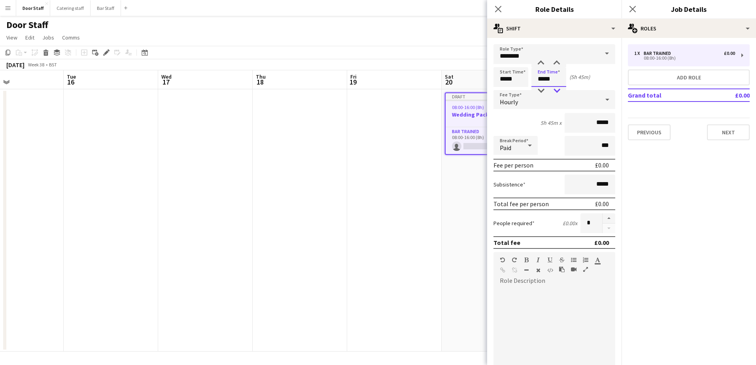
type input "*****"
click at [556, 90] on div at bounding box center [557, 91] width 16 height 8
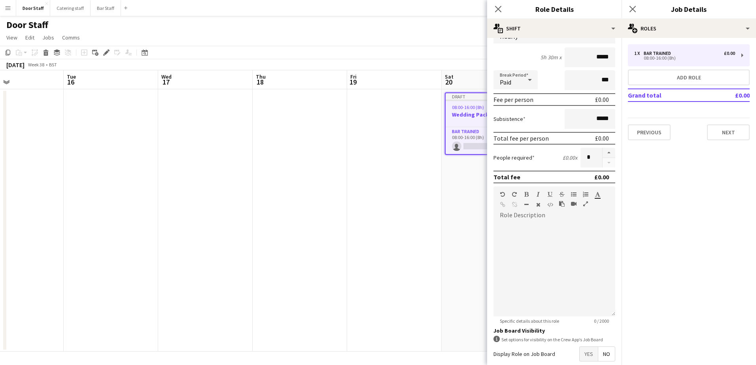
scroll to position [107, 0]
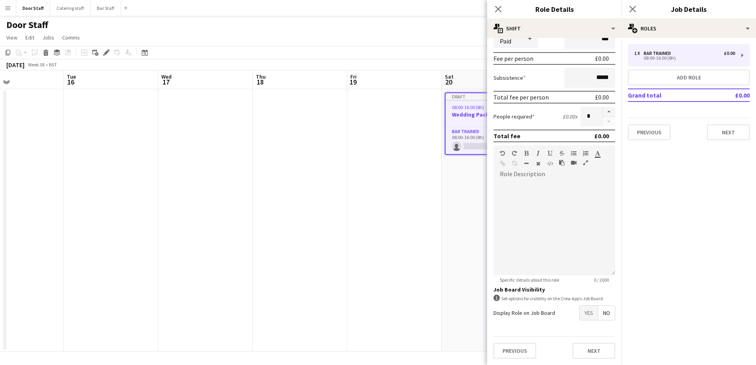
click at [580, 320] on mat-button-toggle-group "Yes No" at bounding box center [597, 313] width 36 height 15
click at [583, 316] on span "Yes" at bounding box center [589, 313] width 18 height 14
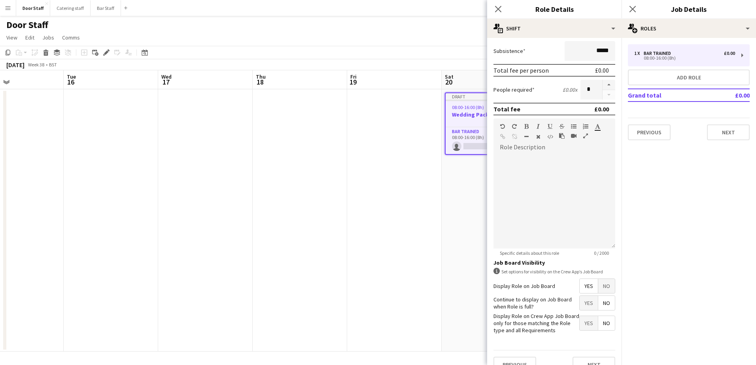
scroll to position [148, 0]
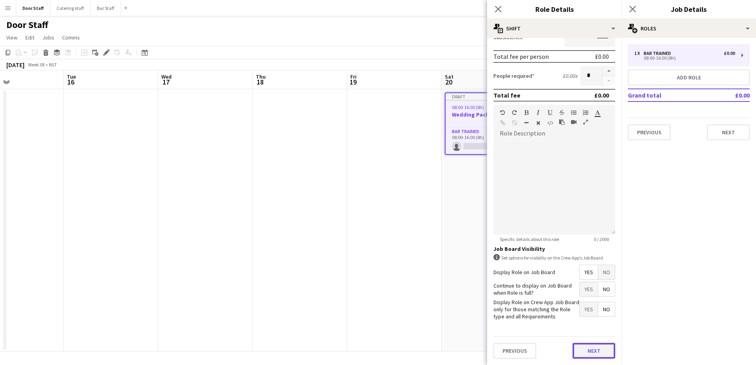
click at [588, 351] on button "Next" at bounding box center [594, 351] width 43 height 16
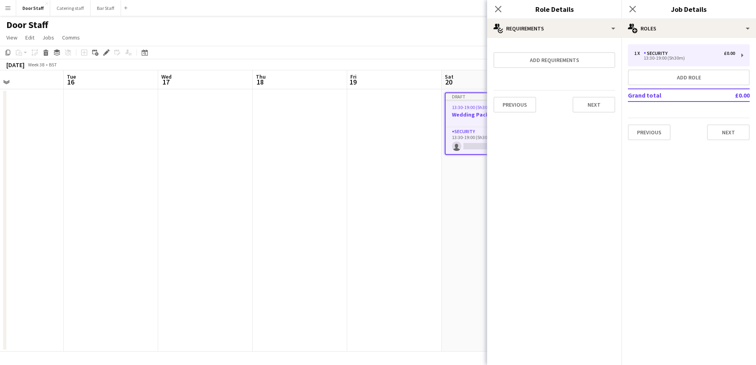
scroll to position [0, 0]
click at [594, 100] on button "Next" at bounding box center [594, 105] width 43 height 16
click at [595, 102] on button "Finish" at bounding box center [601, 106] width 30 height 16
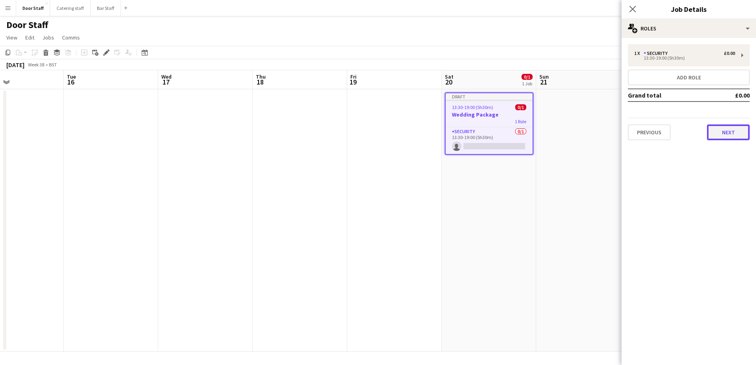
click at [727, 133] on button "Next" at bounding box center [728, 133] width 43 height 16
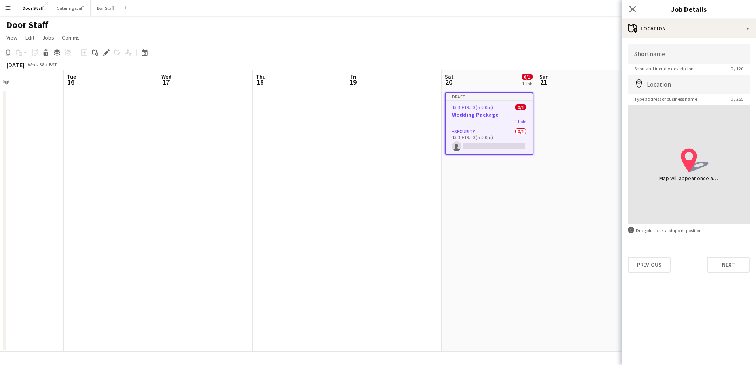
click at [684, 82] on input "Location" at bounding box center [689, 85] width 122 height 20
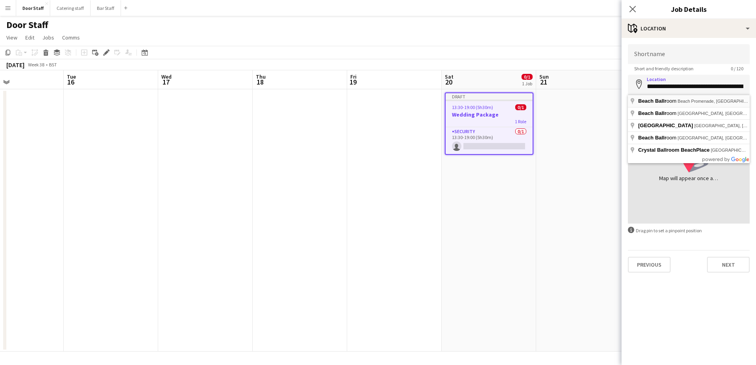
type input "**********"
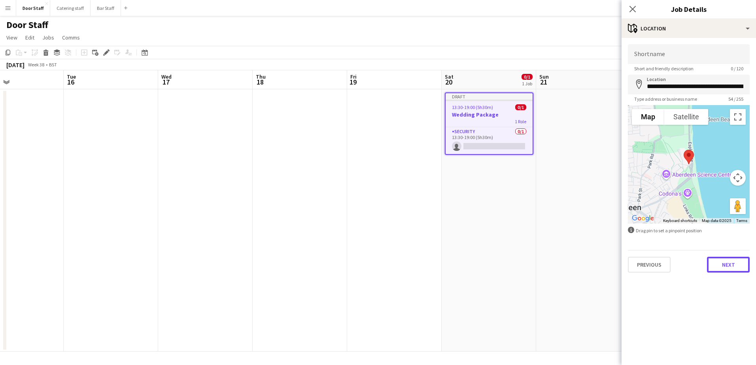
click at [721, 263] on button "Next" at bounding box center [728, 265] width 43 height 16
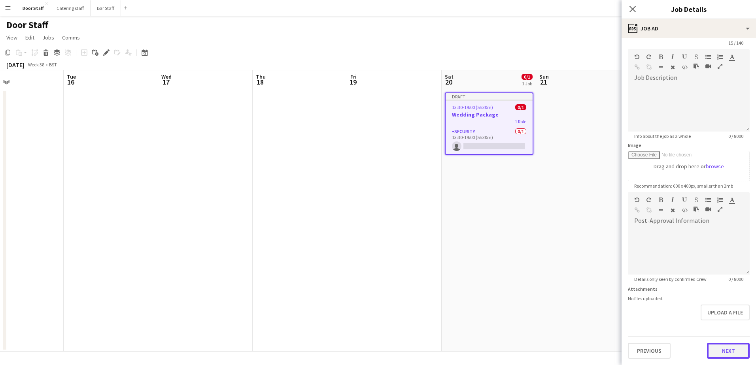
click at [723, 325] on form "**********" at bounding box center [689, 189] width 134 height 341
click at [741, 353] on button "Next" at bounding box center [728, 351] width 43 height 16
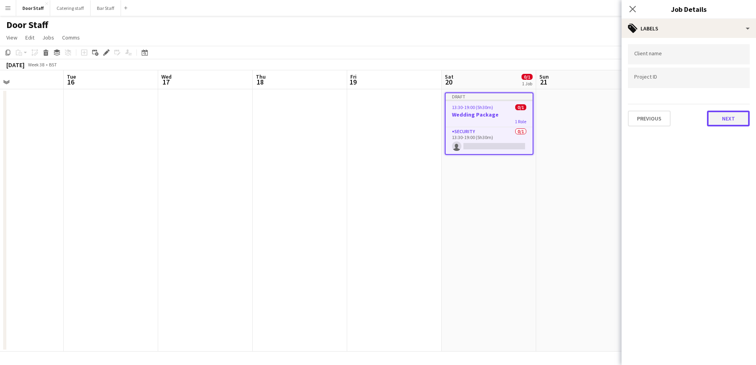
click at [739, 118] on button "Next" at bounding box center [728, 119] width 43 height 16
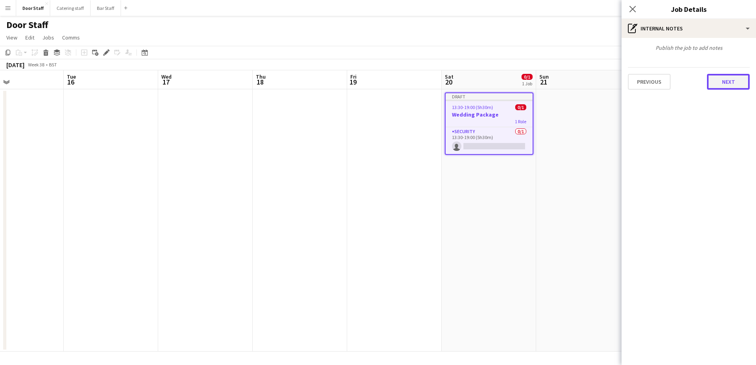
click at [732, 82] on button "Next" at bounding box center [728, 82] width 43 height 16
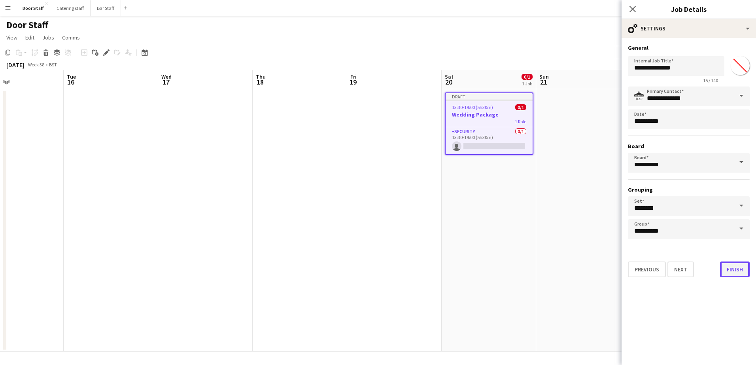
click at [740, 267] on button "Finish" at bounding box center [735, 270] width 30 height 16
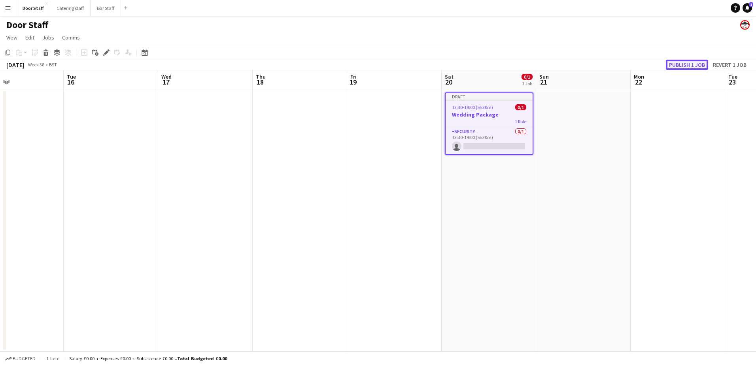
click at [693, 62] on button "Publish 1 job" at bounding box center [687, 65] width 42 height 10
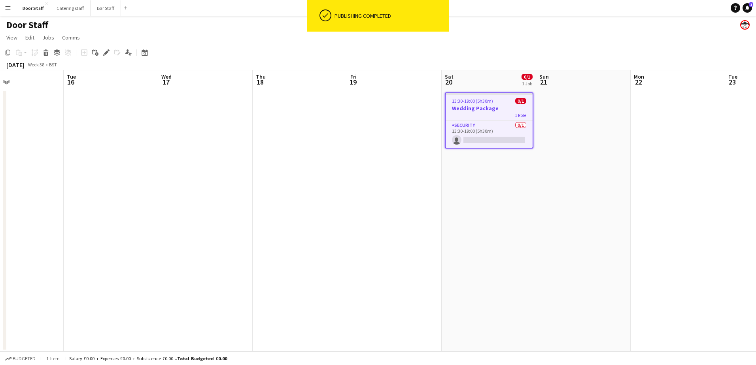
click at [497, 173] on app-date-cell "13:30-19:00 (5h30m) 0/1 Wedding Package 1 Role Security 0/1 13:30-19:00 (5h30m)…" at bounding box center [489, 220] width 95 height 263
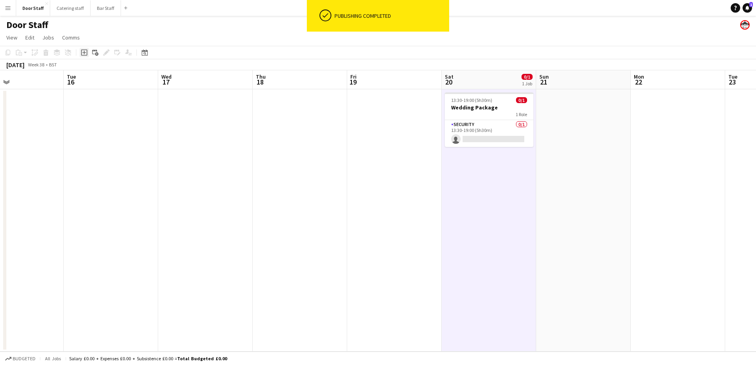
click at [86, 55] on icon "Add job" at bounding box center [84, 52] width 6 height 6
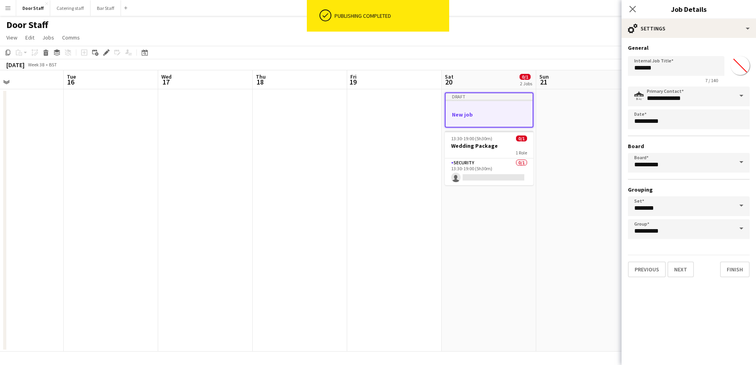
click at [486, 108] on div at bounding box center [489, 107] width 87 height 6
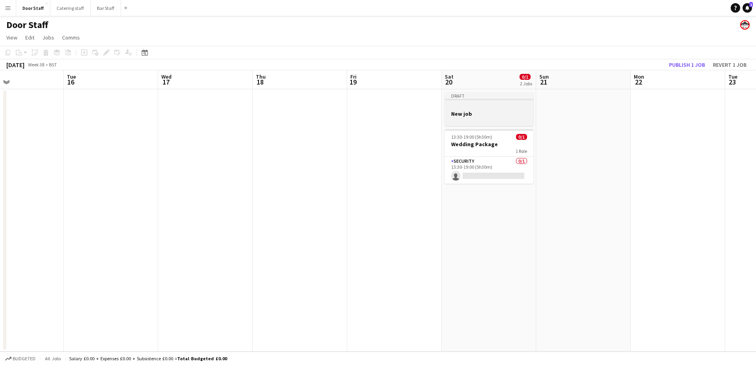
click at [486, 108] on div at bounding box center [489, 107] width 89 height 6
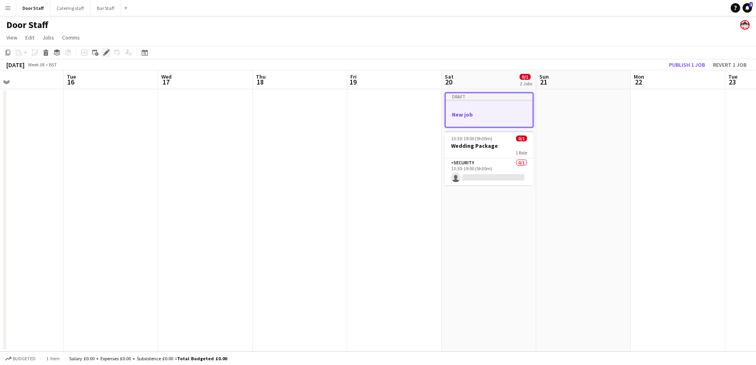
click at [105, 52] on icon "Edit" at bounding box center [106, 52] width 6 height 6
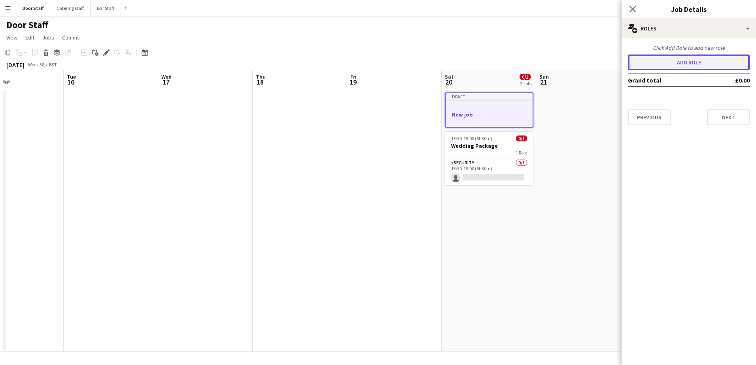
click at [691, 61] on button "Add role" at bounding box center [689, 63] width 122 height 16
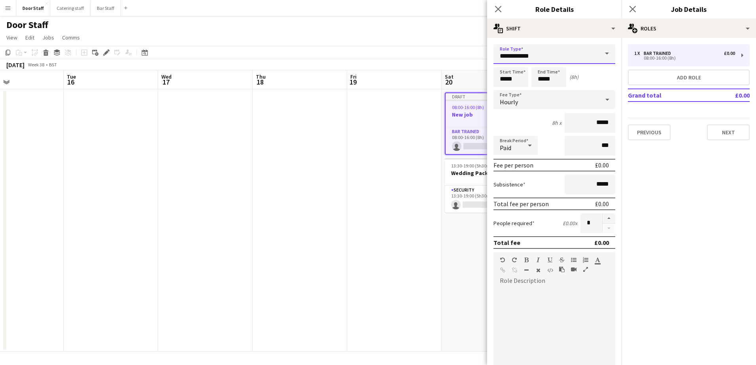
click at [525, 55] on input "**********" at bounding box center [555, 54] width 122 height 20
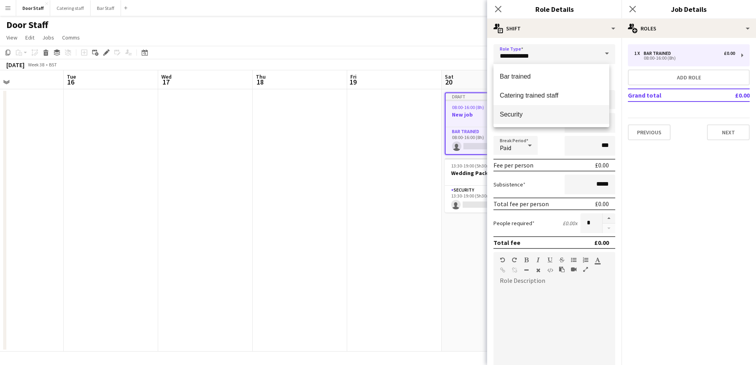
click at [512, 113] on span "Security" at bounding box center [551, 115] width 103 height 8
type input "********"
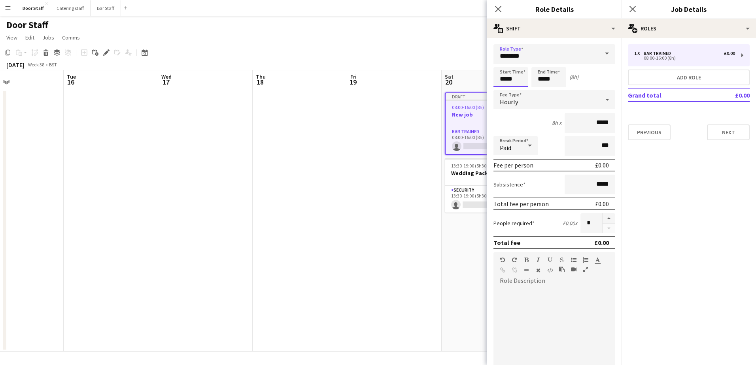
click at [511, 76] on input "*****" at bounding box center [511, 77] width 35 height 20
click at [501, 59] on input "********" at bounding box center [555, 54] width 122 height 20
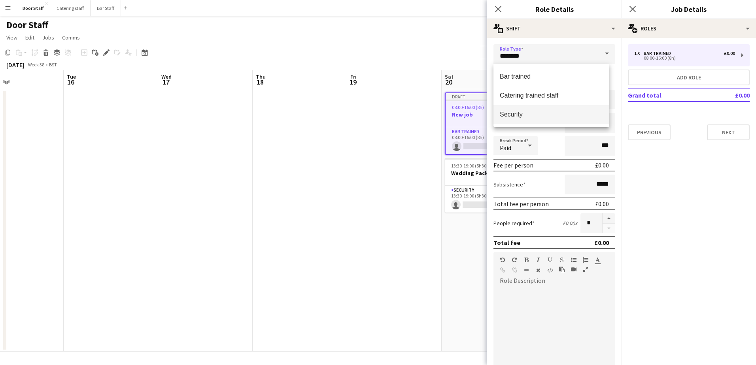
drag, startPoint x: 517, startPoint y: 118, endPoint x: 517, endPoint y: 113, distance: 5.6
click at [517, 119] on mat-option "Security" at bounding box center [552, 114] width 116 height 19
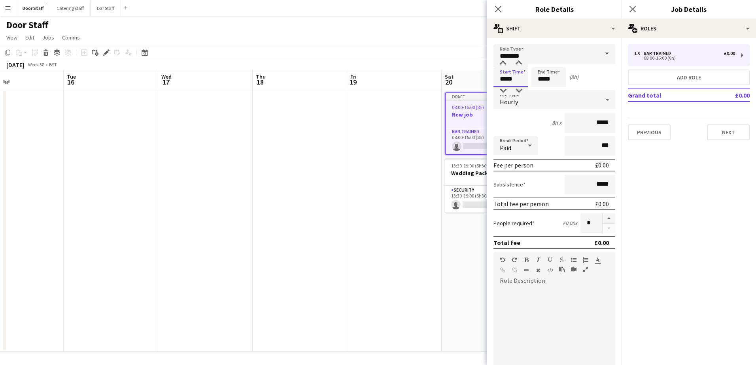
click at [507, 79] on input "*****" at bounding box center [511, 77] width 35 height 20
click at [504, 65] on div at bounding box center [503, 63] width 16 height 8
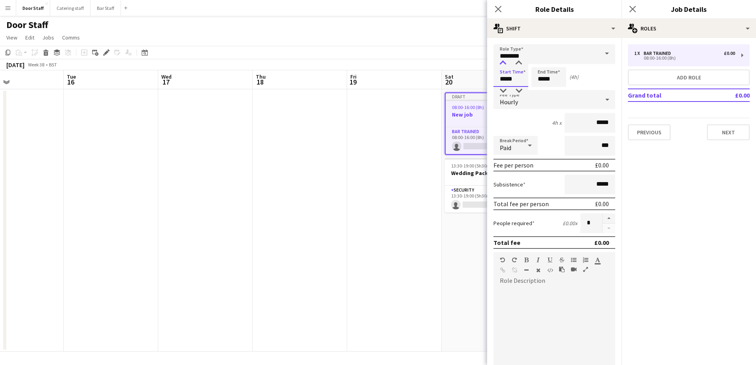
click at [504, 65] on div at bounding box center [503, 63] width 16 height 8
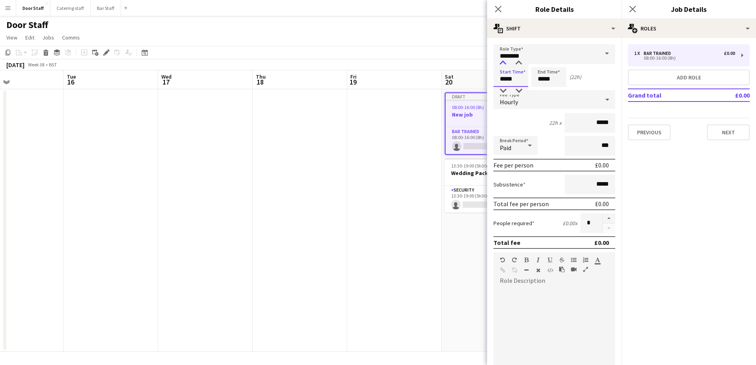
click at [504, 65] on div at bounding box center [503, 63] width 16 height 8
click at [520, 63] on div at bounding box center [519, 63] width 16 height 8
type input "*****"
click at [520, 63] on div at bounding box center [519, 63] width 16 height 8
click at [547, 76] on input "*****" at bounding box center [549, 77] width 35 height 20
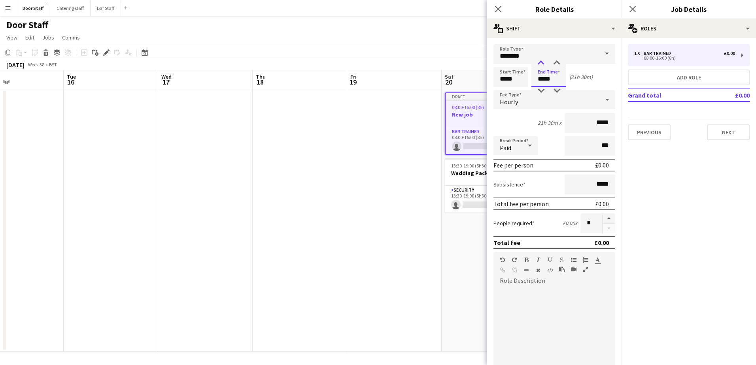
click at [543, 63] on div at bounding box center [541, 63] width 16 height 8
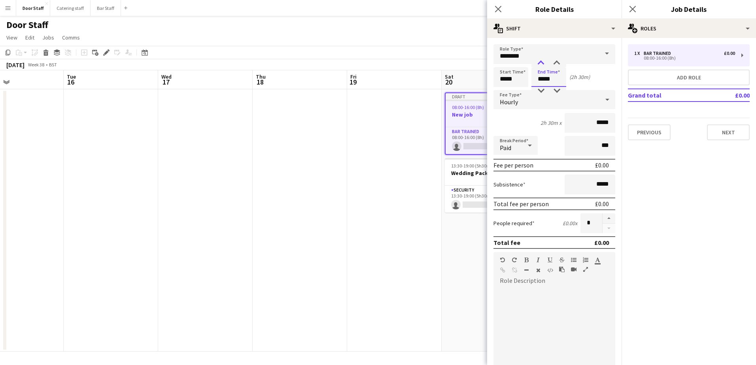
click at [543, 63] on div at bounding box center [541, 63] width 16 height 8
click at [557, 62] on div at bounding box center [557, 63] width 16 height 8
type input "*****"
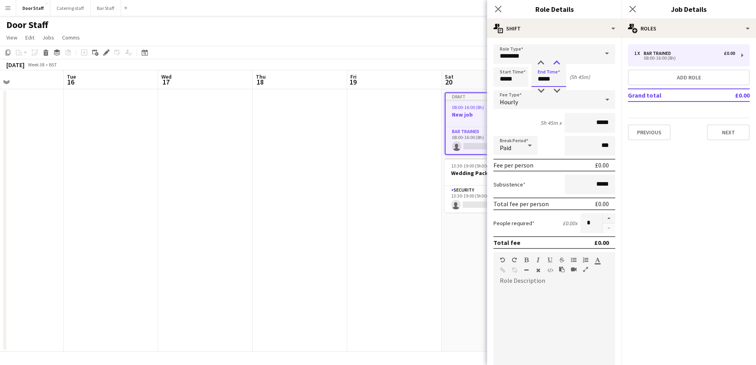
click at [557, 62] on div at bounding box center [557, 63] width 16 height 8
click at [605, 216] on button "button" at bounding box center [609, 219] width 13 height 10
type input "*"
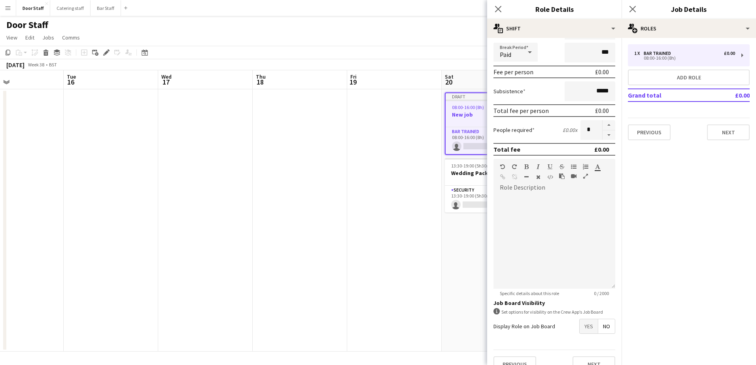
scroll to position [107, 0]
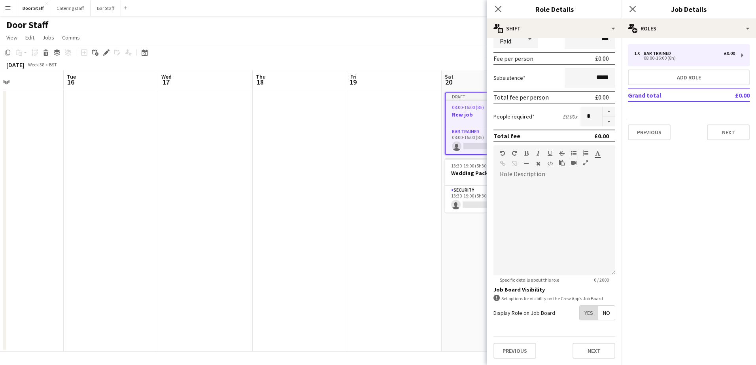
click at [582, 316] on span "Yes" at bounding box center [589, 313] width 18 height 14
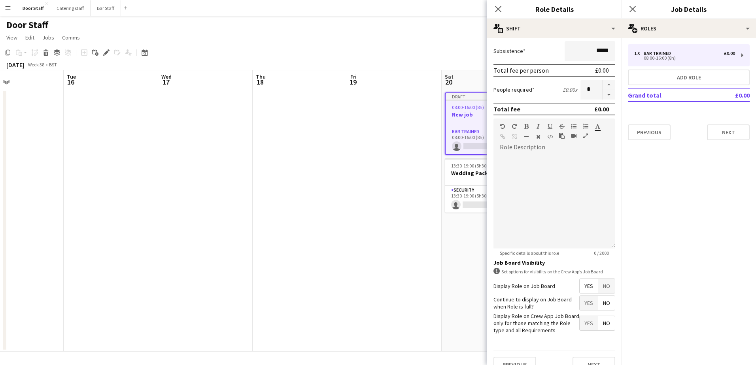
scroll to position [148, 0]
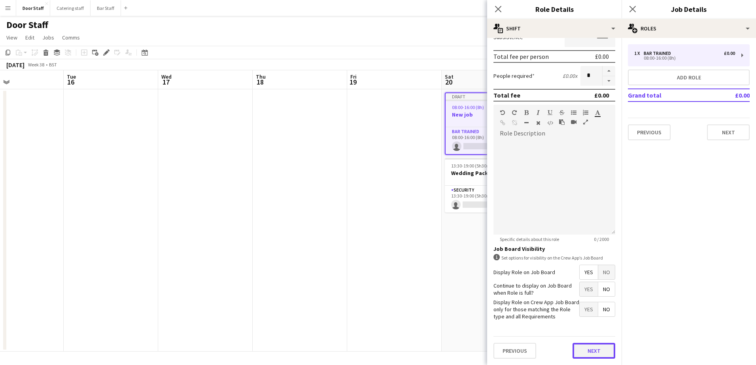
click at [593, 351] on button "Next" at bounding box center [594, 351] width 43 height 16
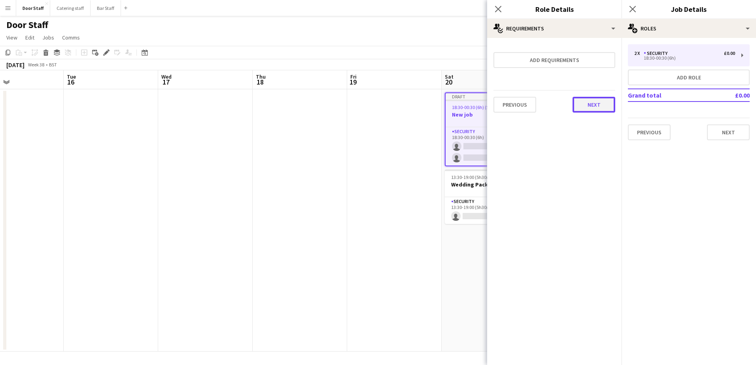
click at [603, 110] on button "Next" at bounding box center [594, 105] width 43 height 16
click at [607, 110] on button "Finish" at bounding box center [601, 106] width 30 height 16
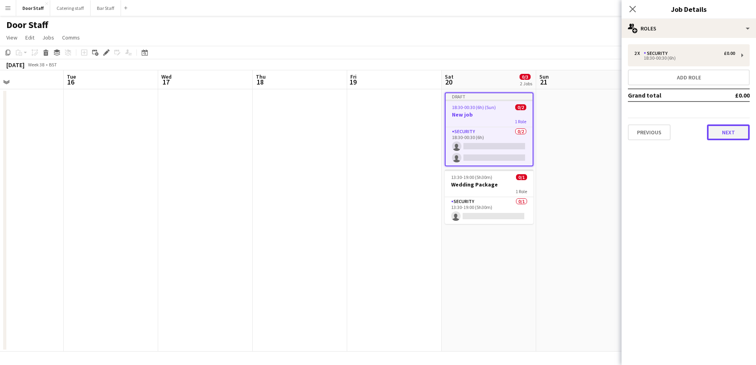
click at [725, 134] on button "Next" at bounding box center [728, 133] width 43 height 16
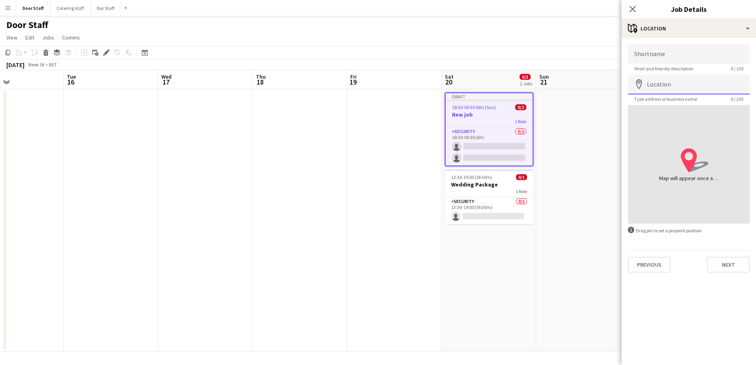
click at [662, 87] on input "Location" at bounding box center [689, 85] width 122 height 20
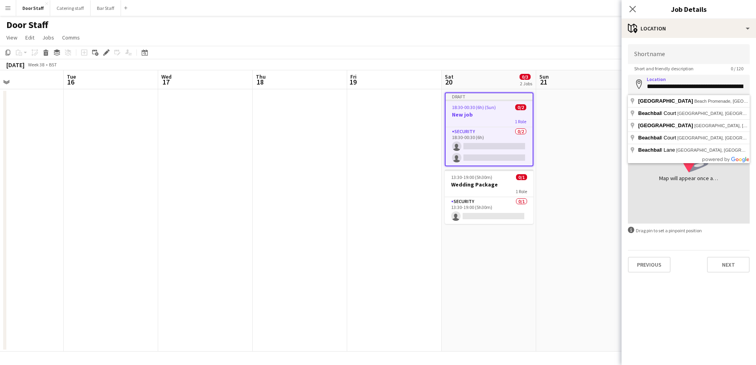
type input "**********"
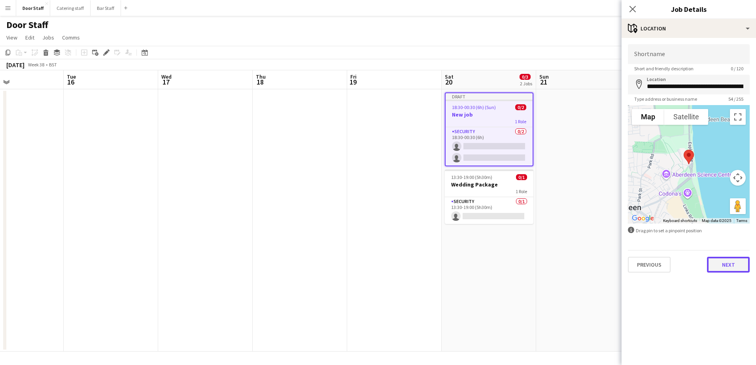
click at [723, 265] on button "Next" at bounding box center [728, 265] width 43 height 16
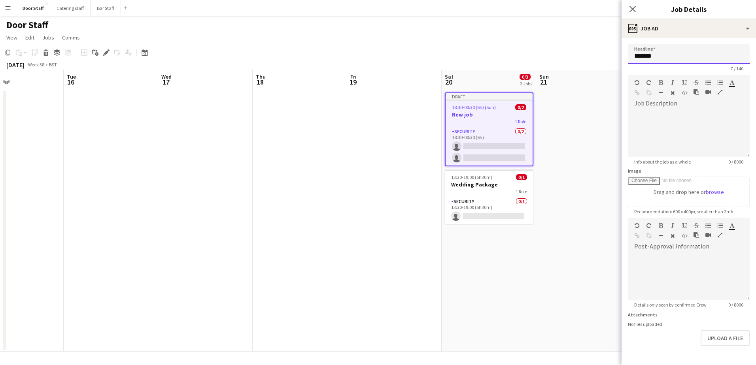
click at [668, 56] on input "*******" at bounding box center [689, 54] width 122 height 20
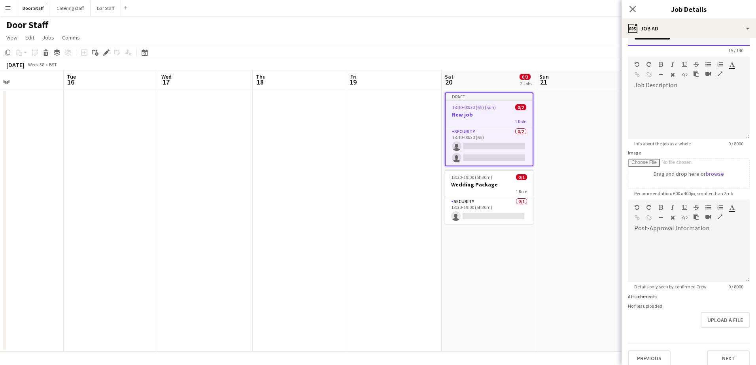
scroll to position [26, 0]
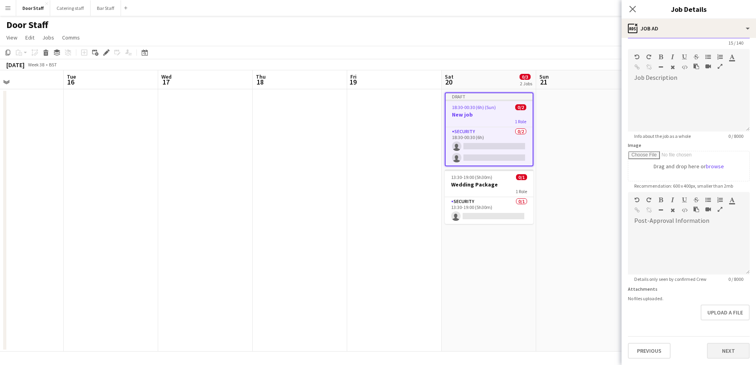
type input "**********"
click at [718, 350] on button "Next" at bounding box center [728, 351] width 43 height 16
type input "*******"
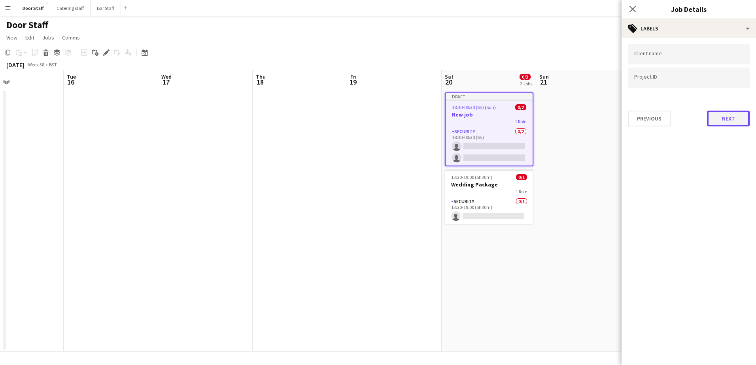
click at [726, 118] on button "Next" at bounding box center [728, 119] width 43 height 16
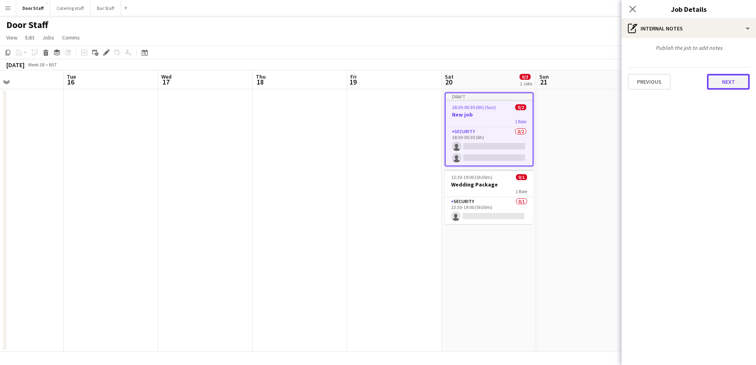
click at [716, 87] on button "Next" at bounding box center [728, 82] width 43 height 16
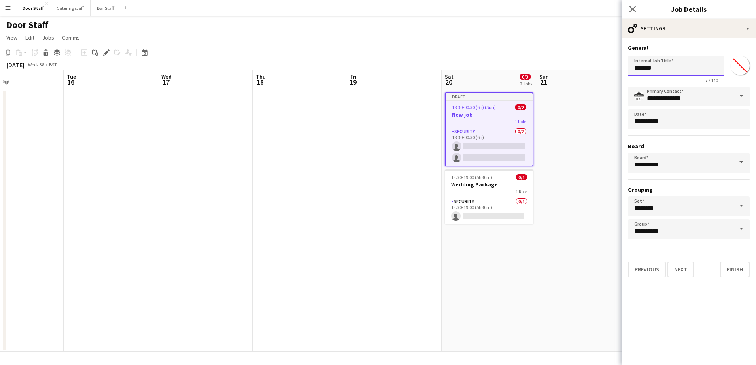
click at [680, 64] on input "*******" at bounding box center [676, 66] width 97 height 20
type input "**********"
click at [736, 270] on button "Finish" at bounding box center [735, 270] width 30 height 16
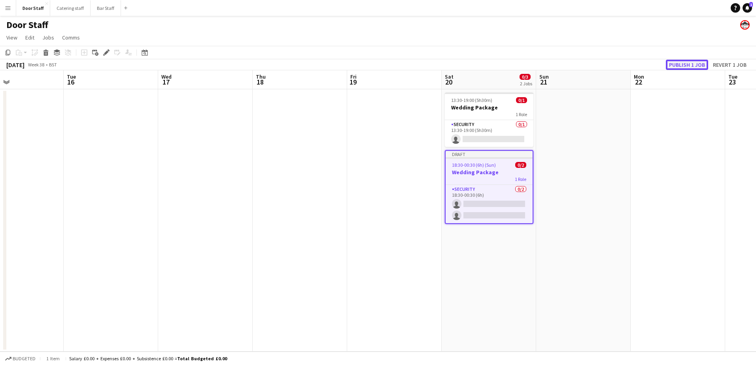
click at [694, 61] on button "Publish 1 job" at bounding box center [687, 65] width 42 height 10
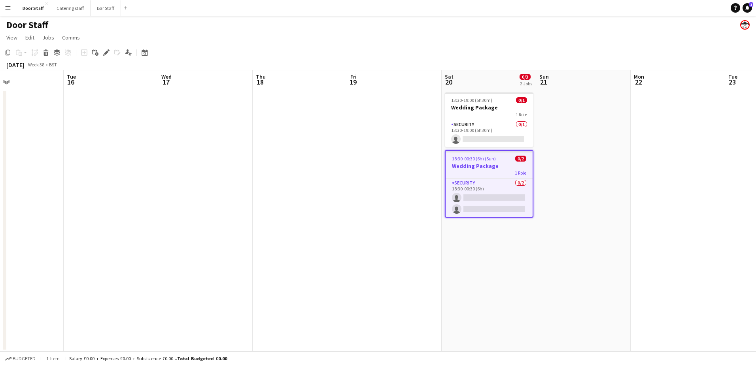
click at [345, 203] on app-date-cell at bounding box center [300, 220] width 95 height 263
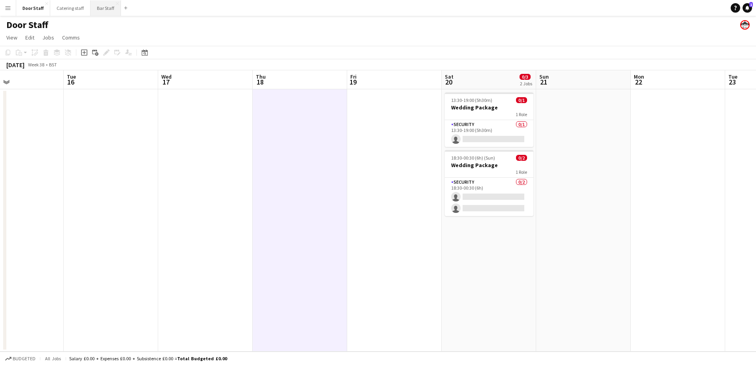
click at [96, 7] on button "Bar Staff Close" at bounding box center [106, 7] width 30 height 15
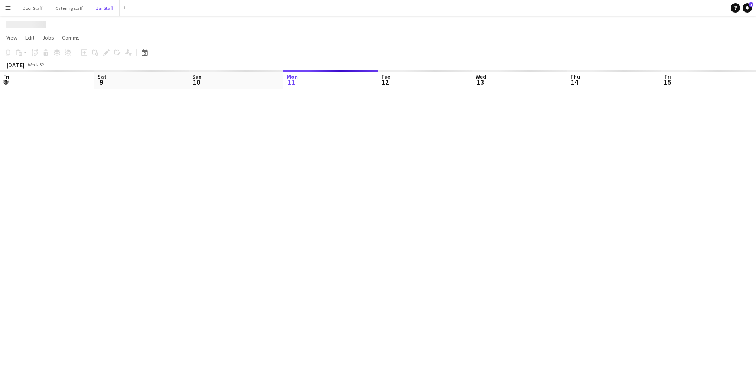
scroll to position [0, 189]
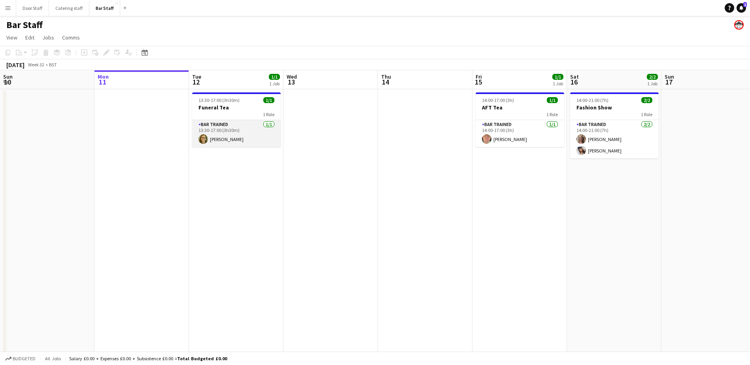
click at [237, 134] on app-card-role "Bar trained [DATE] 13:30-17:00 (3h30m) [PERSON_NAME]" at bounding box center [236, 133] width 89 height 27
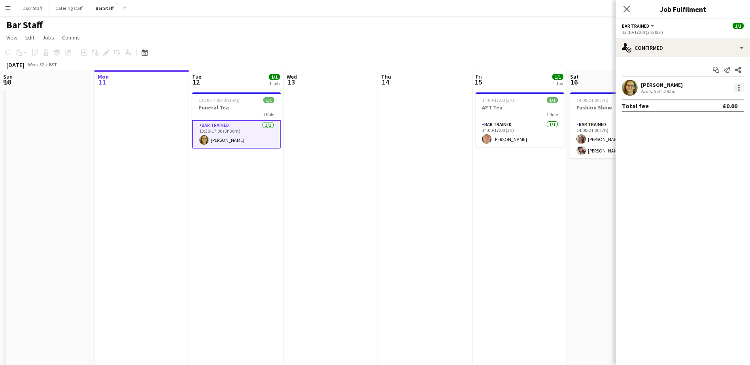
click at [742, 87] on div at bounding box center [738, 87] width 9 height 9
click at [725, 159] on span "Start chat" at bounding box center [713, 159] width 49 height 7
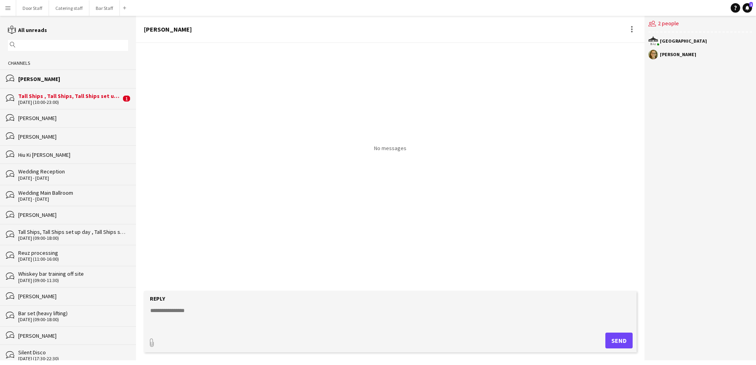
click at [207, 327] on form "Reply paperclip Send" at bounding box center [390, 321] width 493 height 61
click at [213, 303] on form "Reply paperclip Send" at bounding box center [390, 321] width 493 height 61
click at [215, 302] on div "Reply" at bounding box center [390, 298] width 485 height 7
click at [666, 58] on div "[PERSON_NAME]" at bounding box center [701, 54] width 104 height 9
click at [186, 326] on textarea at bounding box center [391, 317] width 485 height 21
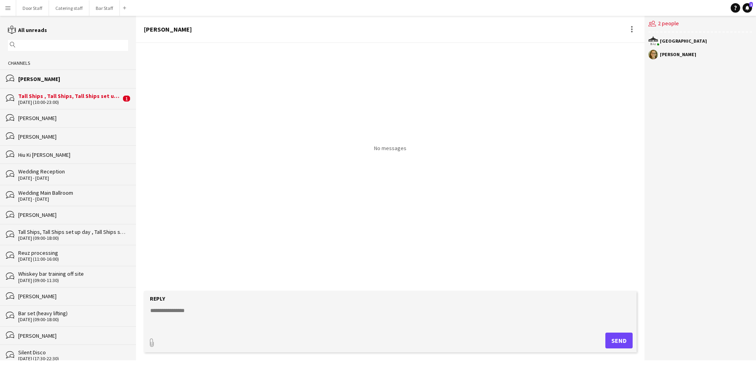
click at [176, 317] on textarea at bounding box center [391, 317] width 485 height 21
type textarea "*"
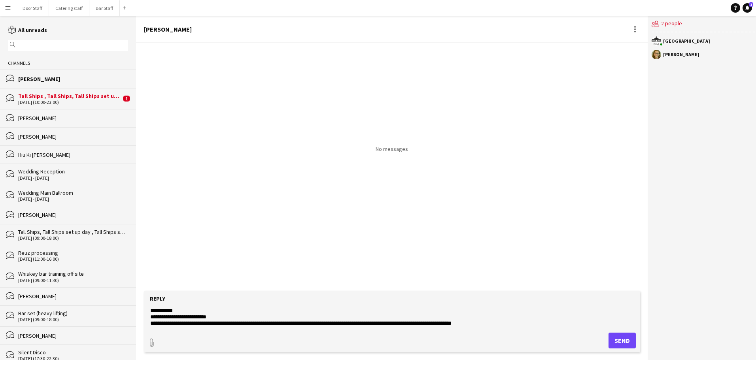
drag, startPoint x: 175, startPoint y: 327, endPoint x: 146, endPoint y: 311, distance: 33.1
click at [146, 311] on form "**********" at bounding box center [392, 321] width 496 height 61
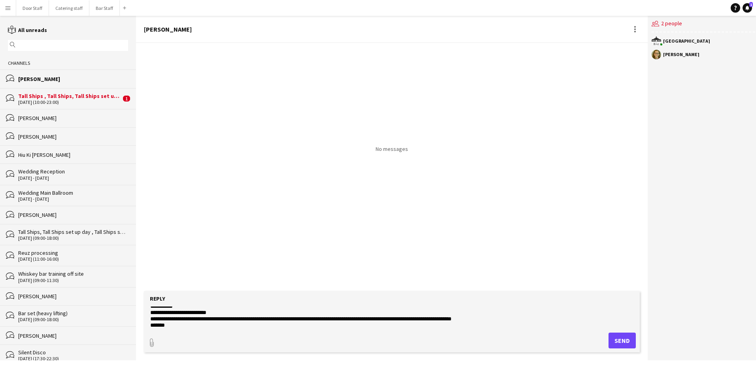
scroll to position [6, 0]
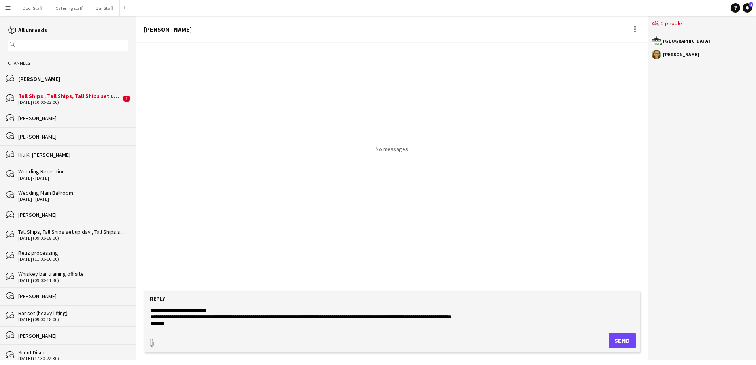
click at [388, 339] on div "paperclip Send" at bounding box center [392, 341] width 488 height 16
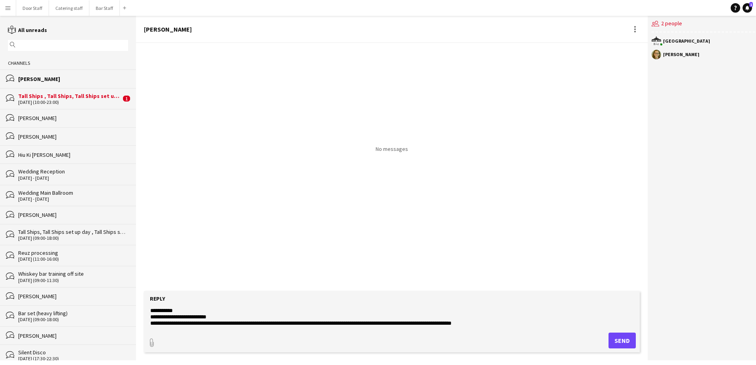
drag, startPoint x: 507, startPoint y: 319, endPoint x: 136, endPoint y: 308, distance: 371.9
click at [136, 308] on div "reading All unreads magnifier Channels bubbles [PERSON_NAME] bubbles Tall Ships…" at bounding box center [378, 188] width 756 height 345
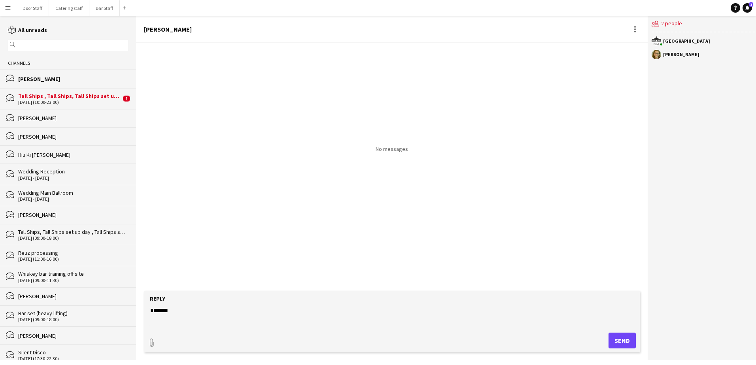
paste textarea "**********"
click at [195, 331] on form "**********" at bounding box center [392, 321] width 496 height 61
click at [229, 318] on textarea "**********" at bounding box center [391, 317] width 485 height 21
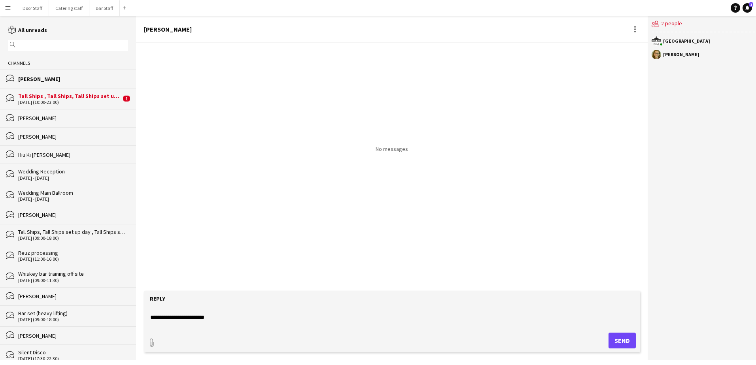
scroll to position [12, 0]
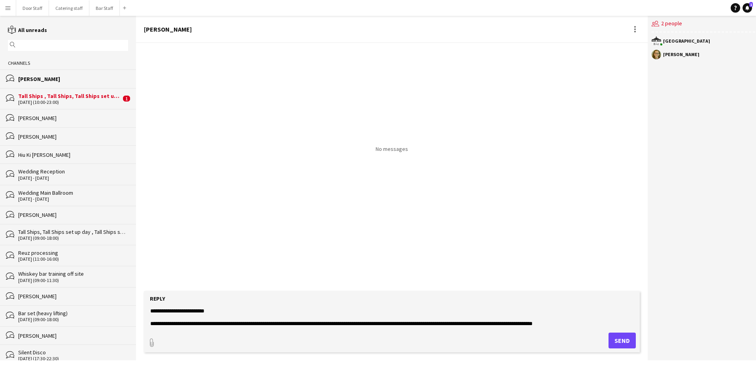
click at [456, 324] on textarea "**********" at bounding box center [391, 317] width 485 height 21
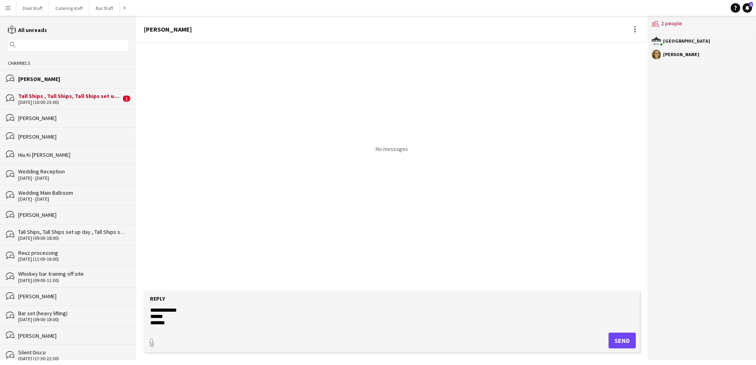
scroll to position [11, 0]
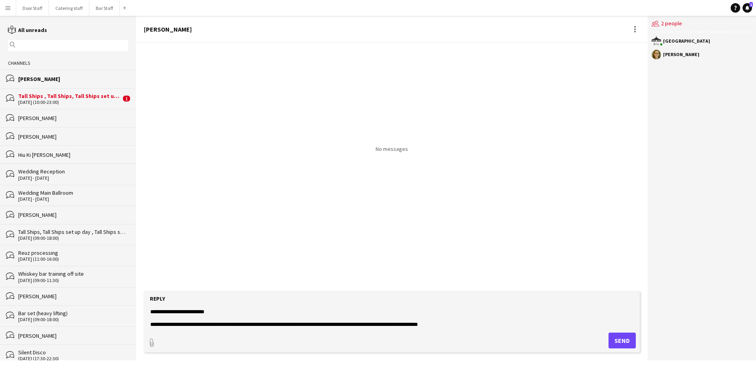
click at [470, 329] on form "**********" at bounding box center [392, 321] width 496 height 61
click at [456, 327] on textarea "**********" at bounding box center [391, 317] width 485 height 21
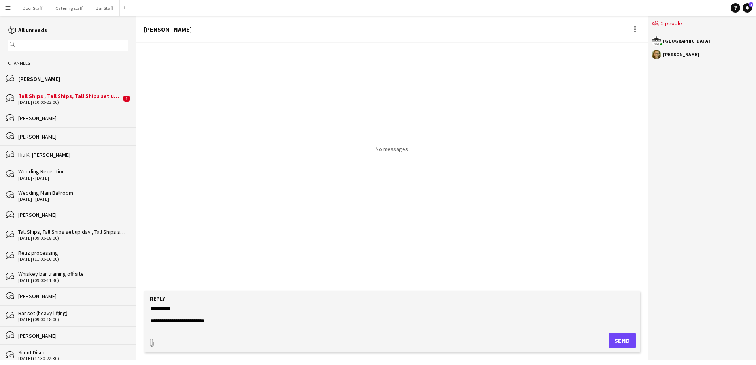
scroll to position [0, 0]
type textarea "**********"
click at [620, 343] on button "Send" at bounding box center [622, 341] width 27 height 16
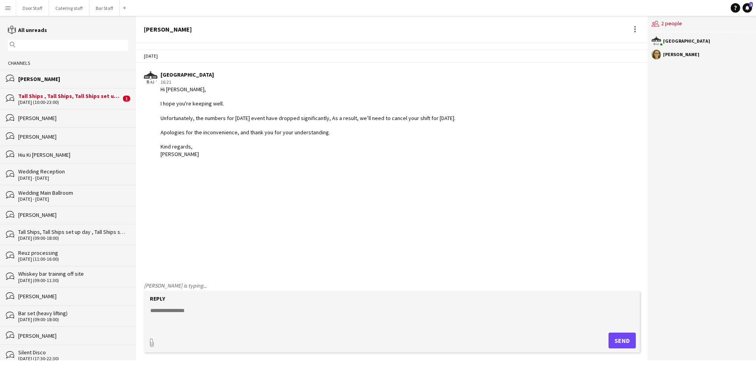
click at [680, 57] on div "[PERSON_NAME]" at bounding box center [681, 54] width 36 height 5
click at [8, 13] on button "Menu" at bounding box center [8, 8] width 16 height 16
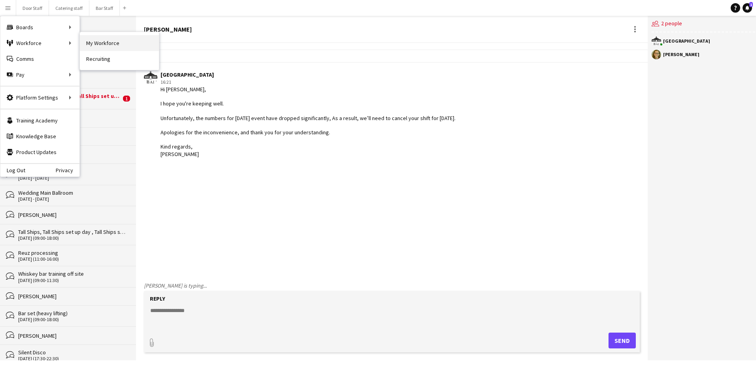
click at [125, 43] on link "My Workforce" at bounding box center [119, 43] width 79 height 16
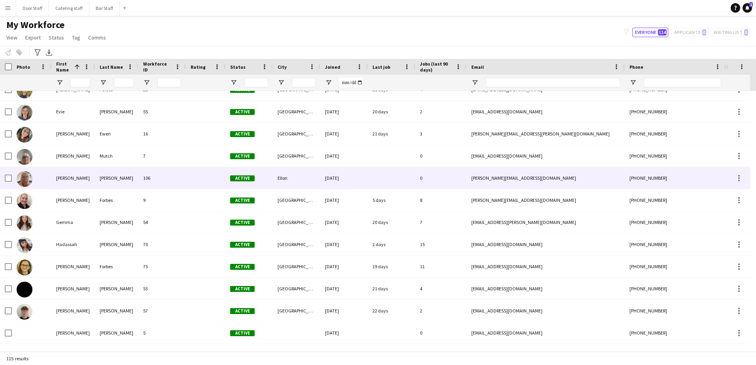
scroll to position [989, 0]
